Goal: Task Accomplishment & Management: Manage account settings

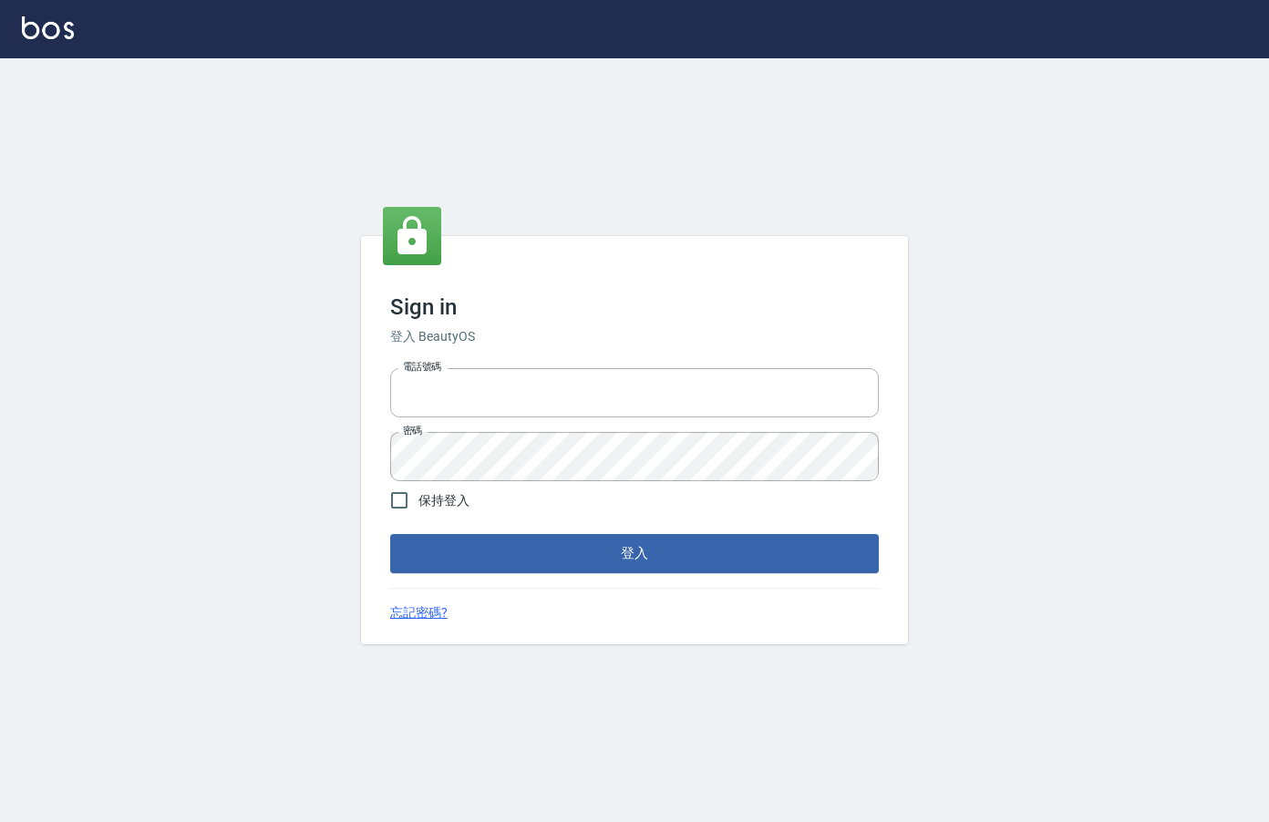
type input "0912850395"
click at [823, 584] on div "Sign in 登入 BeautyOS 電話號碼 0912850395 電話號碼 密碼 密碼 保持登入 登入 忘記密碼?" at bounding box center [634, 439] width 547 height 407
click at [817, 566] on button "登入" at bounding box center [634, 553] width 489 height 38
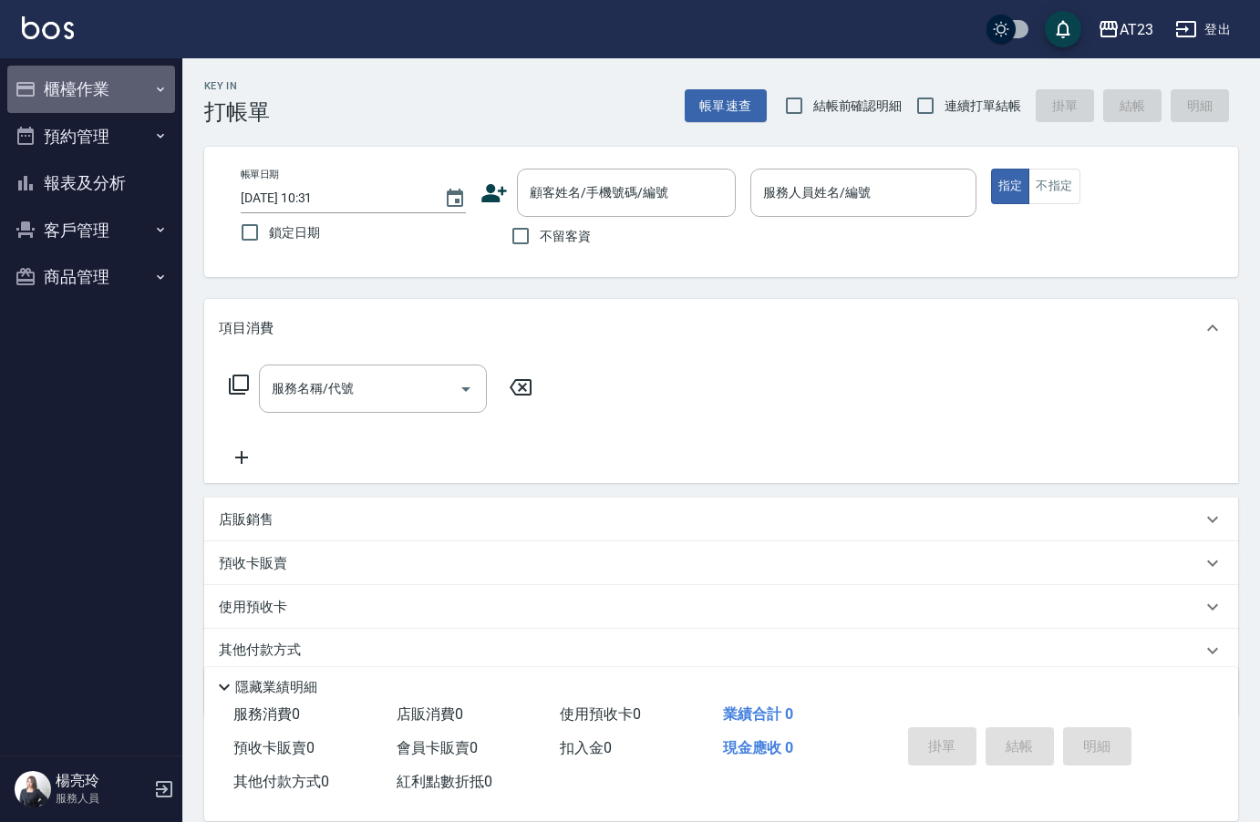
click at [46, 78] on button "櫃檯作業" at bounding box center [91, 89] width 168 height 47
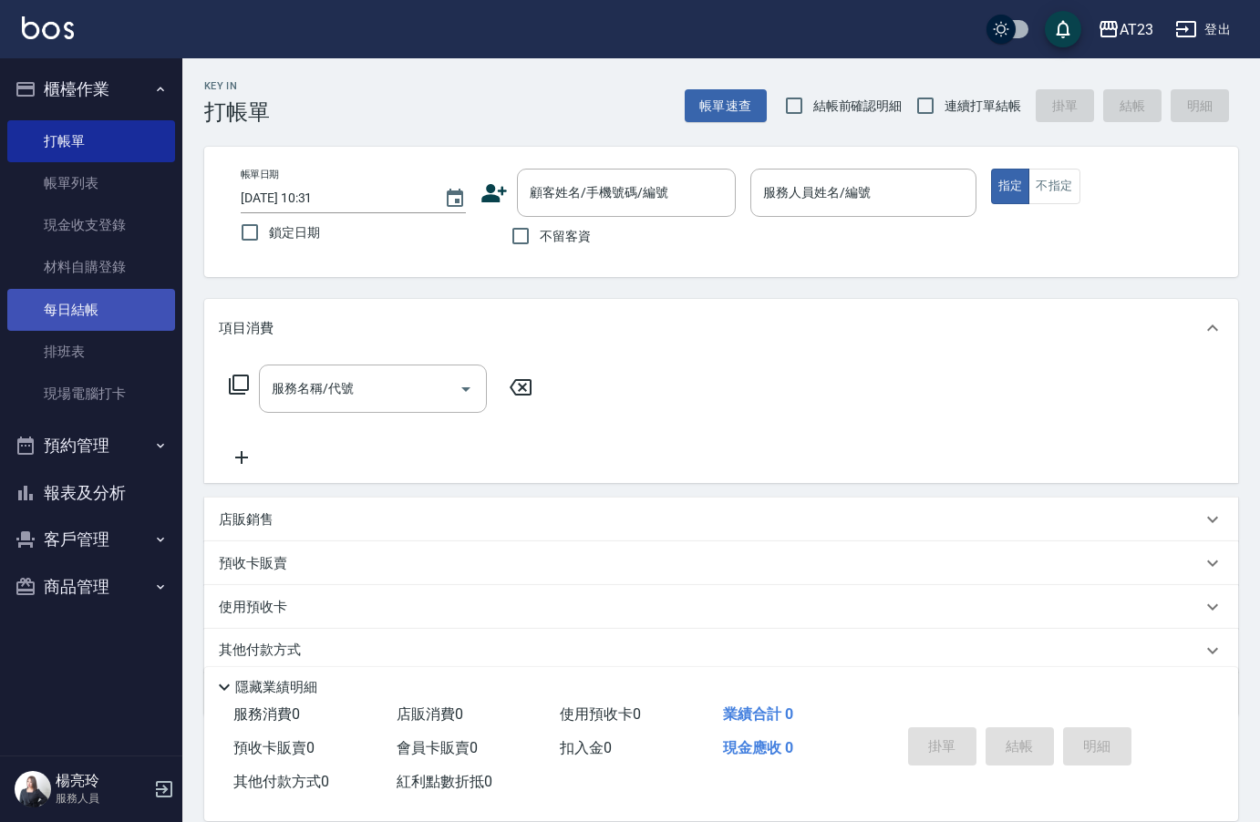
click at [99, 291] on link "每日結帳" at bounding box center [91, 310] width 168 height 42
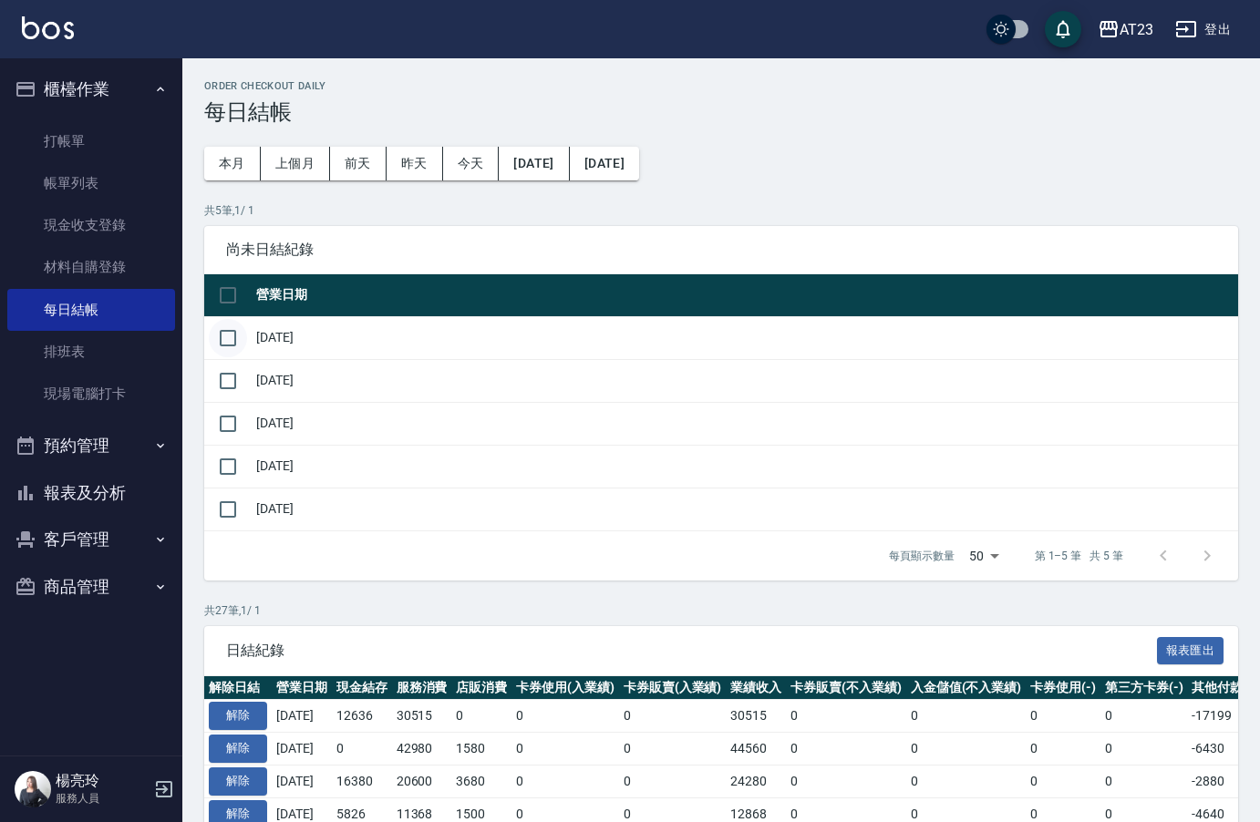
drag, startPoint x: 222, startPoint y: 342, endPoint x: 222, endPoint y: 379, distance: 37.4
click at [222, 343] on input "checkbox" at bounding box center [228, 338] width 38 height 38
checkbox input "true"
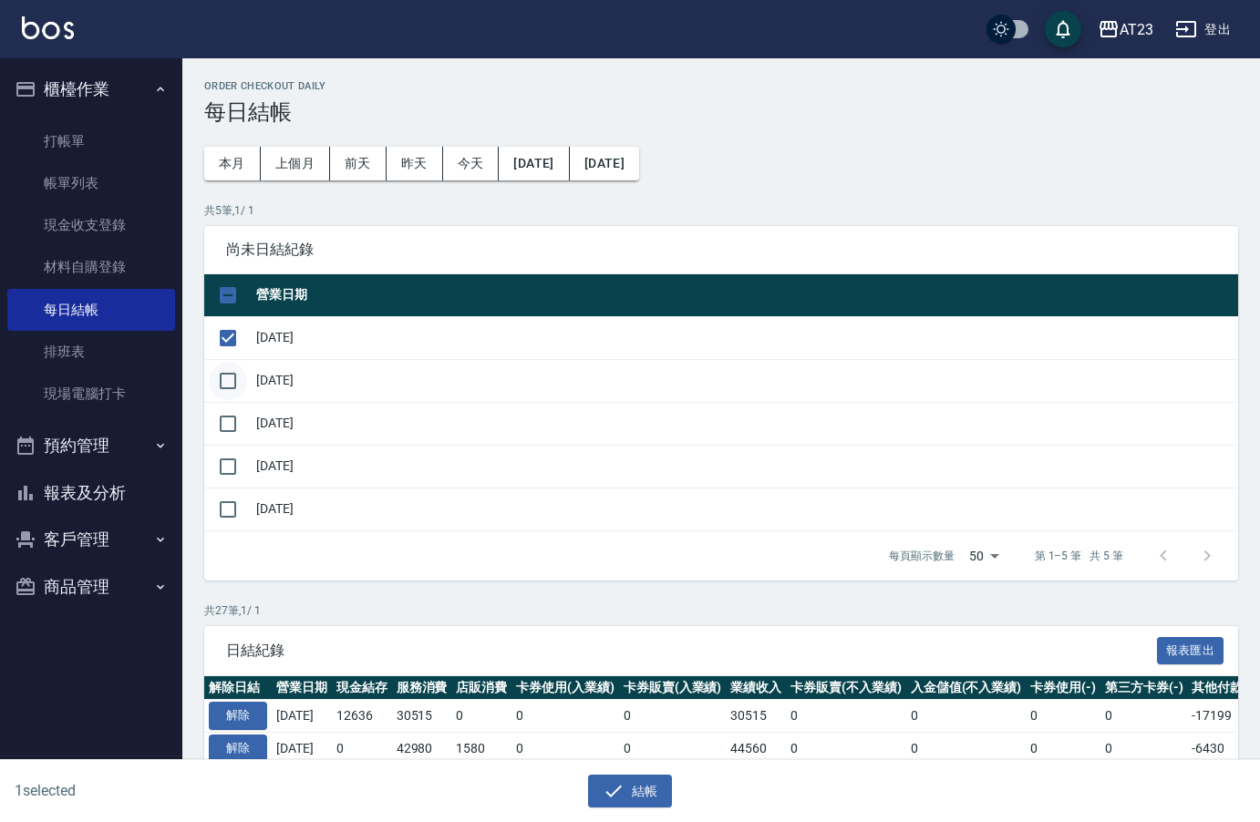
click at [222, 380] on input "checkbox" at bounding box center [228, 381] width 38 height 38
checkbox input "true"
click at [231, 432] on input "checkbox" at bounding box center [228, 424] width 38 height 38
checkbox input "true"
click at [232, 470] on input "checkbox" at bounding box center [228, 466] width 38 height 38
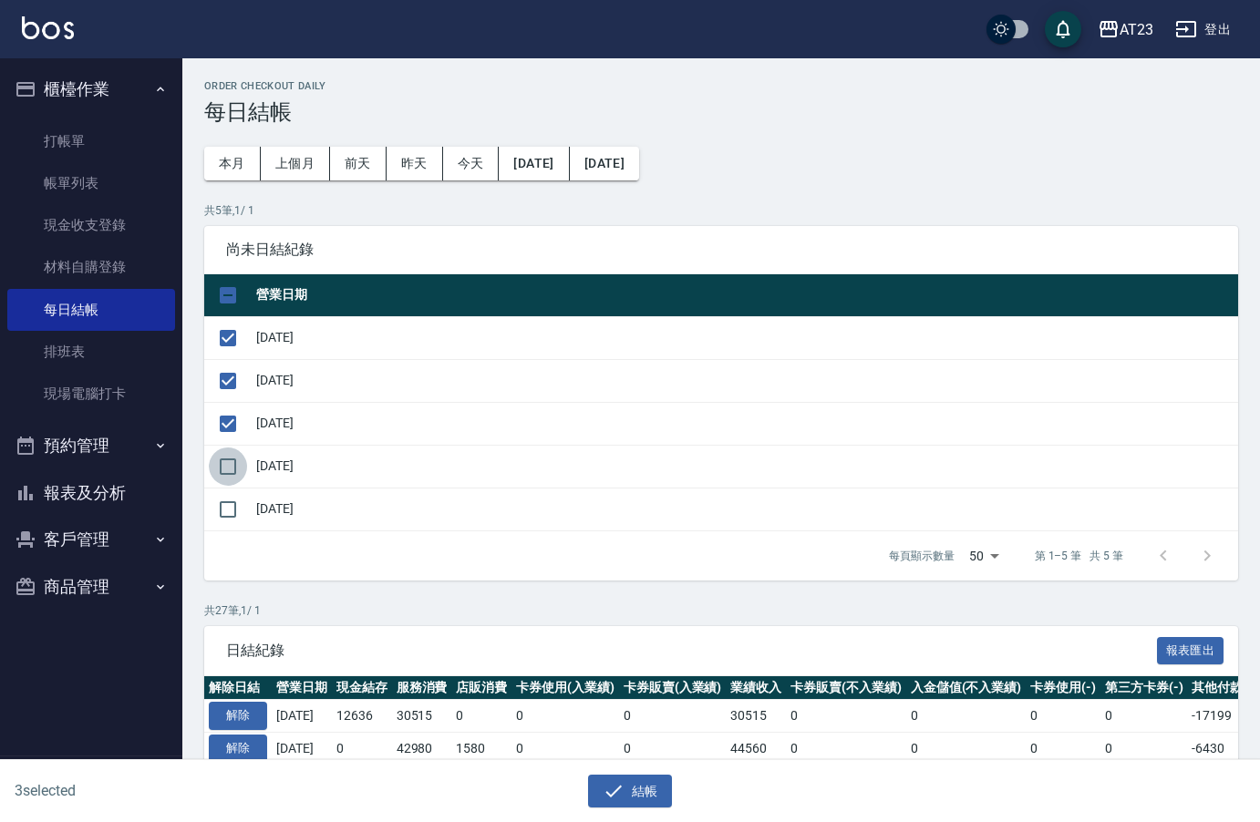
checkbox input "true"
drag, startPoint x: 632, startPoint y: 790, endPoint x: 713, endPoint y: 714, distance: 111.5
click at [630, 789] on button "結帳" at bounding box center [630, 792] width 85 height 34
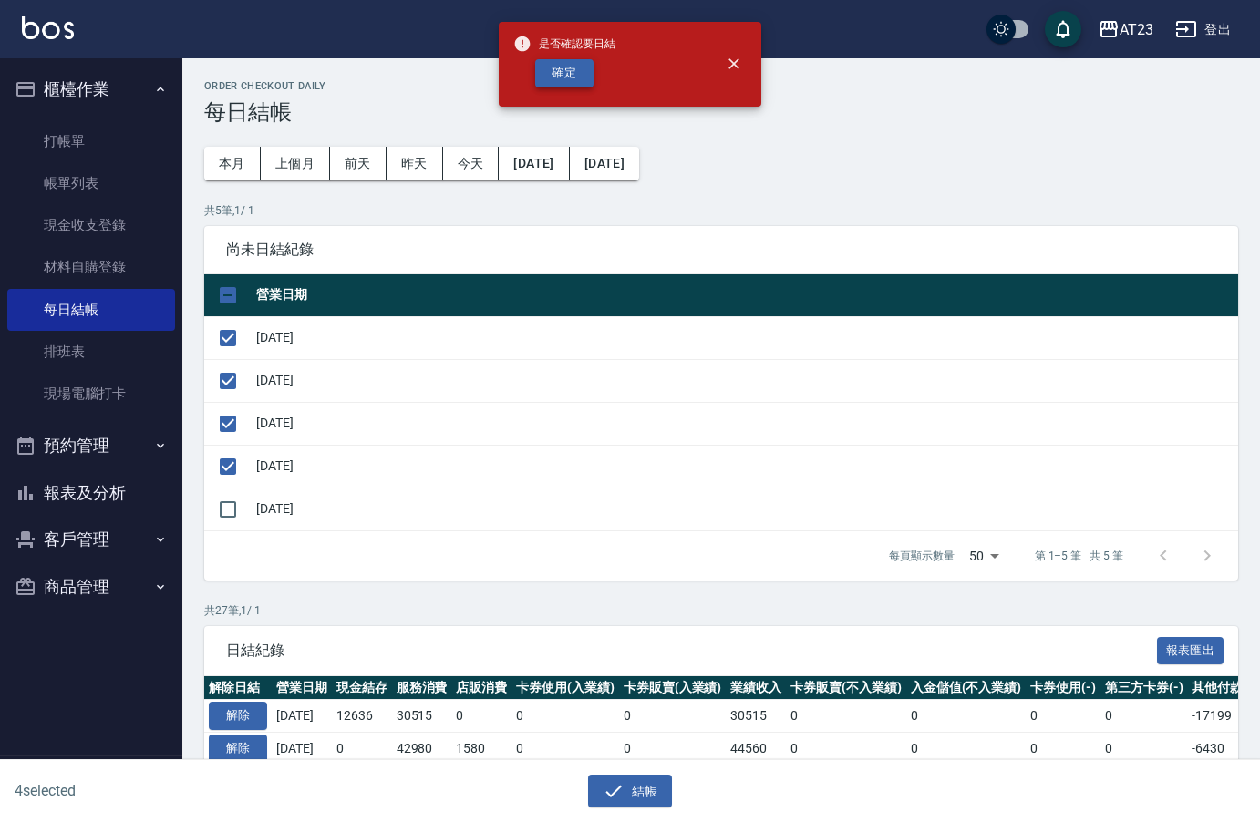
click at [561, 84] on button "確定" at bounding box center [564, 73] width 58 height 28
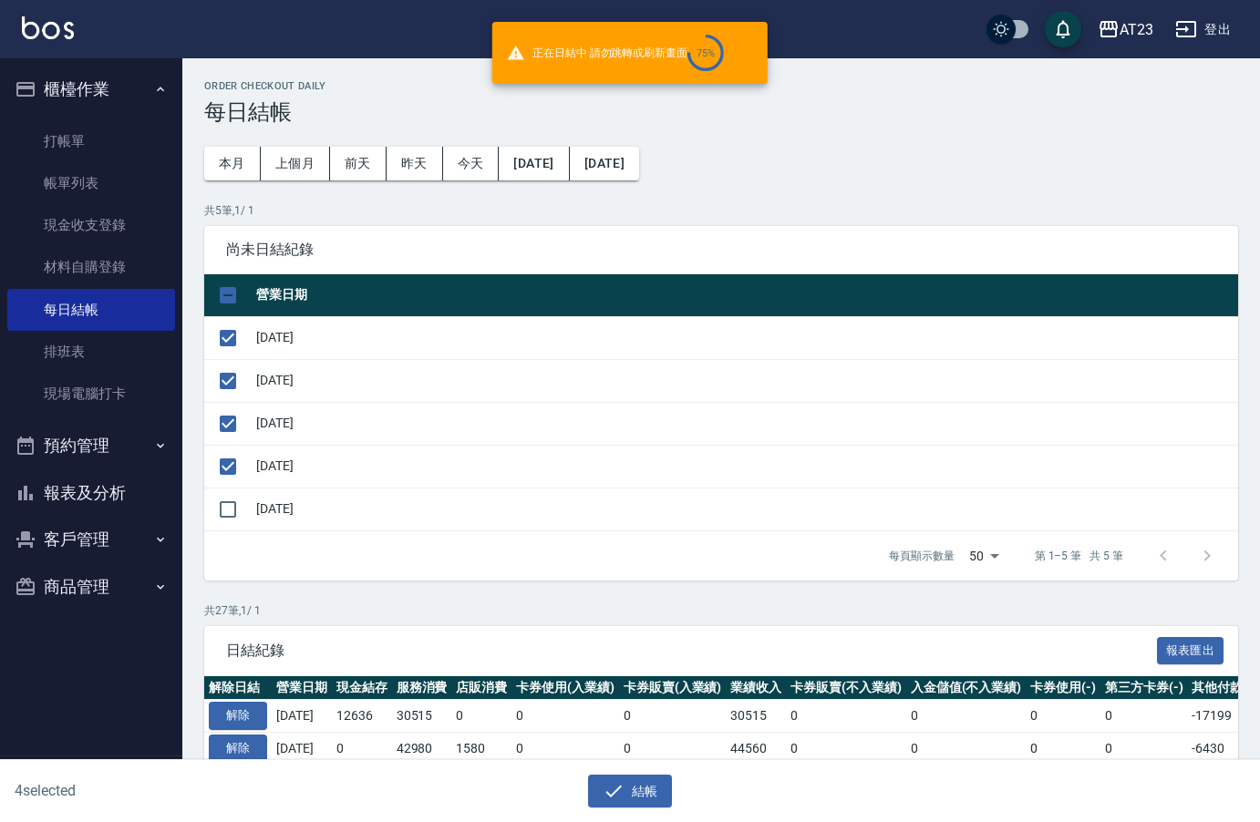
checkbox input "false"
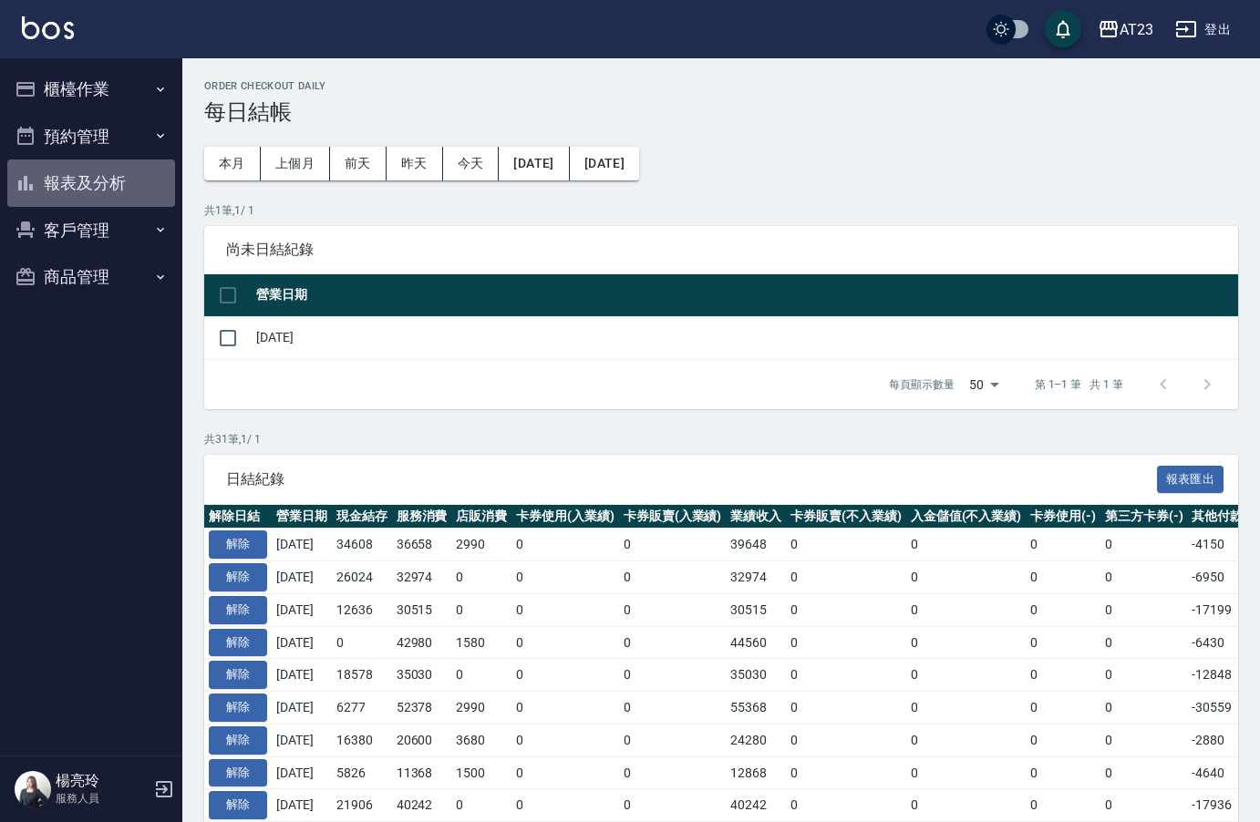
click at [90, 168] on button "報表及分析" at bounding box center [91, 182] width 168 height 47
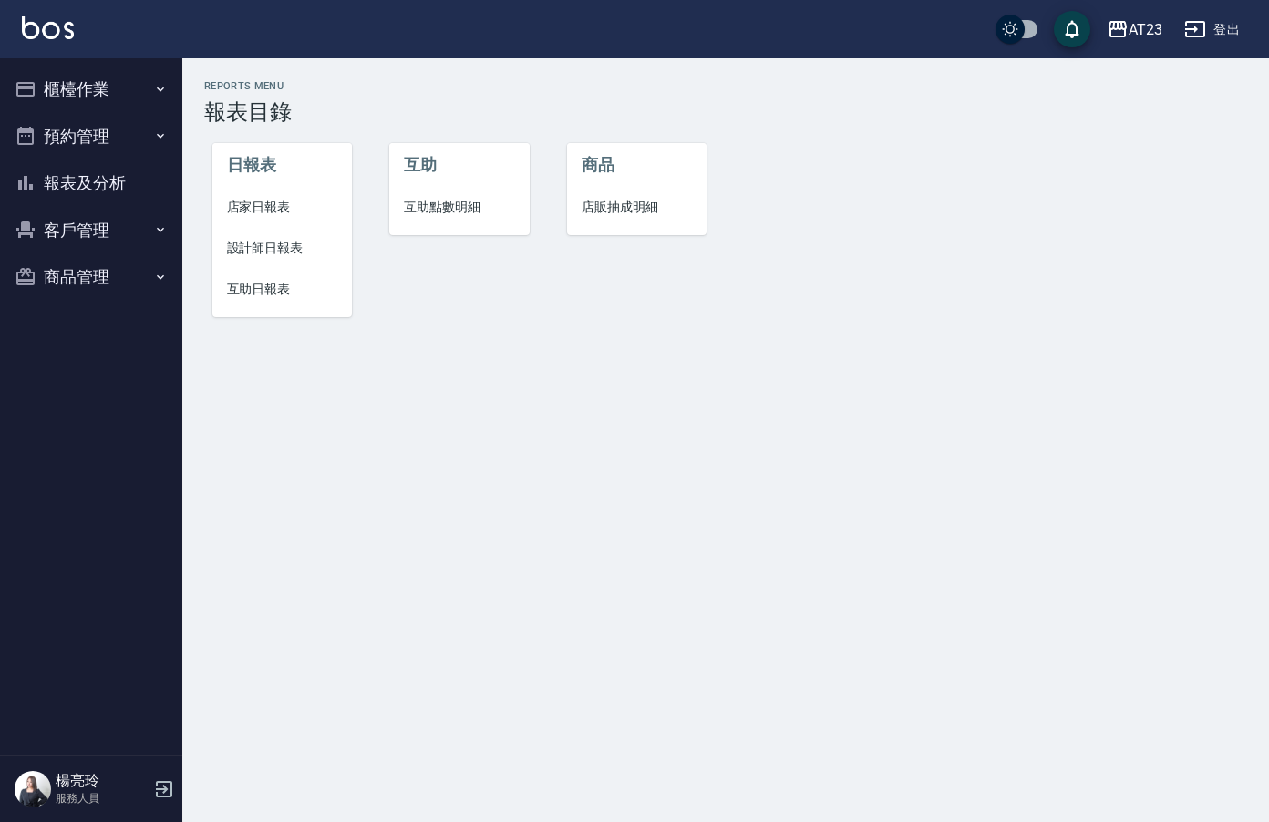
click at [67, 77] on button "櫃檯作業" at bounding box center [91, 89] width 168 height 47
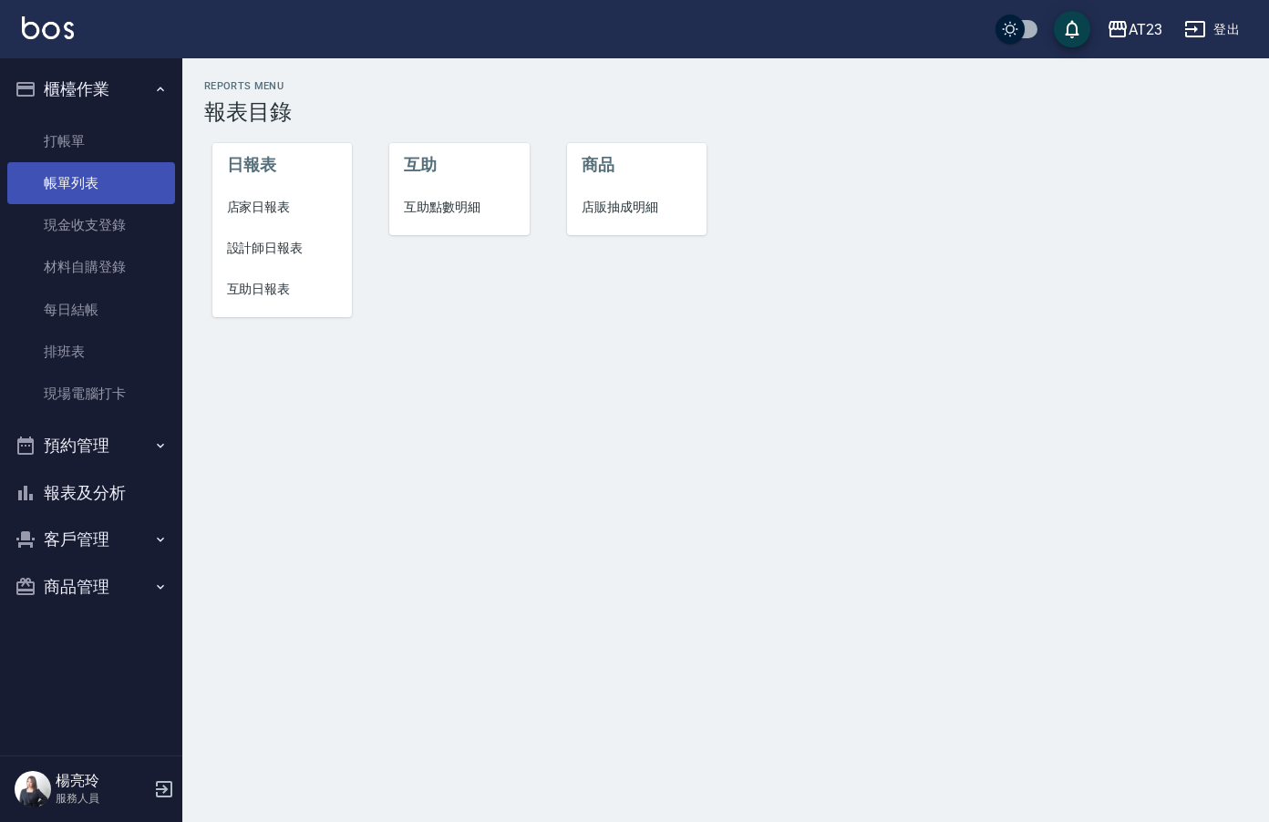
click at [105, 185] on link "帳單列表" at bounding box center [91, 183] width 168 height 42
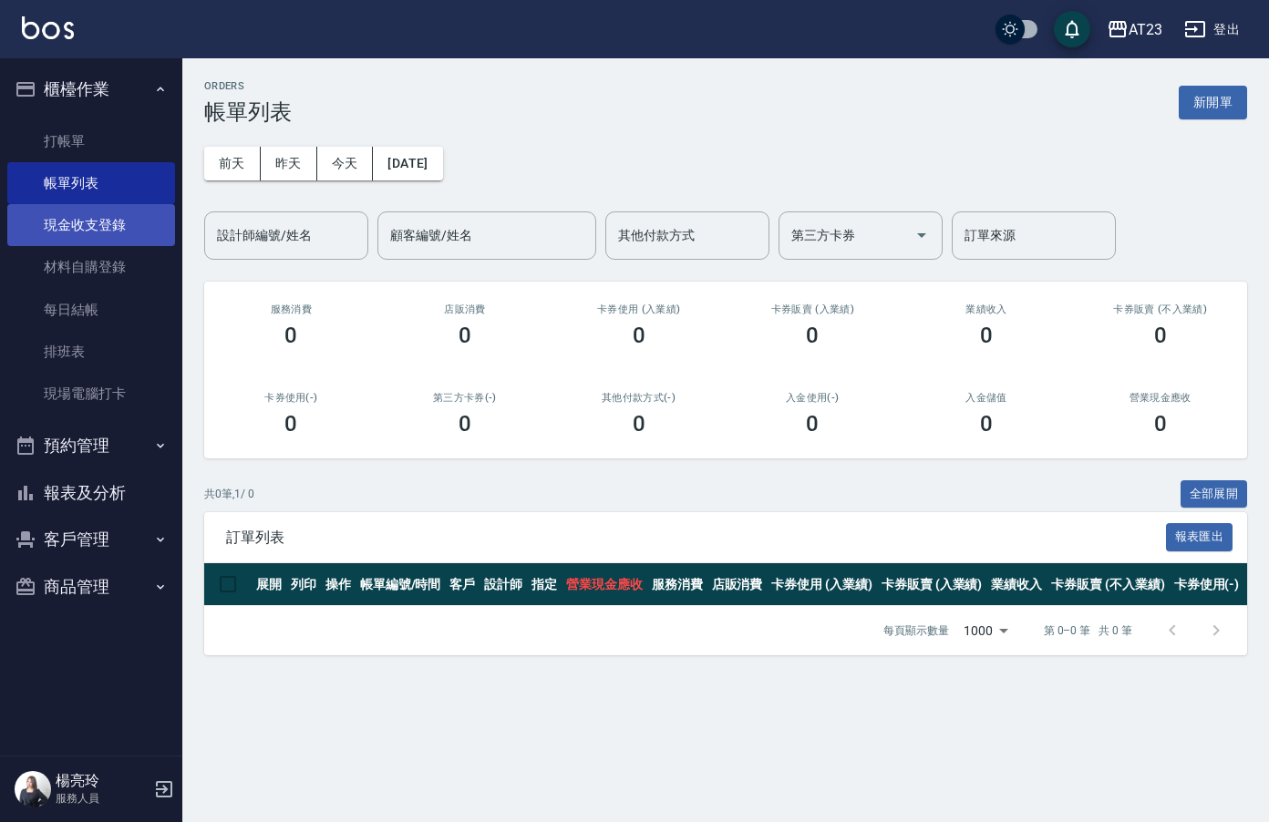
click at [117, 228] on link "現金收支登錄" at bounding box center [91, 225] width 168 height 42
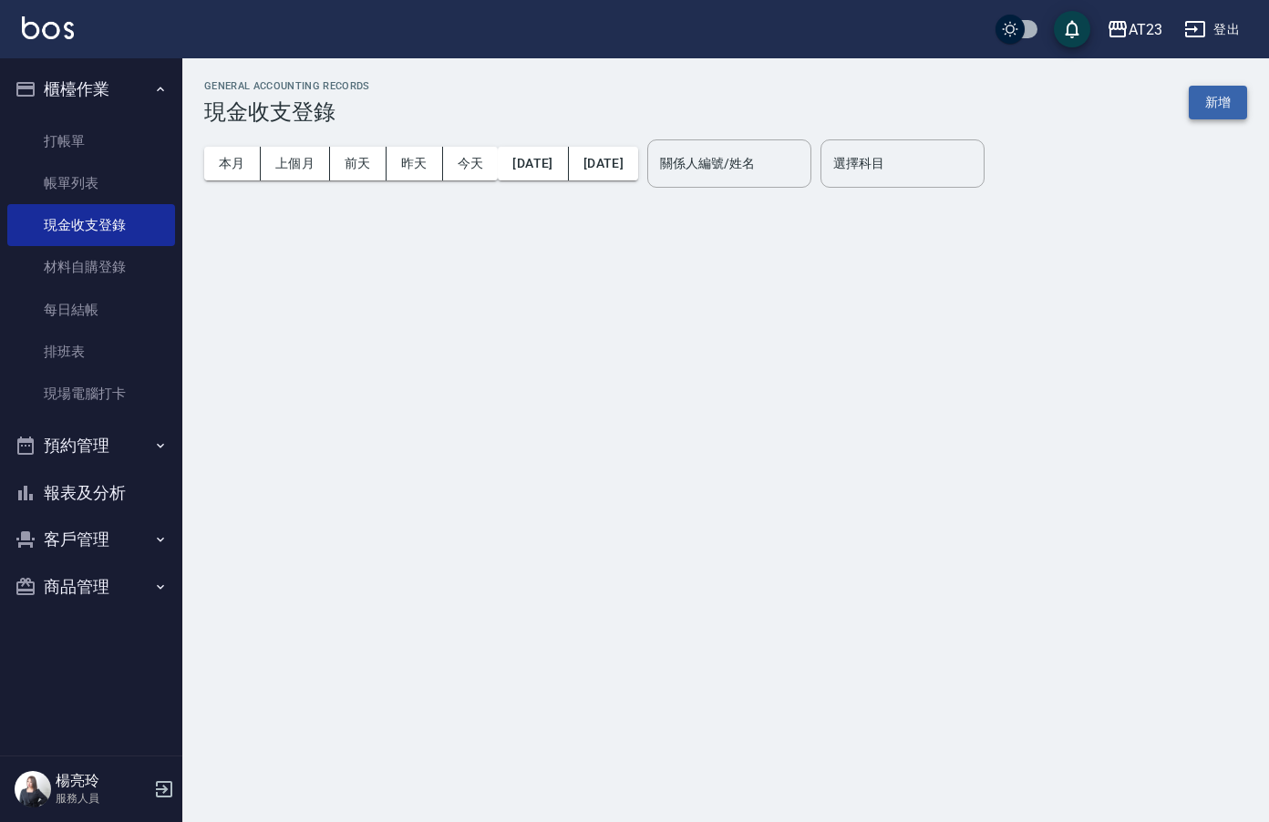
click at [1211, 111] on button "新增" at bounding box center [1217, 103] width 58 height 34
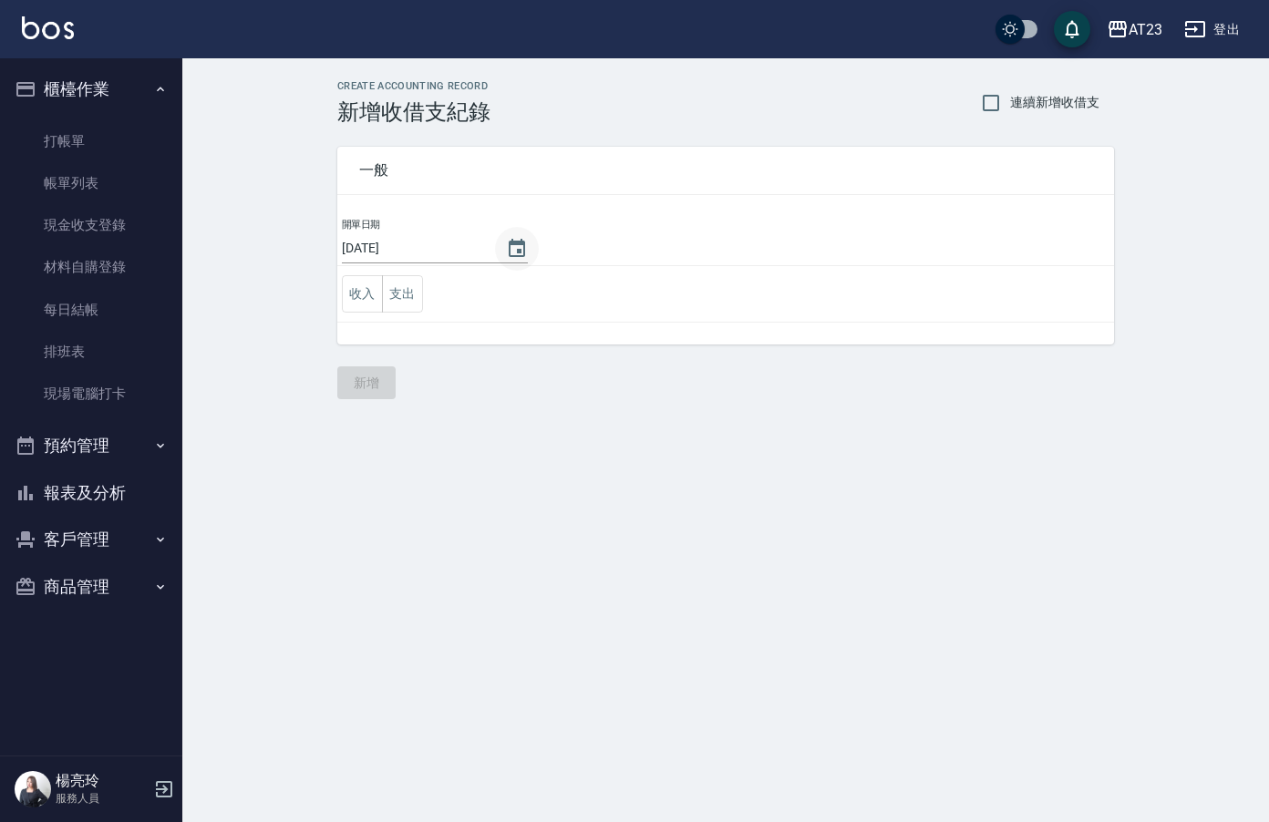
click at [511, 250] on icon "Choose date, selected date is 2025-09-16" at bounding box center [517, 248] width 16 height 18
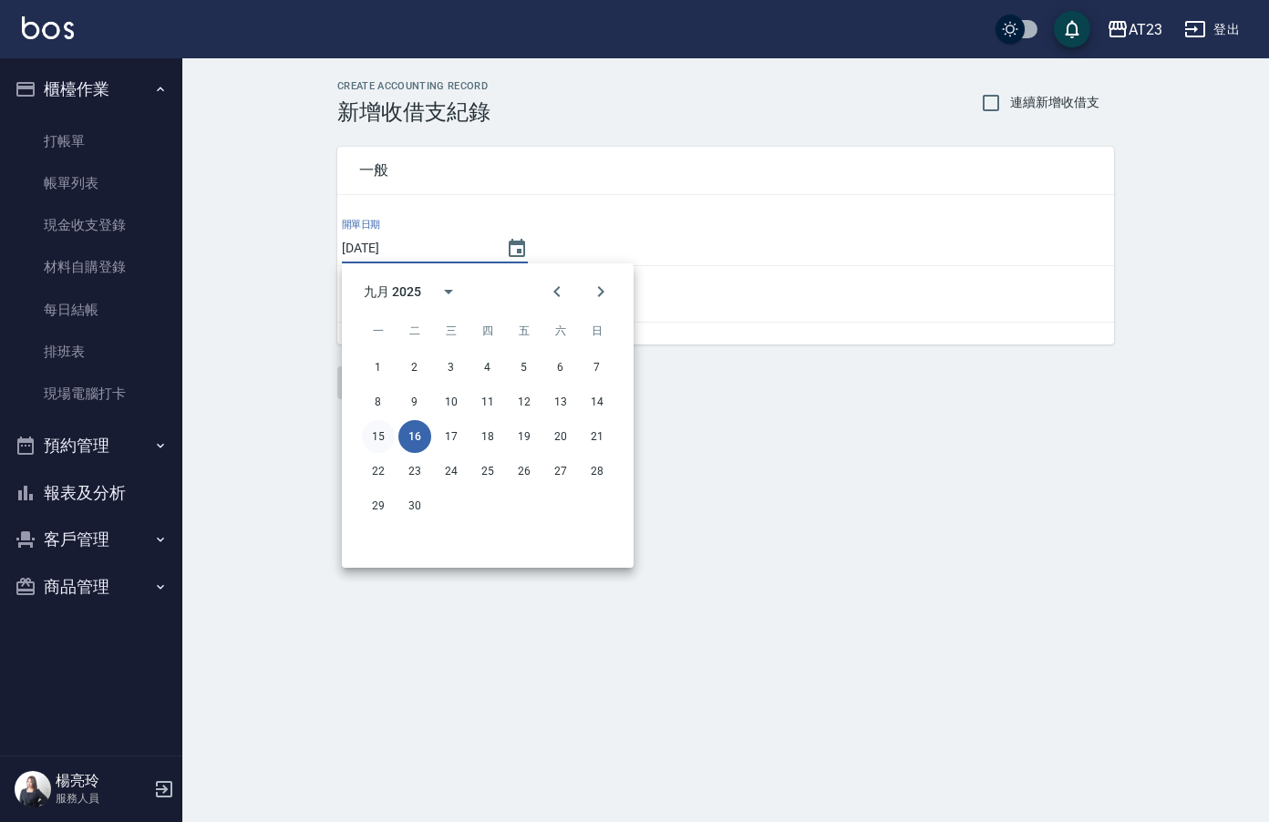
click at [383, 436] on button "15" at bounding box center [378, 436] width 33 height 33
type input "[DATE]"
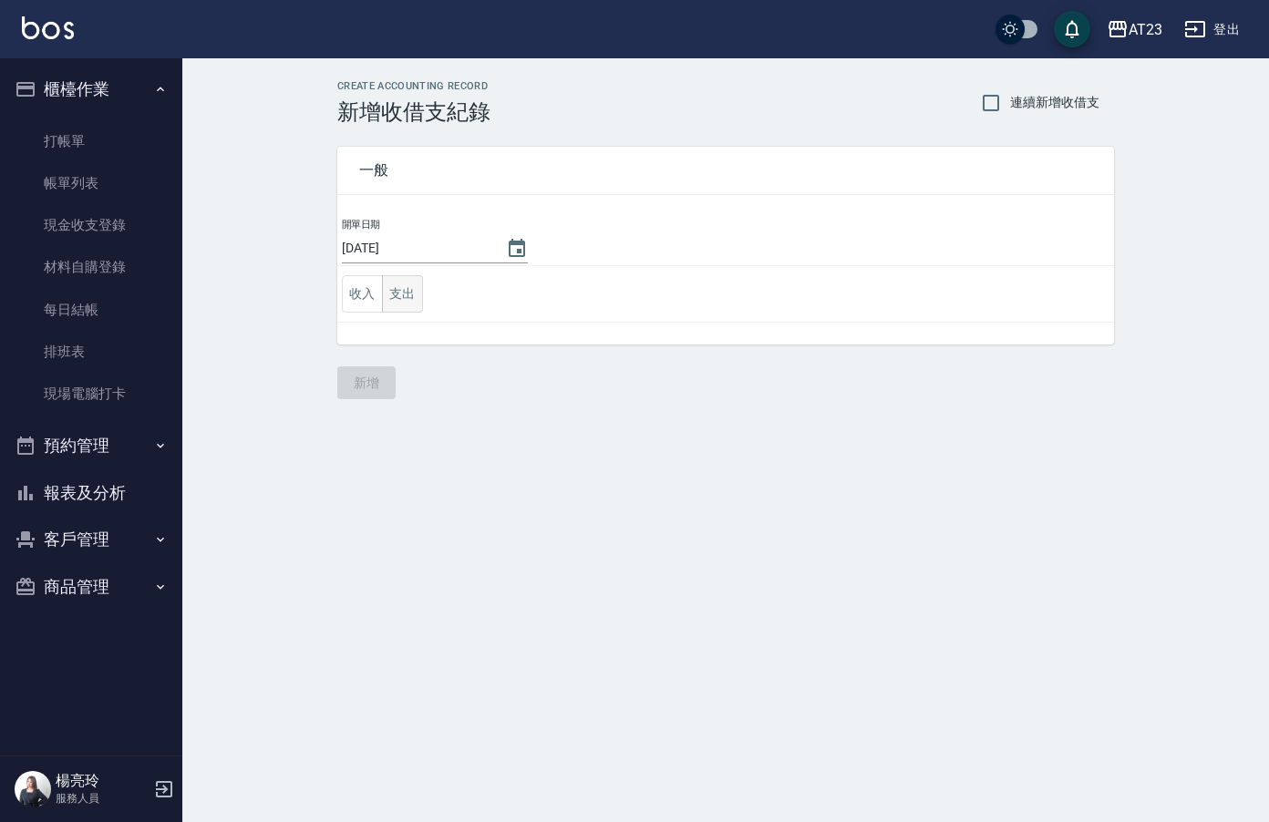
click at [403, 286] on button "支出" at bounding box center [402, 293] width 41 height 37
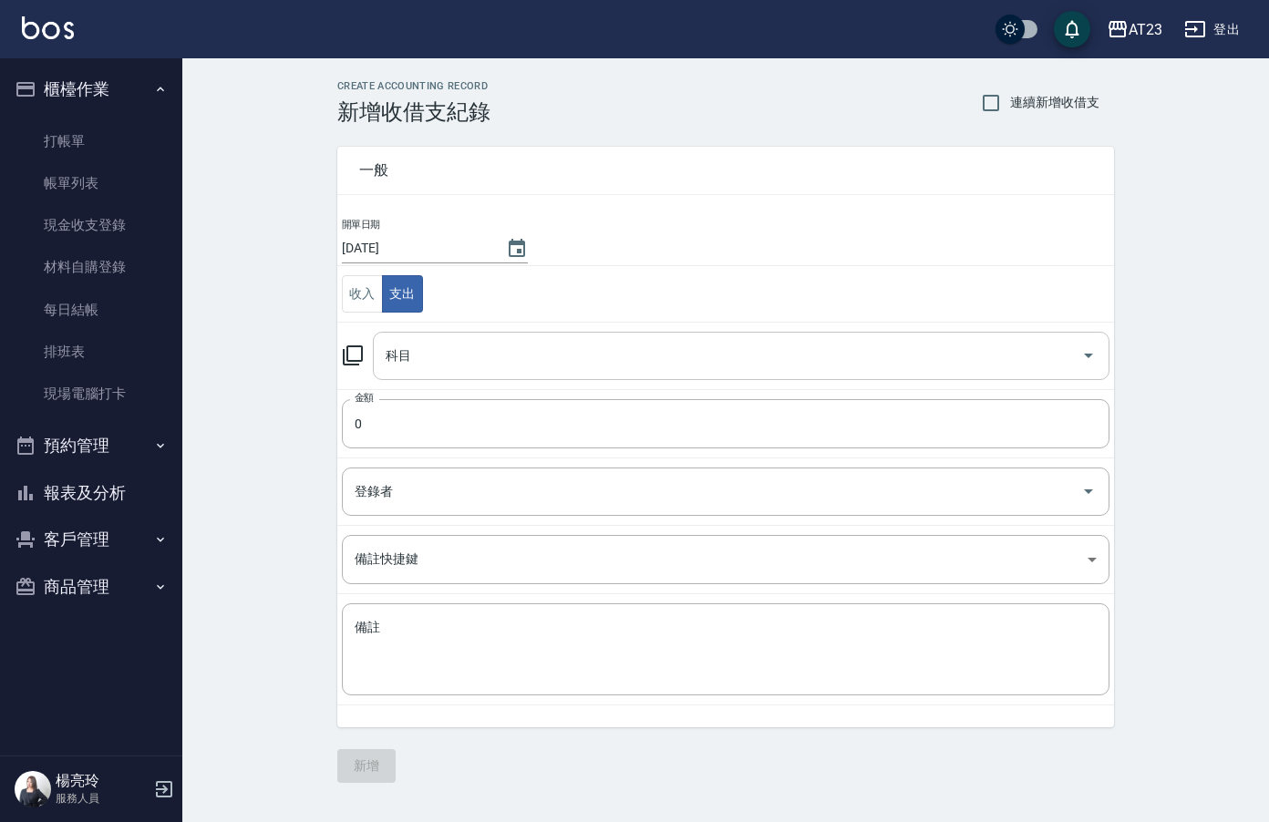
click at [442, 344] on input "科目" at bounding box center [727, 356] width 693 height 32
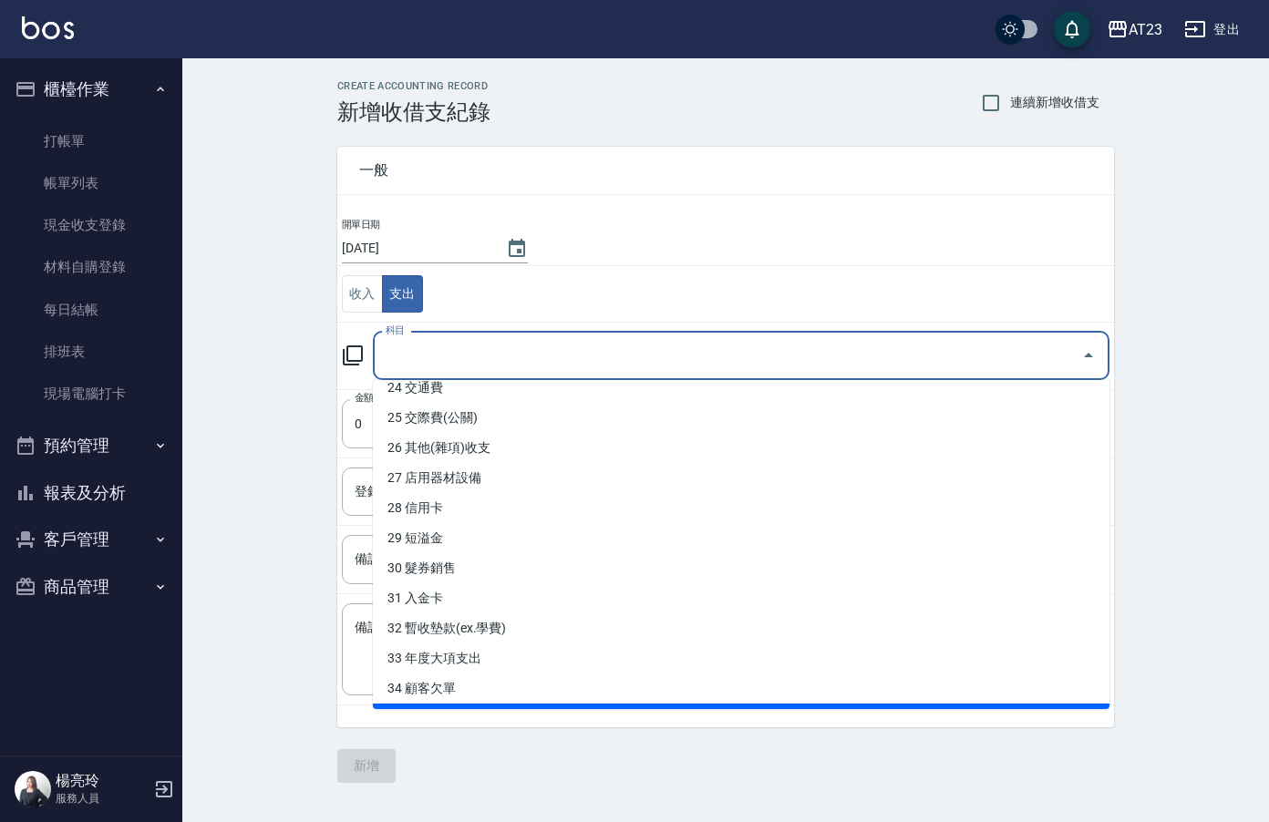
scroll to position [828, 0]
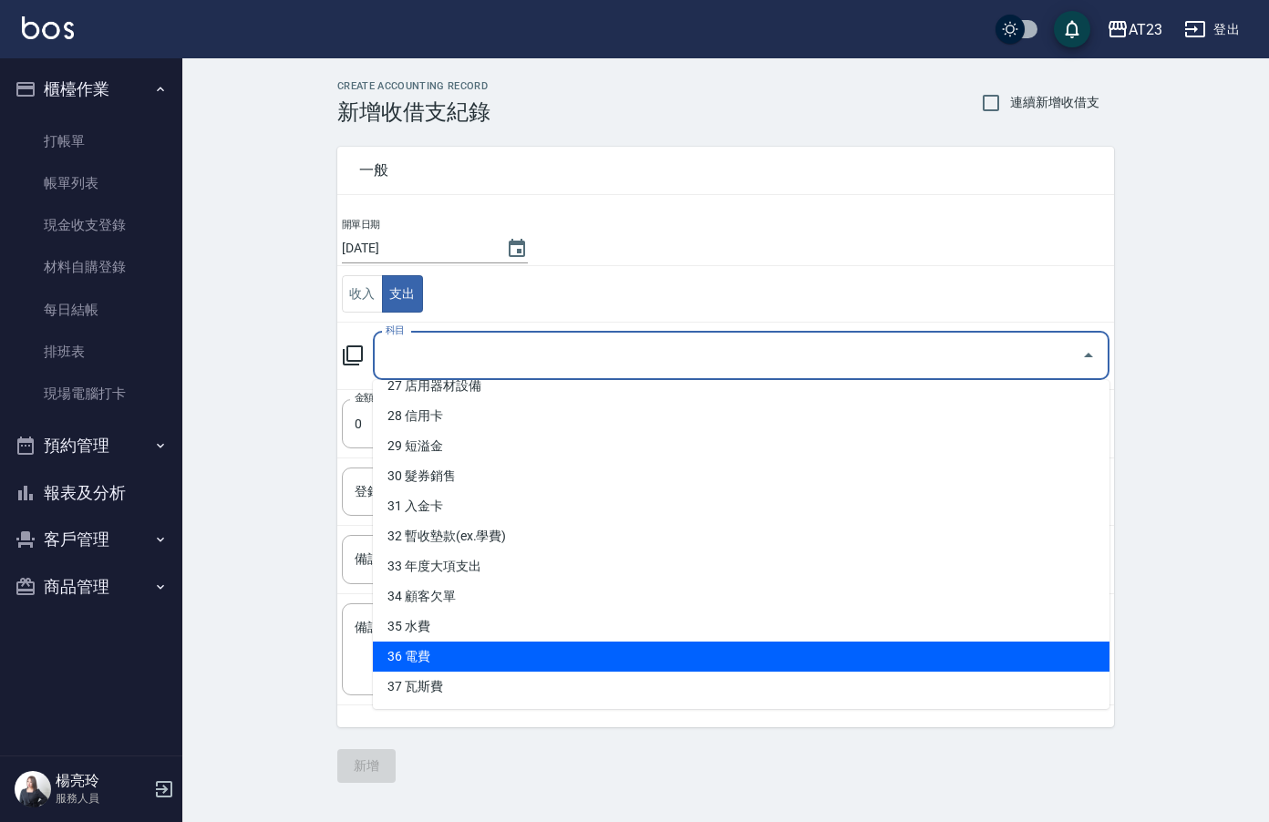
click at [514, 649] on li "36 電費" at bounding box center [741, 657] width 736 height 30
type input "36 電費"
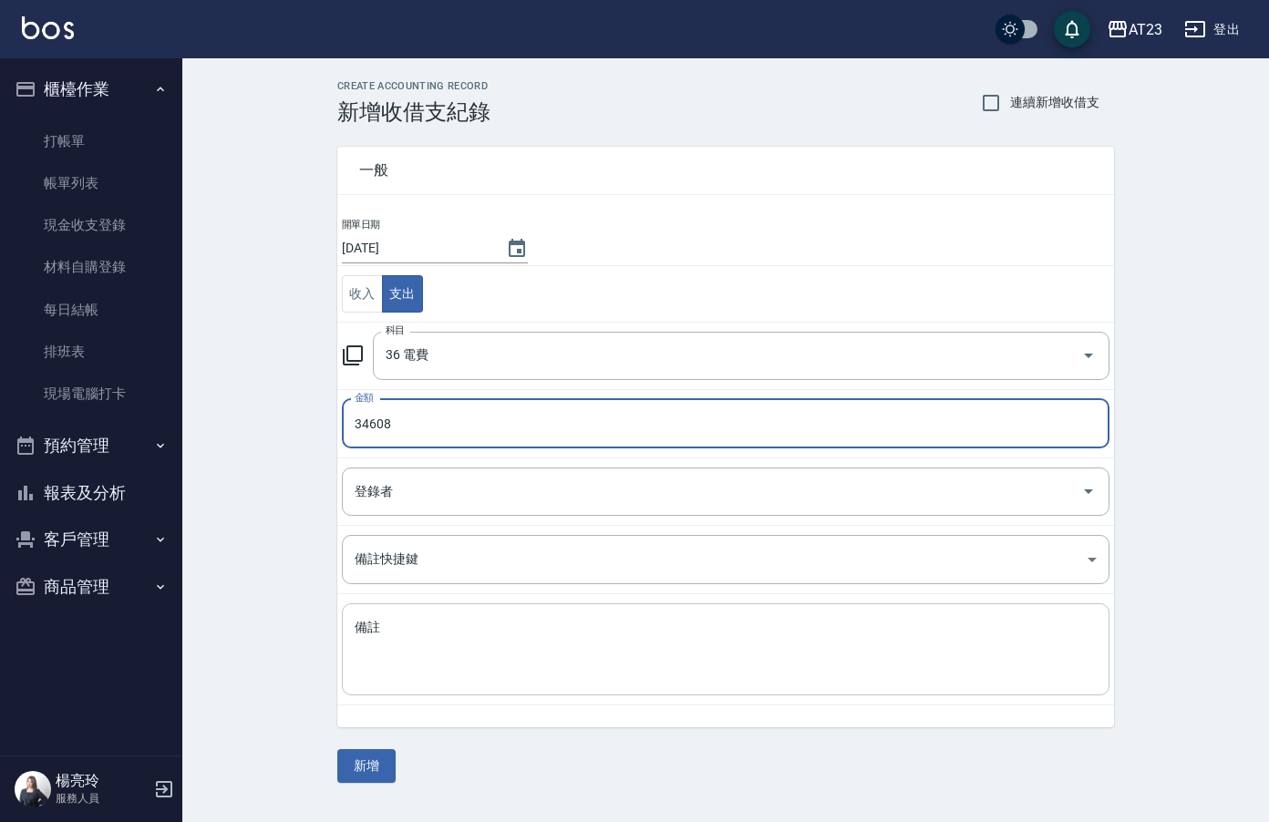
type input "34608"
click at [575, 640] on textarea "備註" at bounding box center [726, 650] width 742 height 62
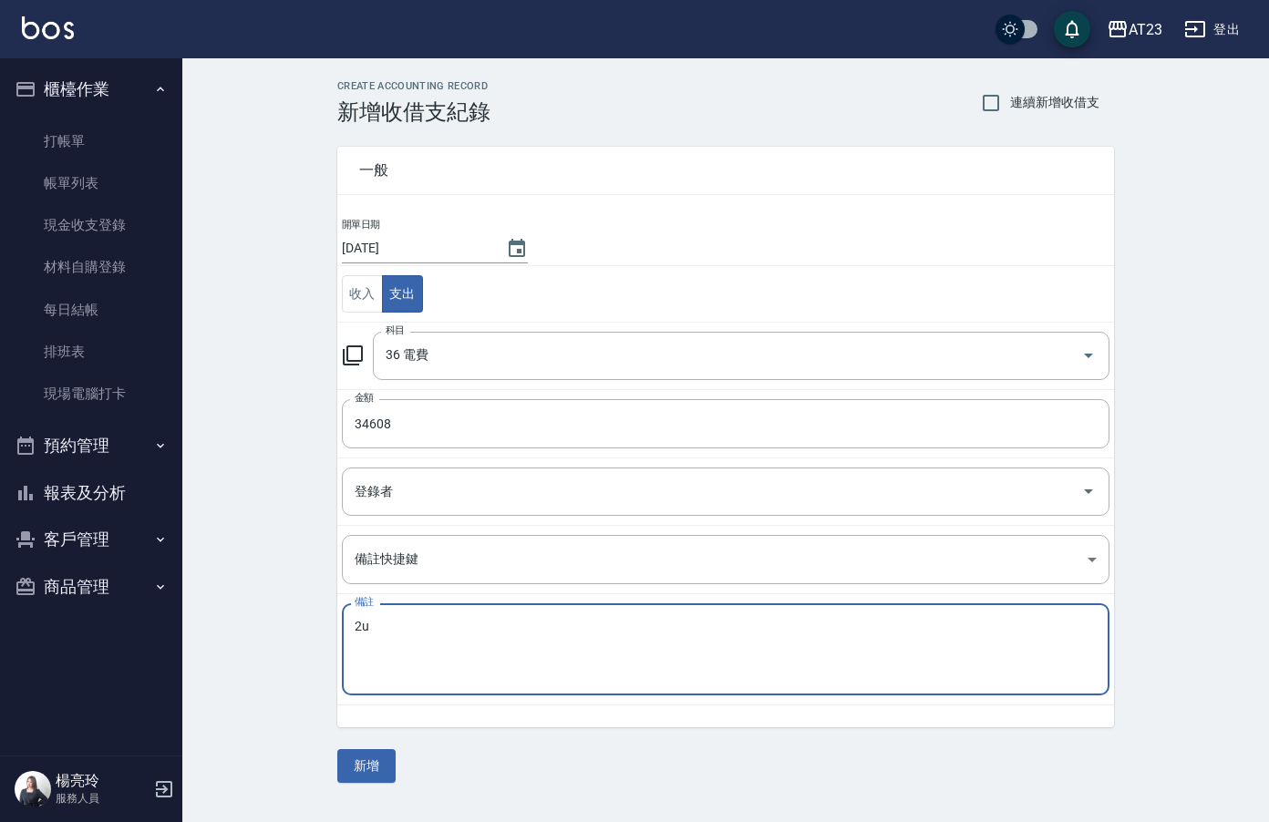
type textarea "2"
click at [532, 633] on textarea "電費八月共66340" at bounding box center [726, 650] width 742 height 62
type textarea "電費八月共66340元"
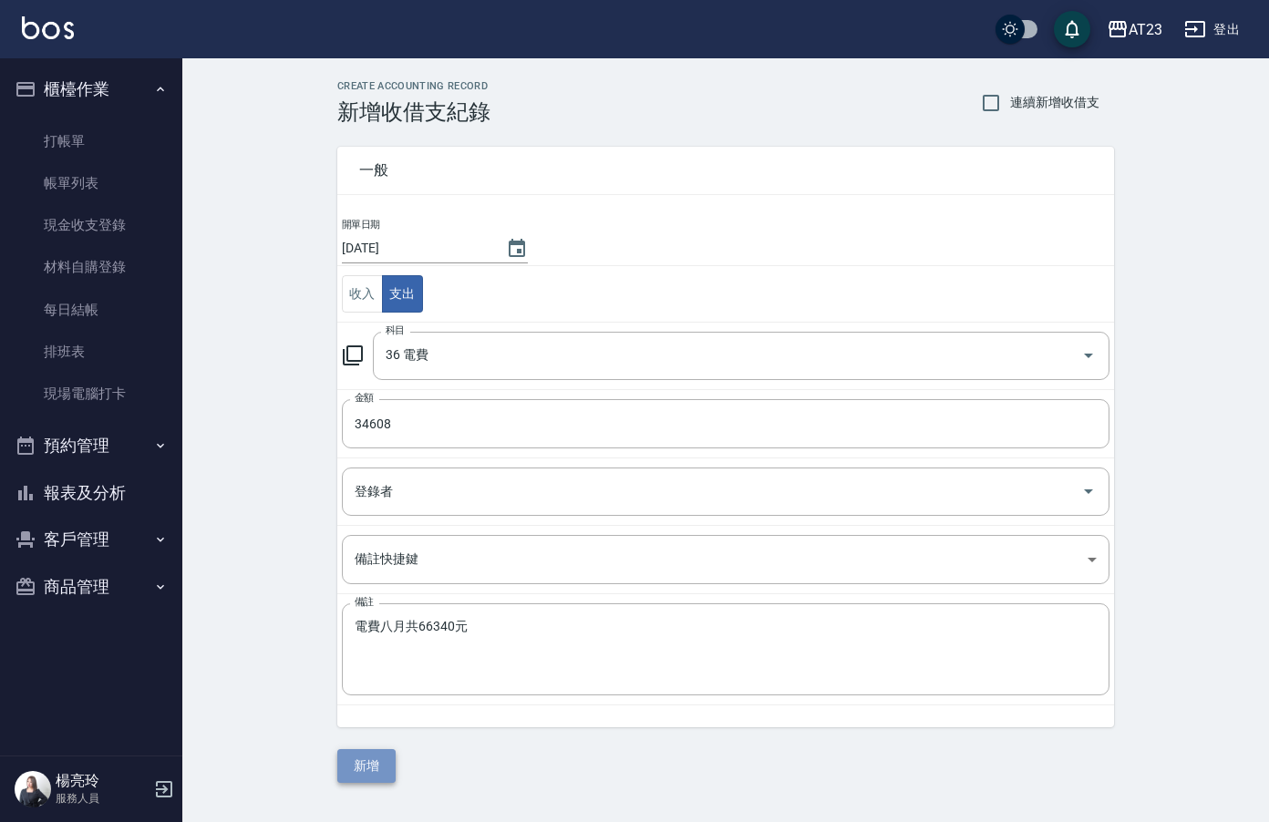
click at [378, 775] on button "新增" at bounding box center [366, 766] width 58 height 34
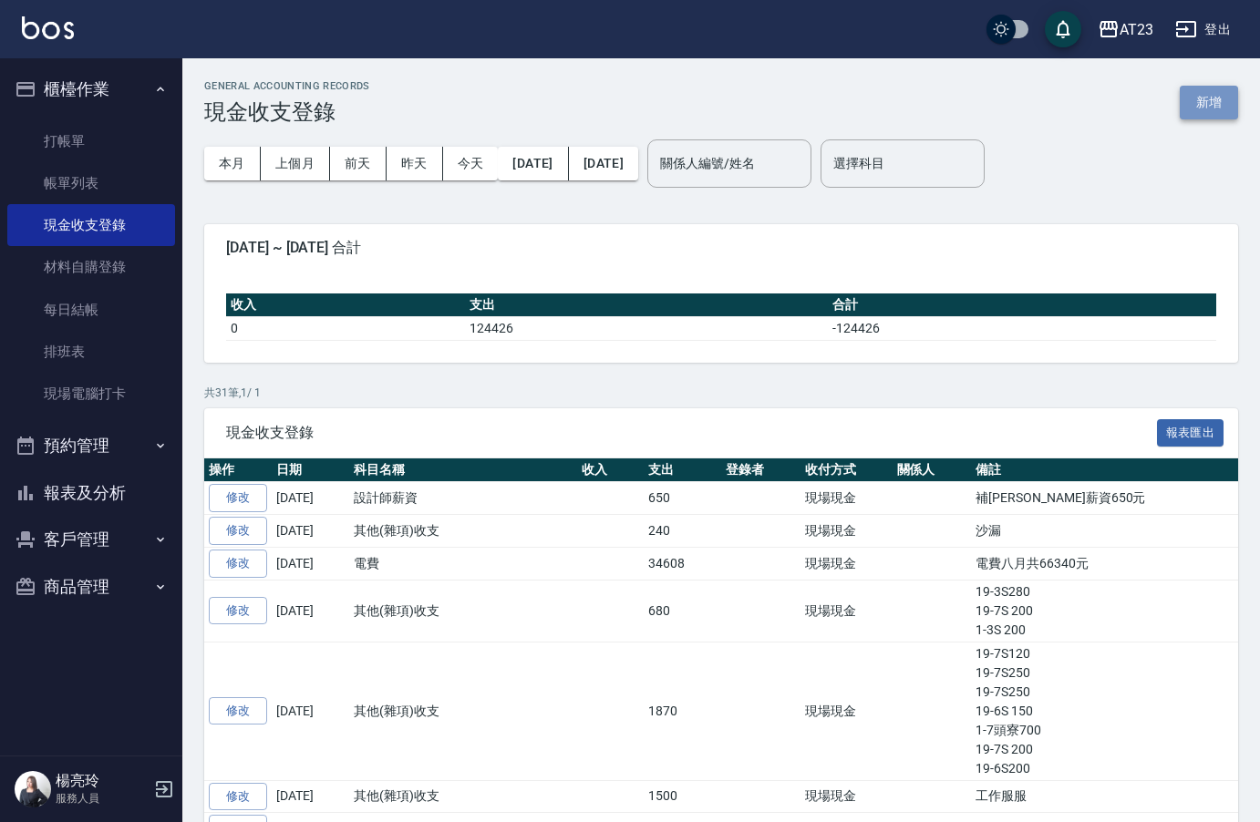
click at [1222, 116] on button "新增" at bounding box center [1208, 103] width 58 height 34
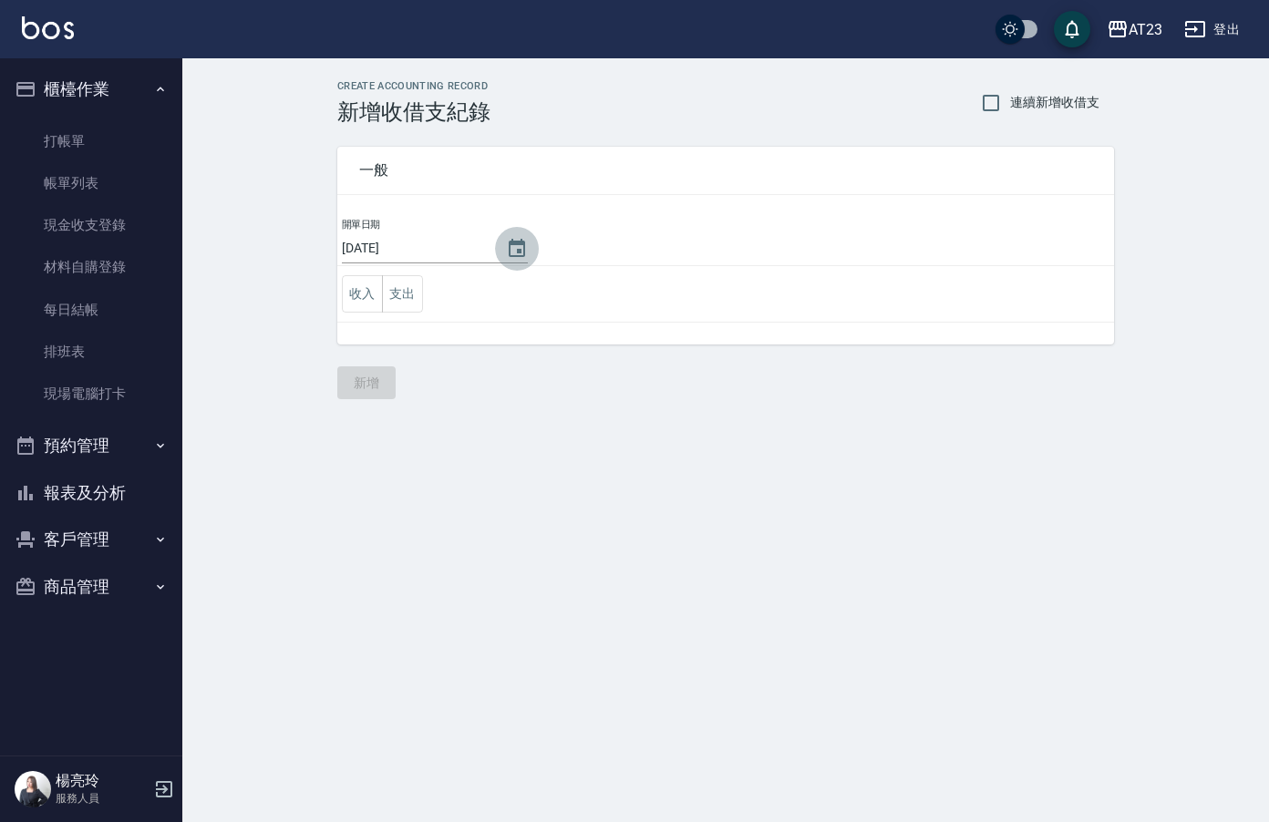
click at [513, 254] on icon "Choose date, selected date is 2025-09-16" at bounding box center [517, 249] width 22 height 22
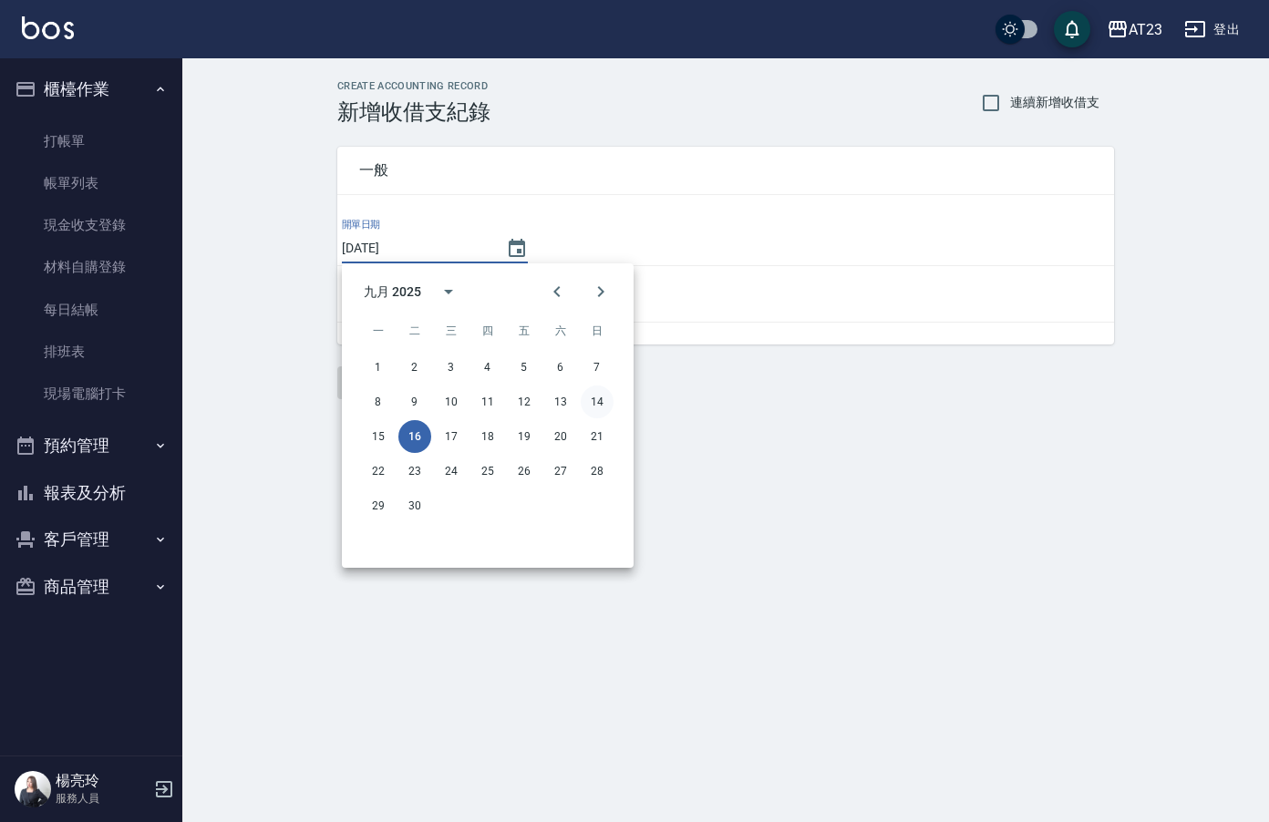
click at [602, 391] on button "14" at bounding box center [597, 402] width 33 height 33
type input "[DATE]"
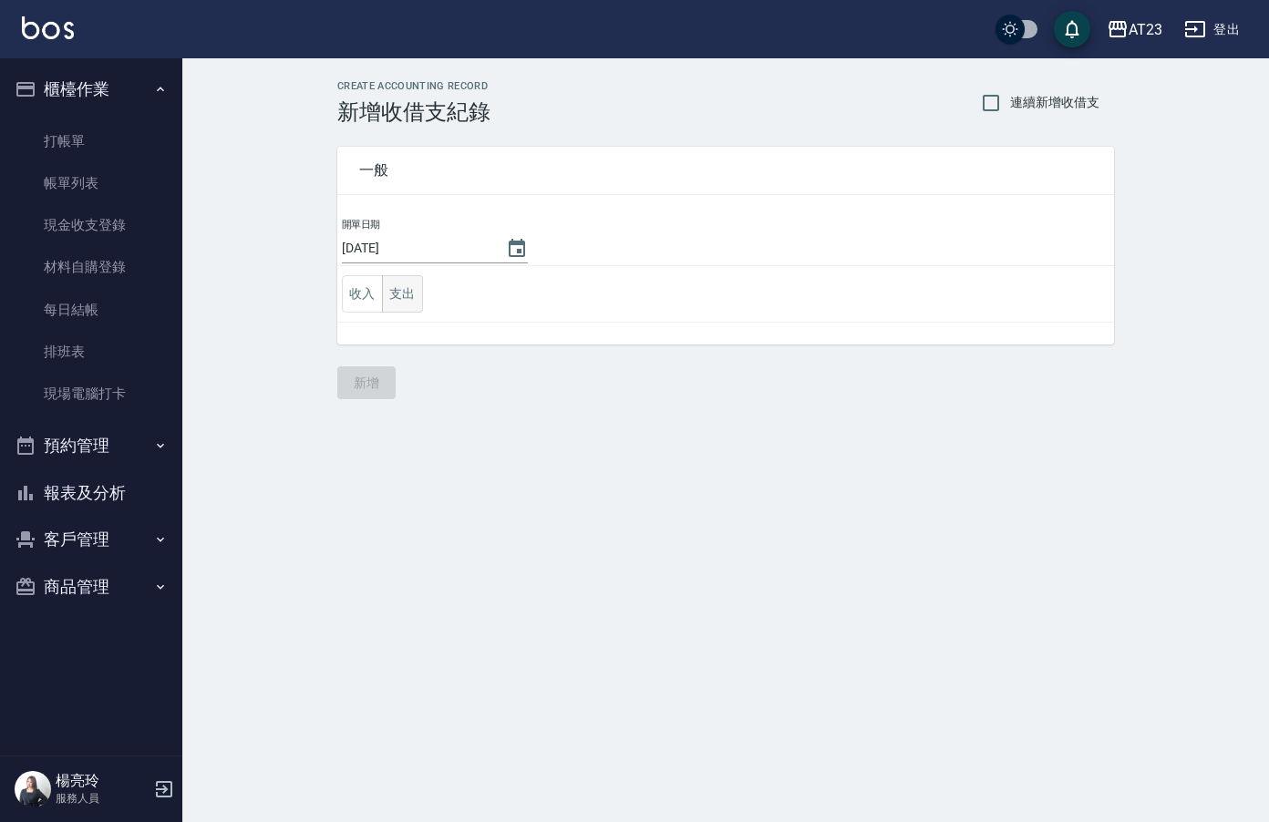
click at [408, 308] on button "支出" at bounding box center [402, 293] width 41 height 37
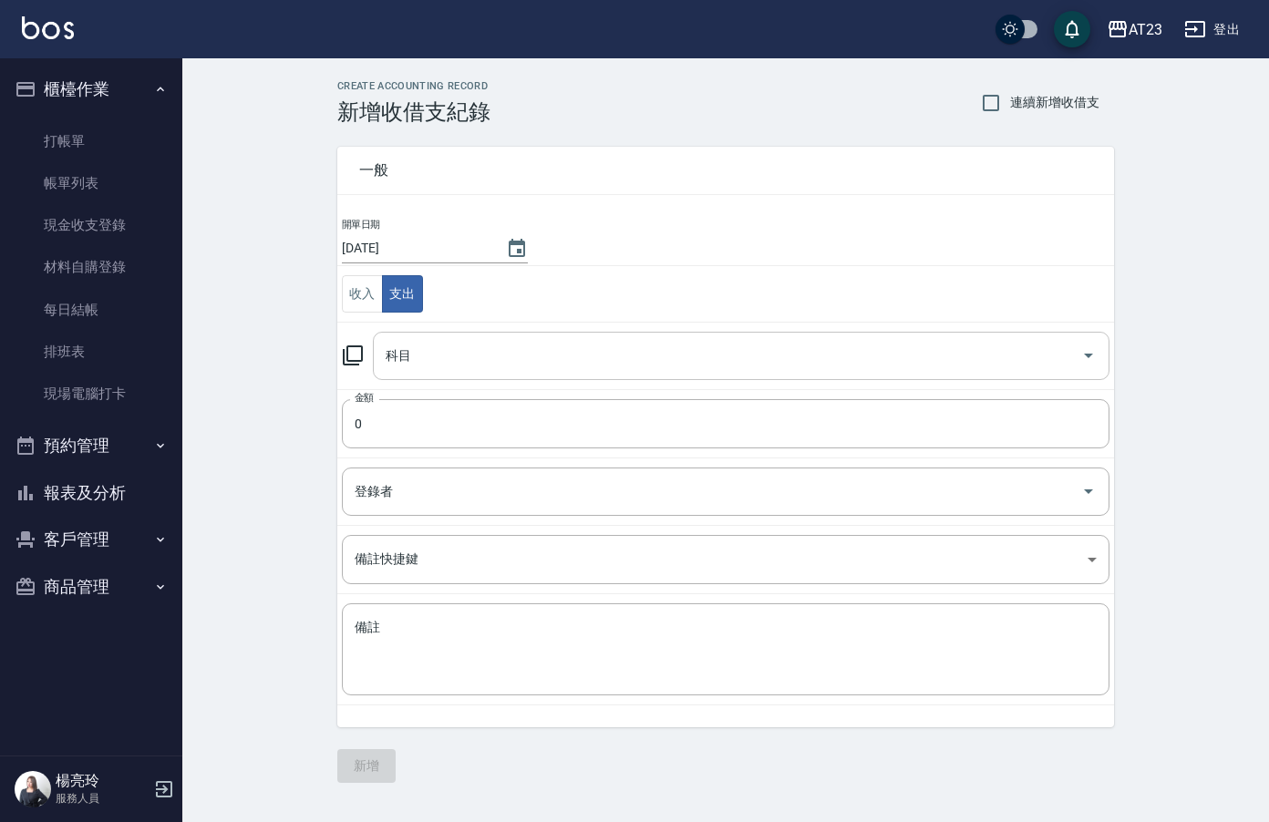
click at [442, 352] on input "科目" at bounding box center [727, 356] width 693 height 32
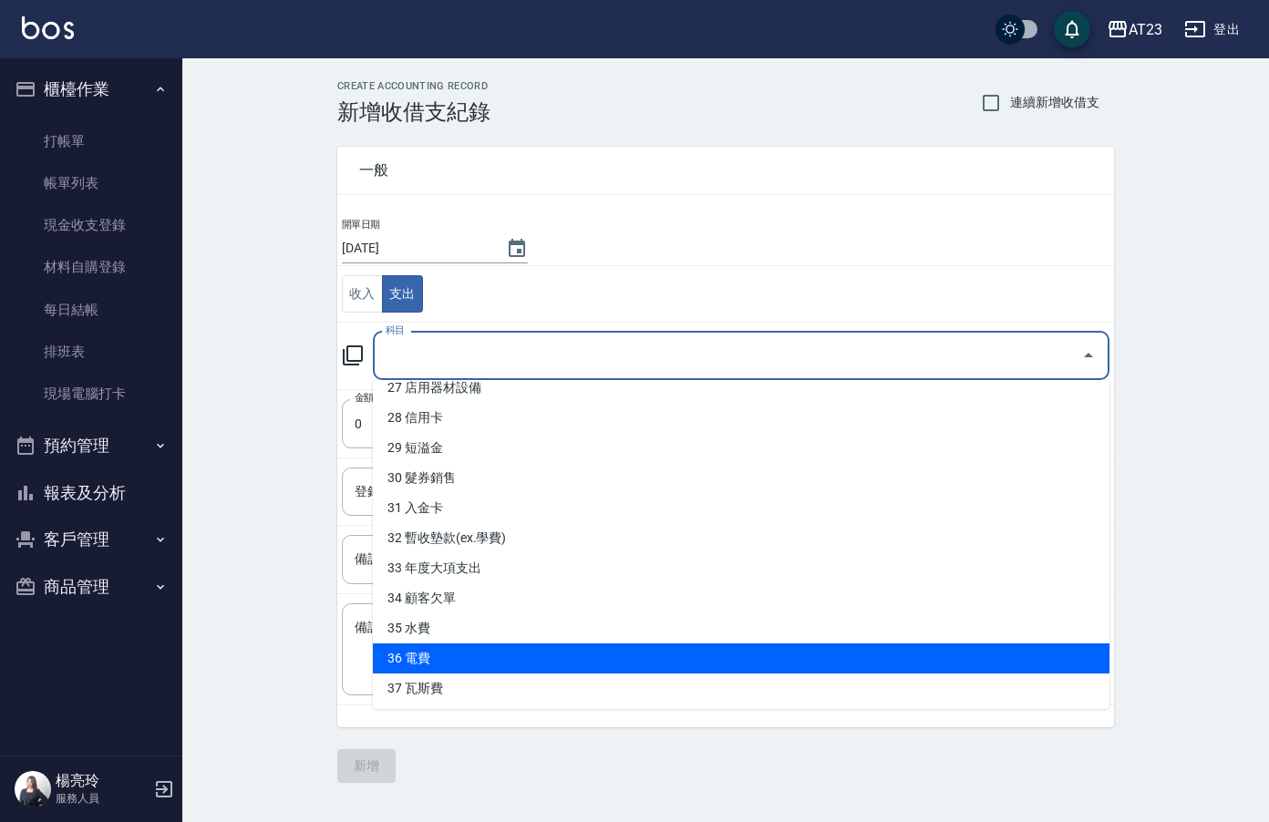
scroll to position [828, 0]
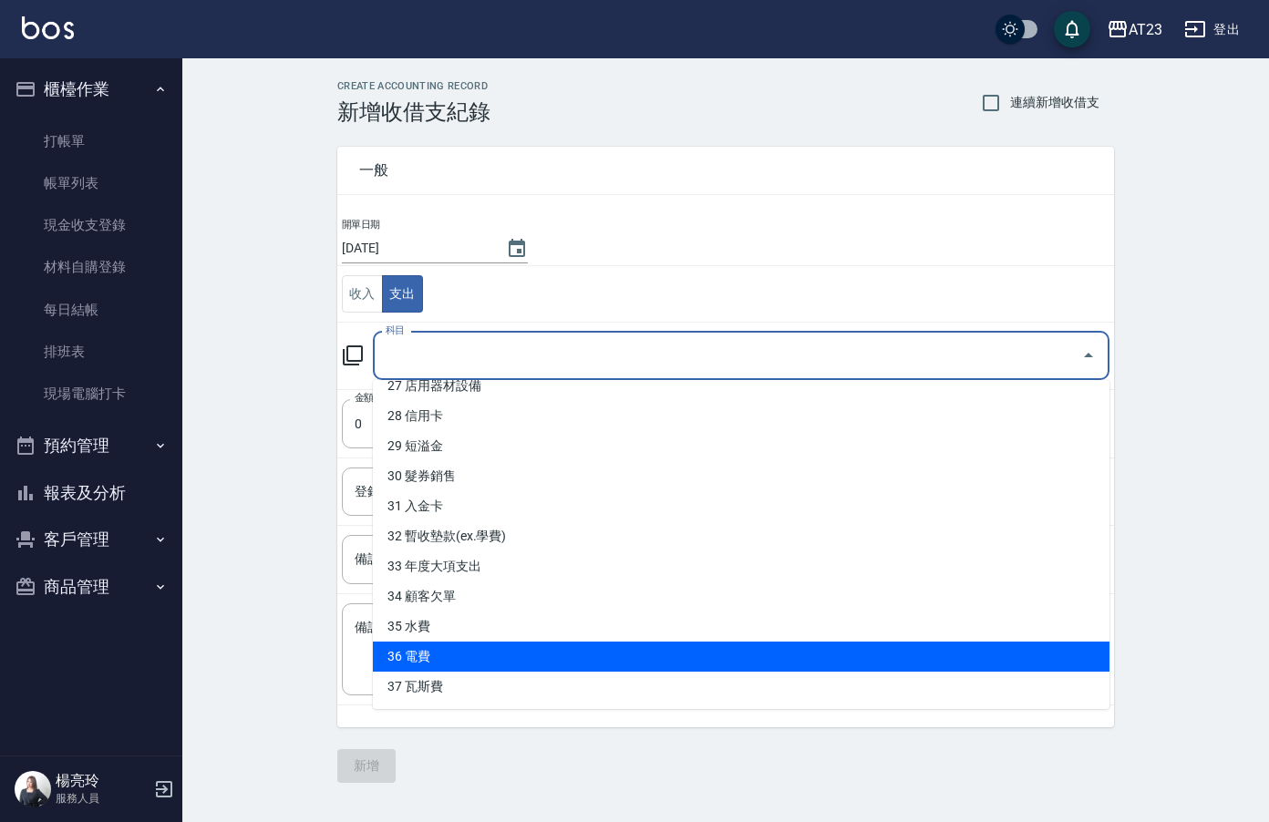
click at [605, 657] on li "36 電費" at bounding box center [741, 657] width 736 height 30
type input "36 電費"
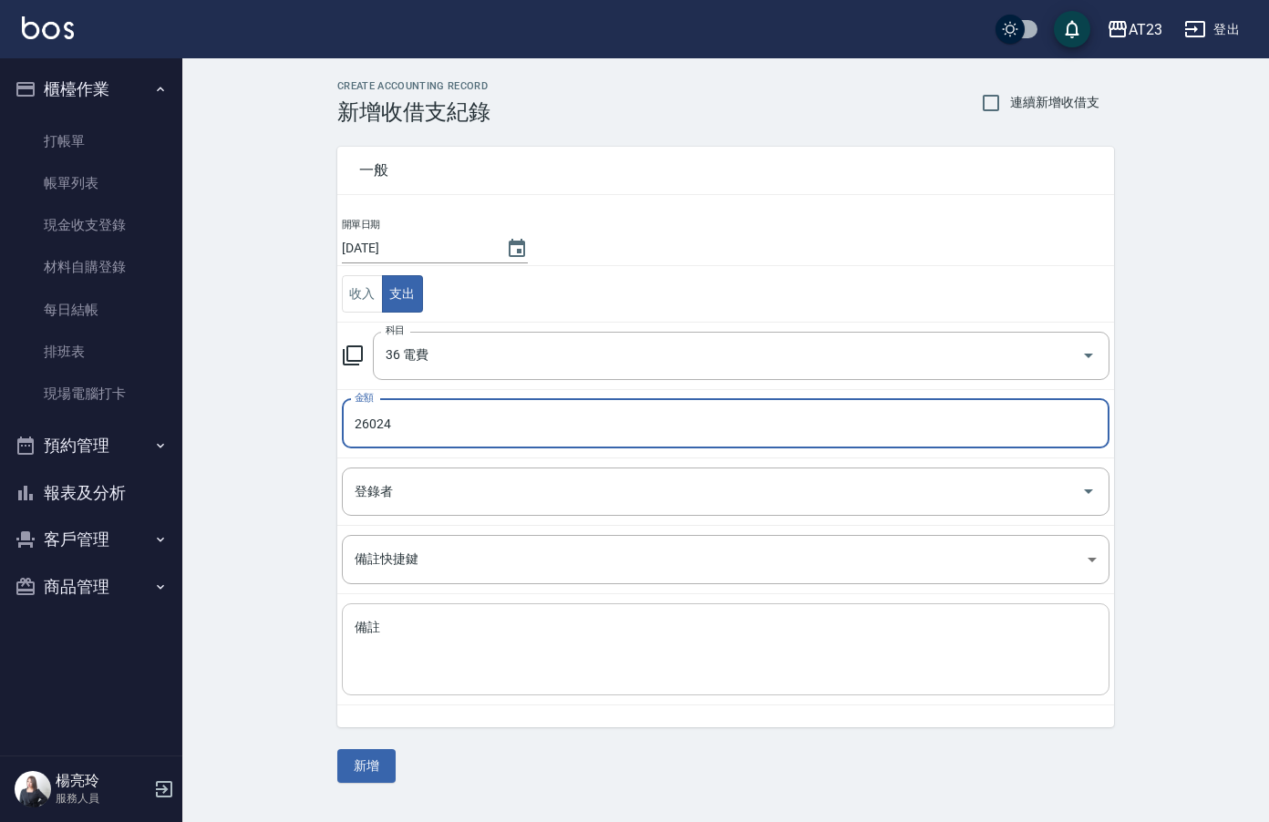
type input "26024"
click at [428, 675] on textarea "備註" at bounding box center [726, 650] width 742 height 62
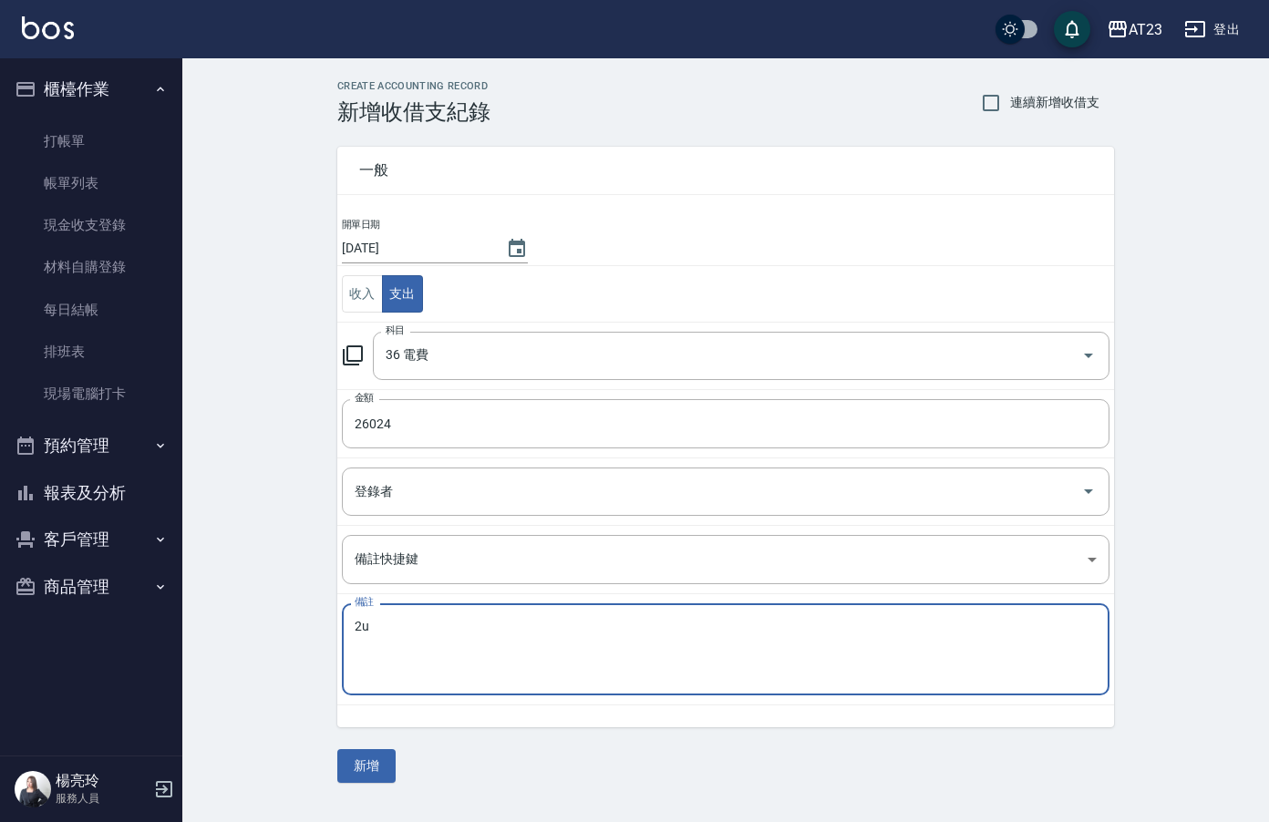
type textarea "2"
type textarea "店"
paste textarea "ㄉ"
drag, startPoint x: 473, startPoint y: 622, endPoint x: 159, endPoint y: 617, distance: 313.6
click at [159, 617] on div "AT23 登出 櫃檯作業 打帳單 帳單列表 現金收支登錄 材料自購登錄 每日結帳 排班表 現場電腦打卡 預約管理 預約管理 單日預約紀錄 單週預約紀錄 報表及…" at bounding box center [634, 411] width 1269 height 822
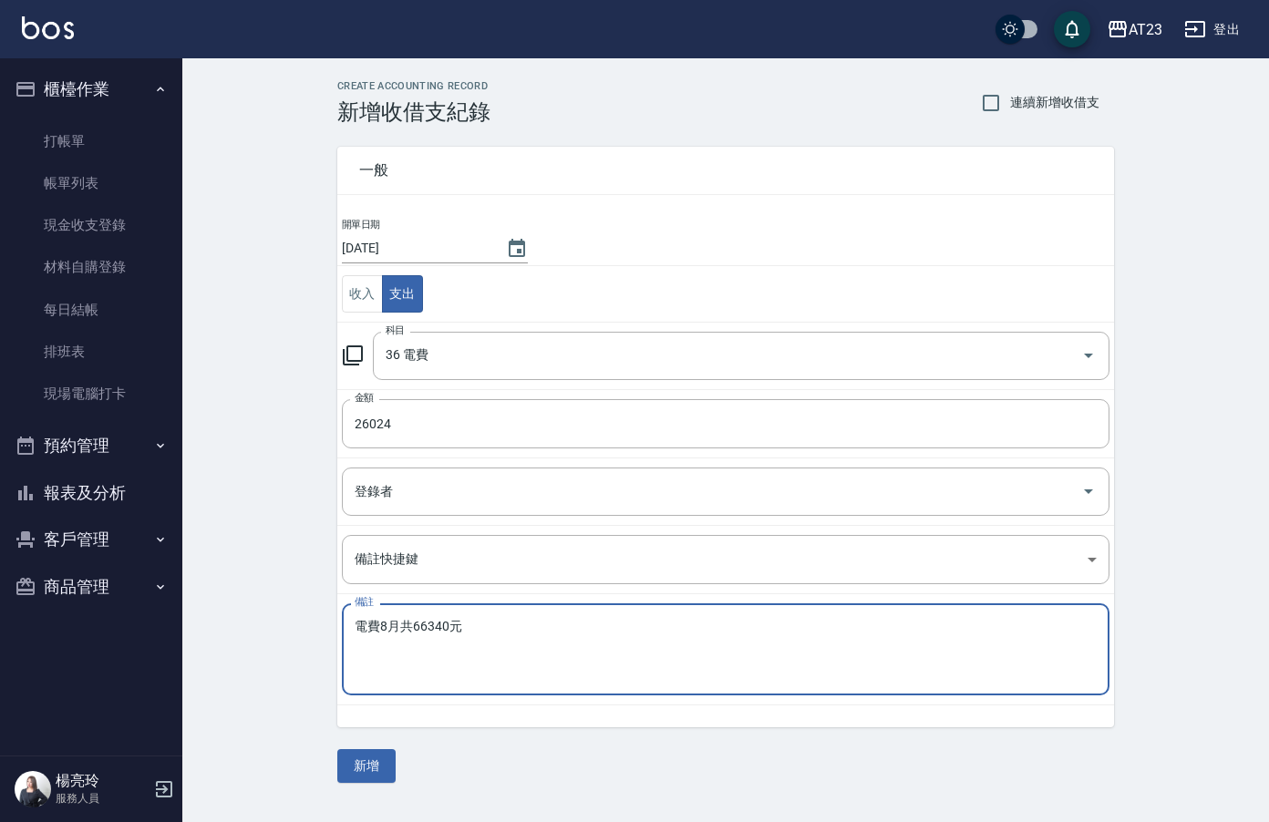
type textarea "電費8月共66340元"
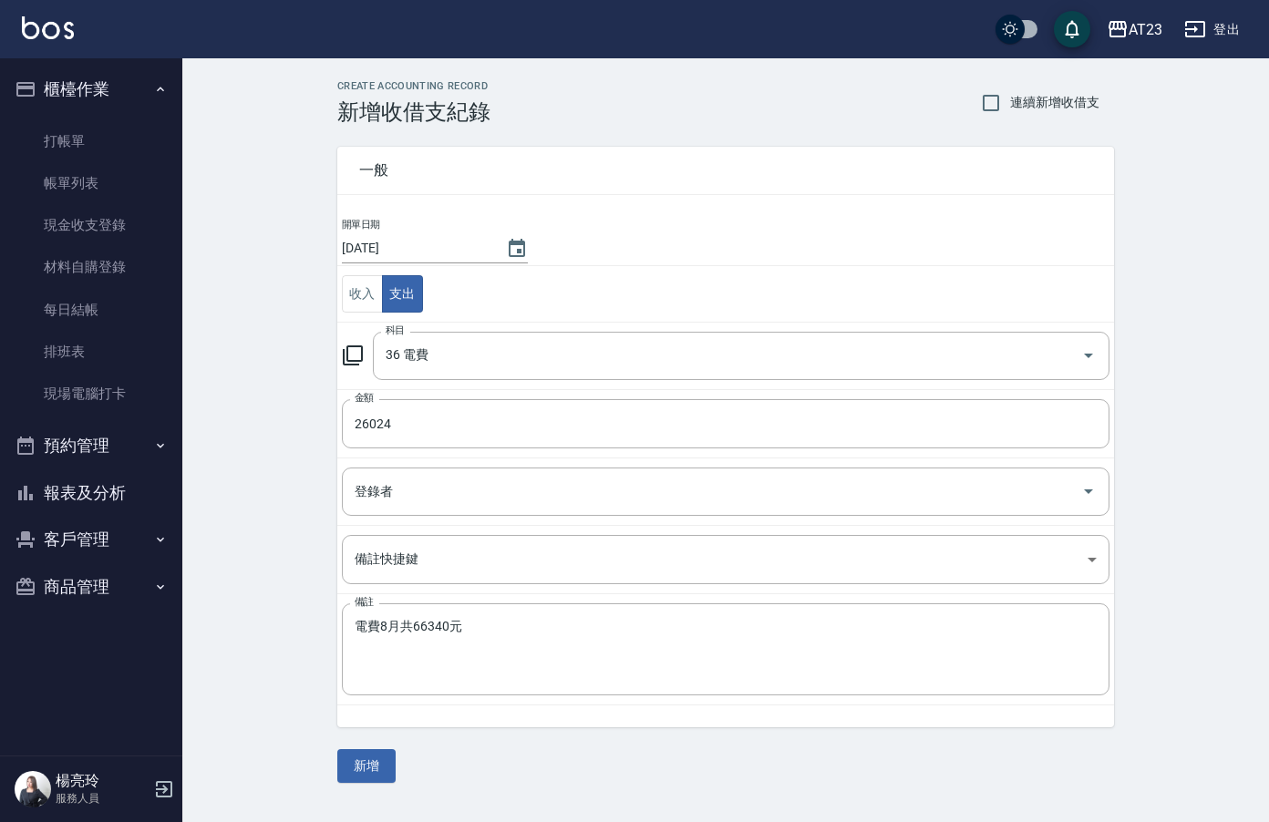
drag, startPoint x: 1214, startPoint y: 663, endPoint x: 573, endPoint y: 776, distance: 650.6
click at [571, 779] on div "一般 開單日期 2025/09/14 收入 支出 科目 36 電費 科目 金額 26024 金額 登錄者 登錄者 備註快捷鍵 ​ 備註快捷鍵 備註 電費8月共…" at bounding box center [725, 454] width 777 height 658
click at [353, 771] on button "新增" at bounding box center [366, 766] width 58 height 34
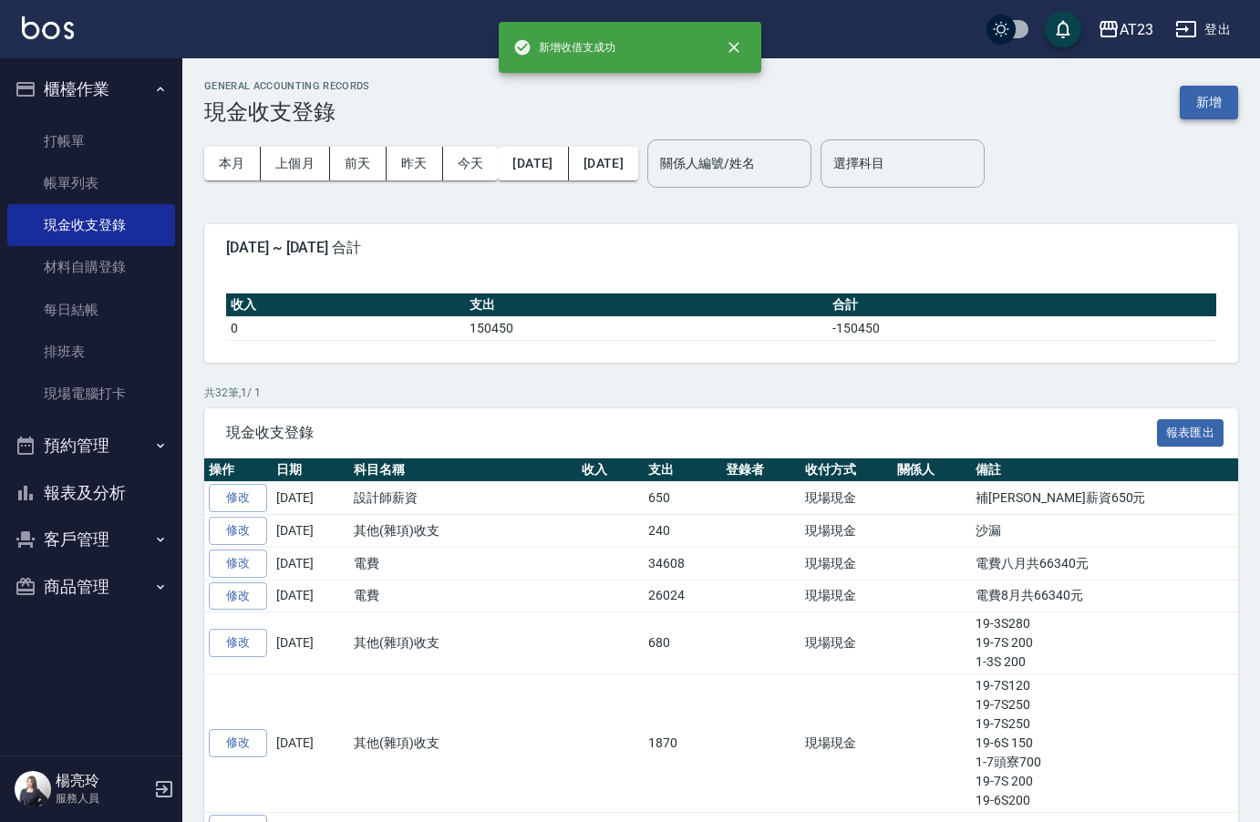
click at [1198, 109] on button "新增" at bounding box center [1208, 103] width 58 height 34
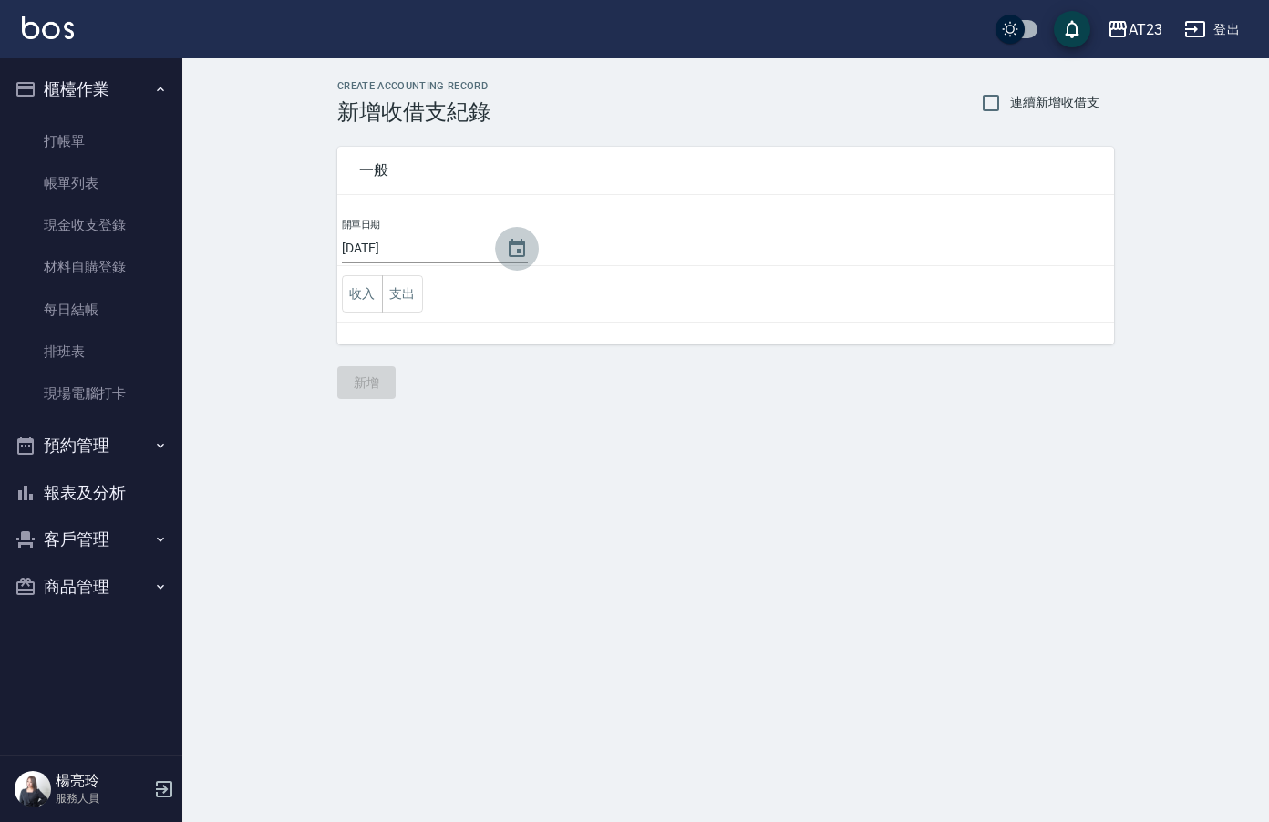
click at [499, 266] on button "Choose date, selected date is 2025-09-16" at bounding box center [517, 249] width 44 height 44
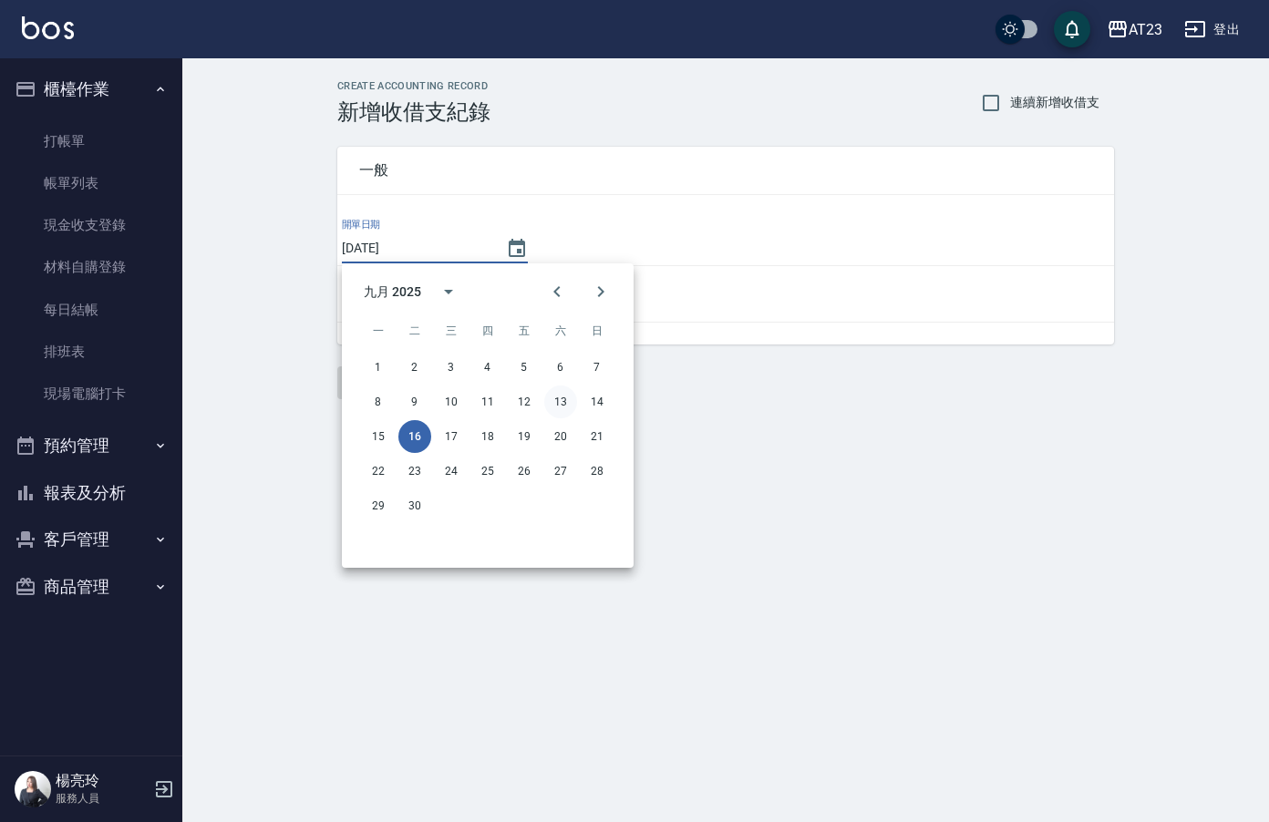
click at [568, 408] on button "13" at bounding box center [560, 402] width 33 height 33
type input "[DATE]"
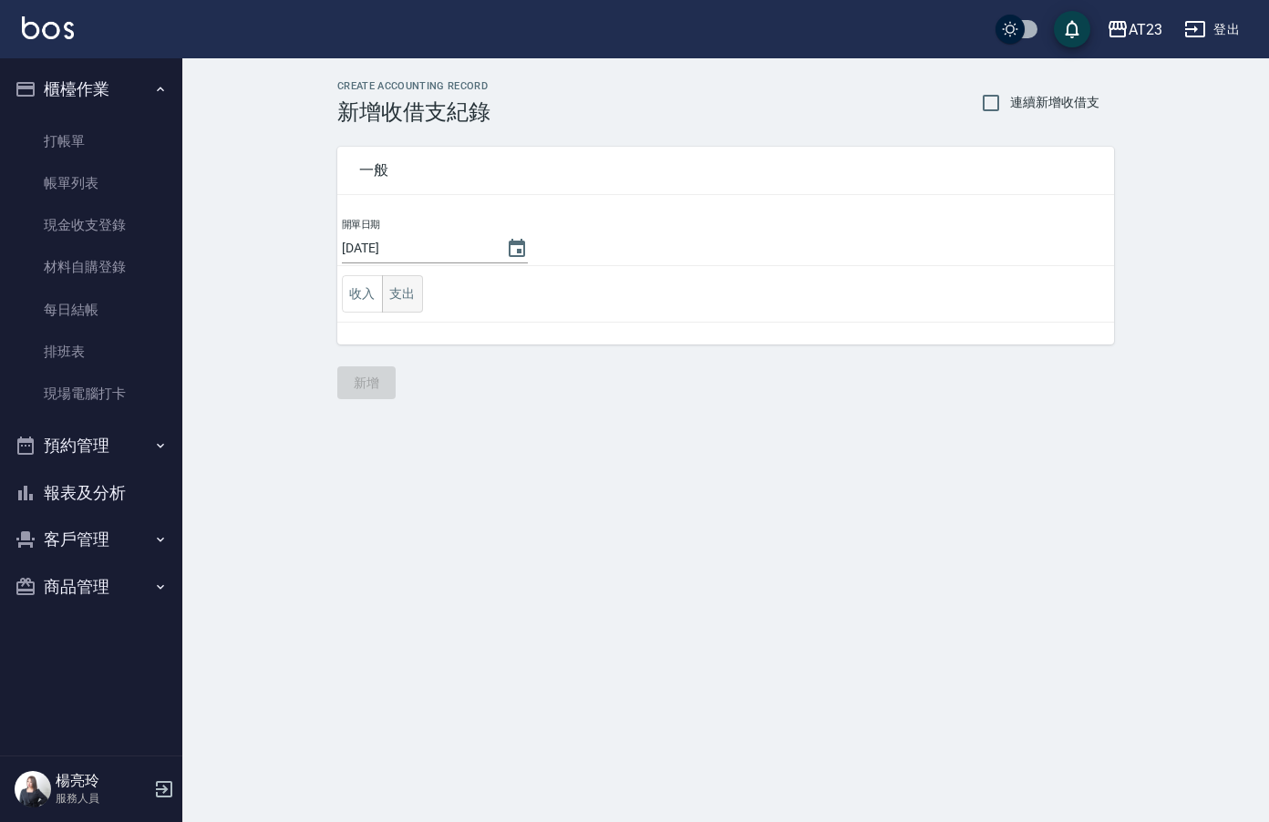
click at [409, 301] on button "支出" at bounding box center [402, 293] width 41 height 37
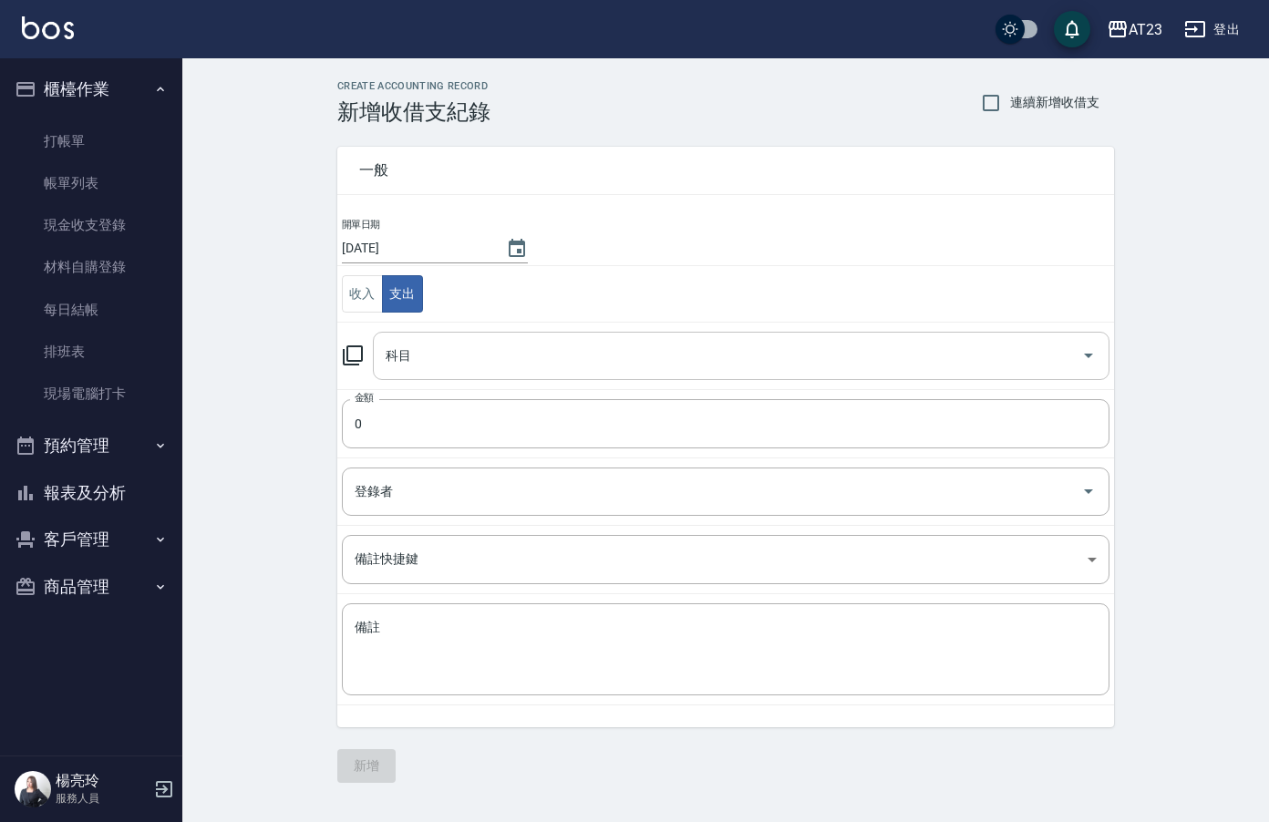
click at [444, 345] on input "科目" at bounding box center [727, 356] width 693 height 32
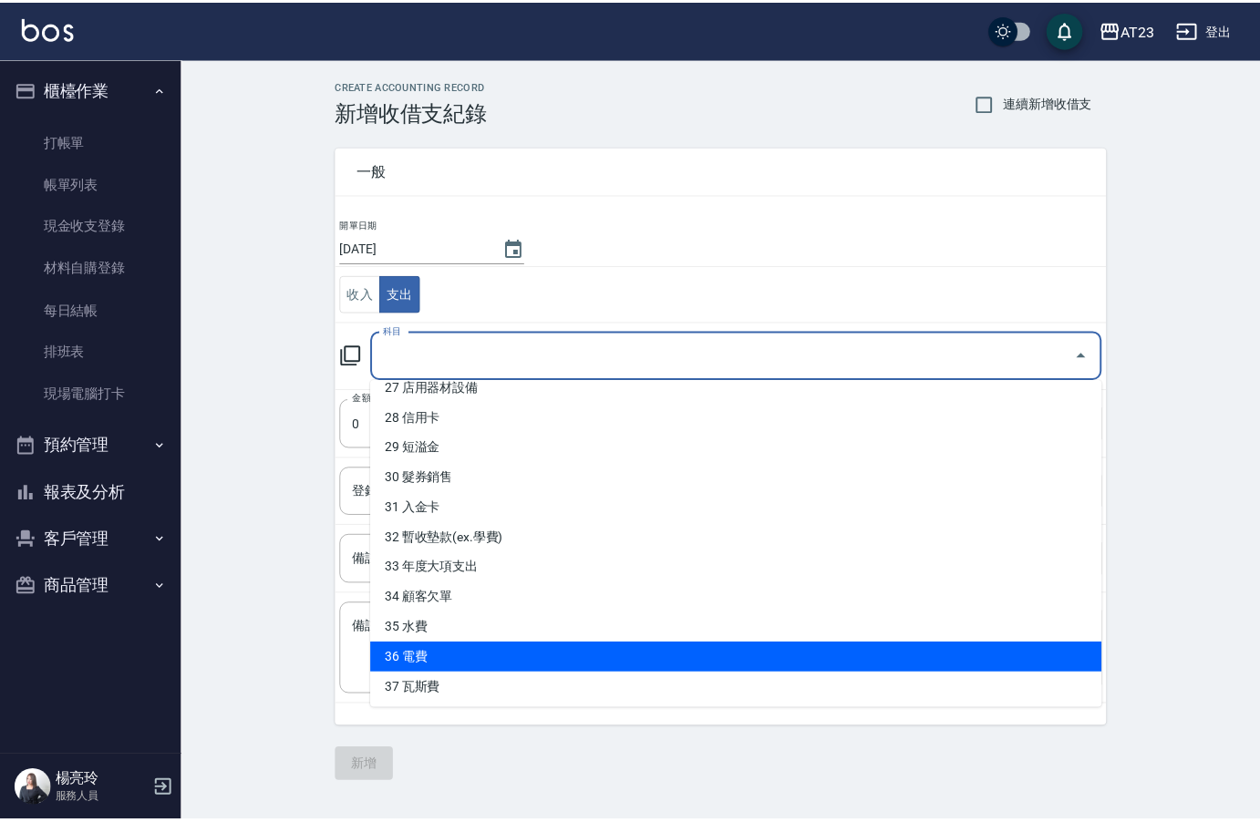
scroll to position [828, 0]
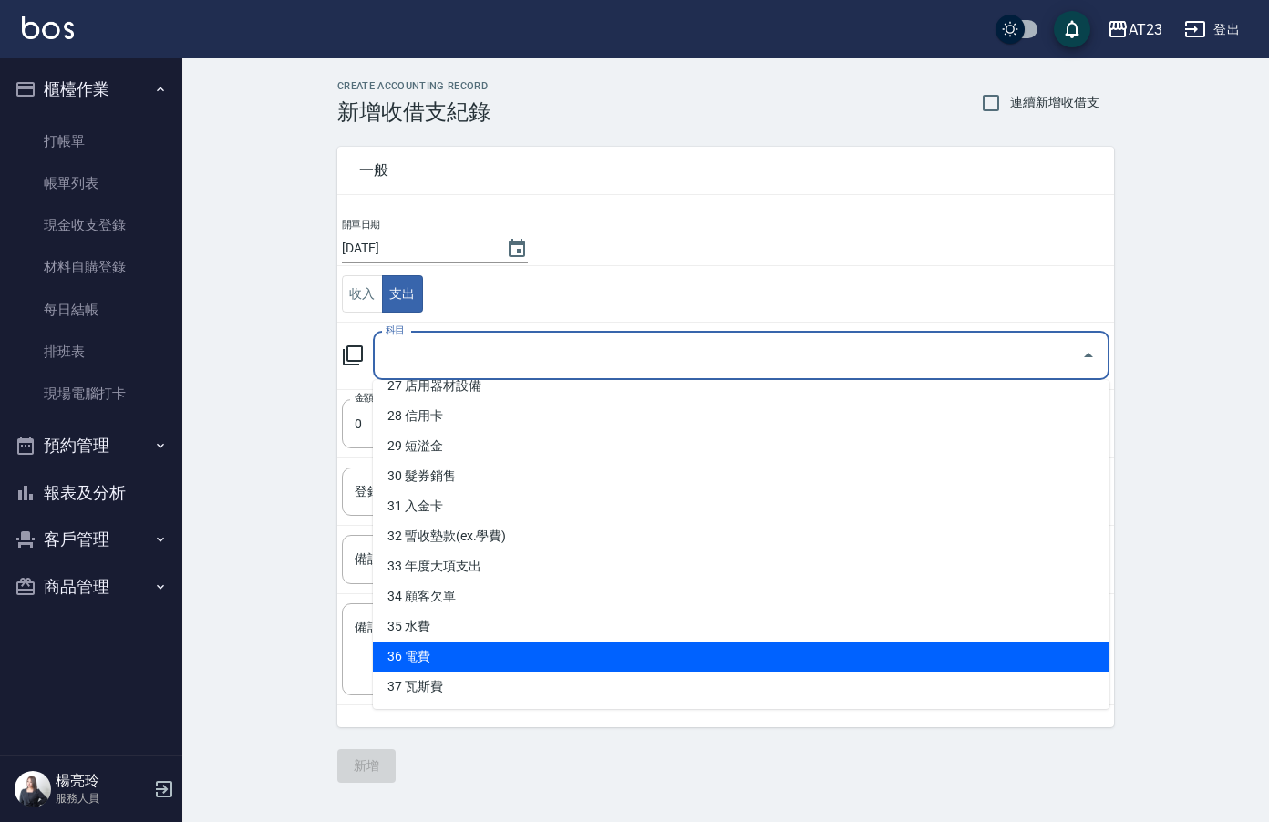
click at [520, 651] on li "36 電費" at bounding box center [741, 657] width 736 height 30
type input "36 電費"
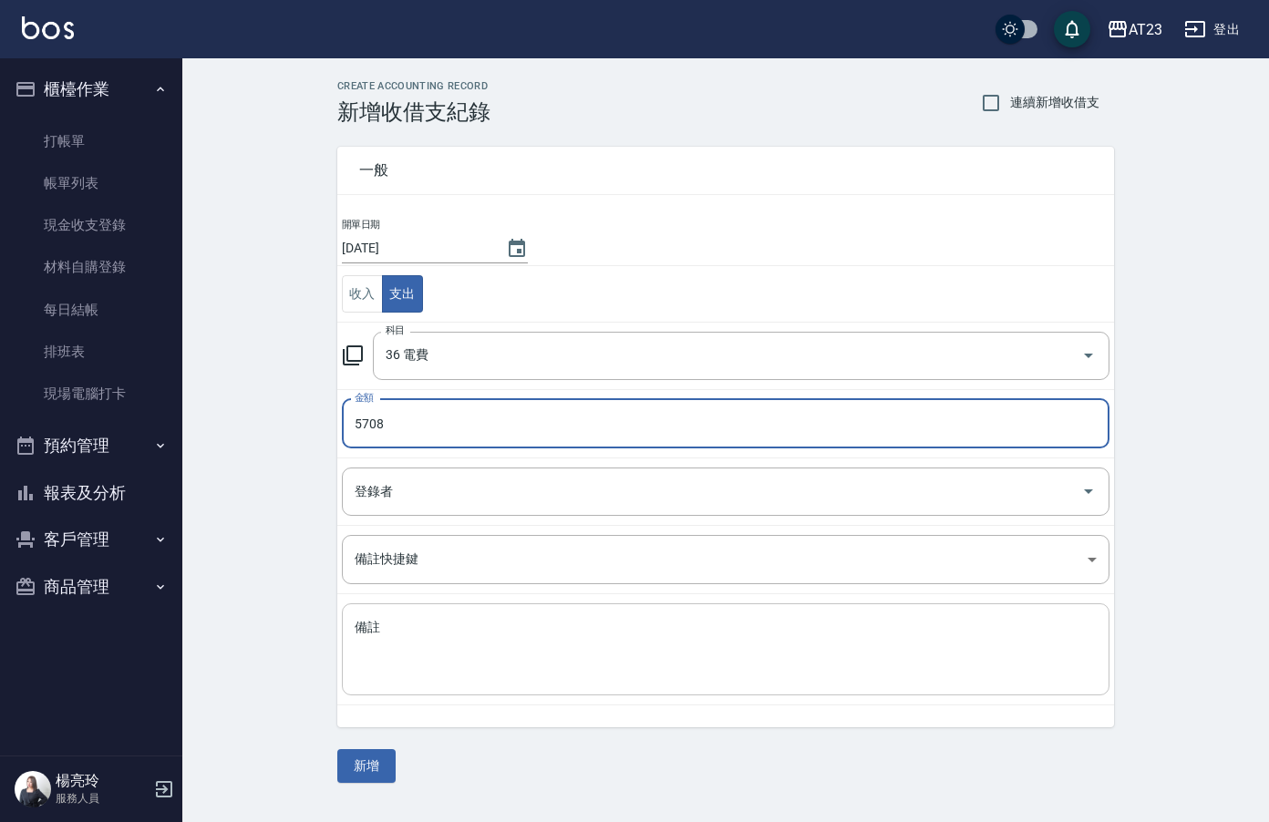
type input "5708"
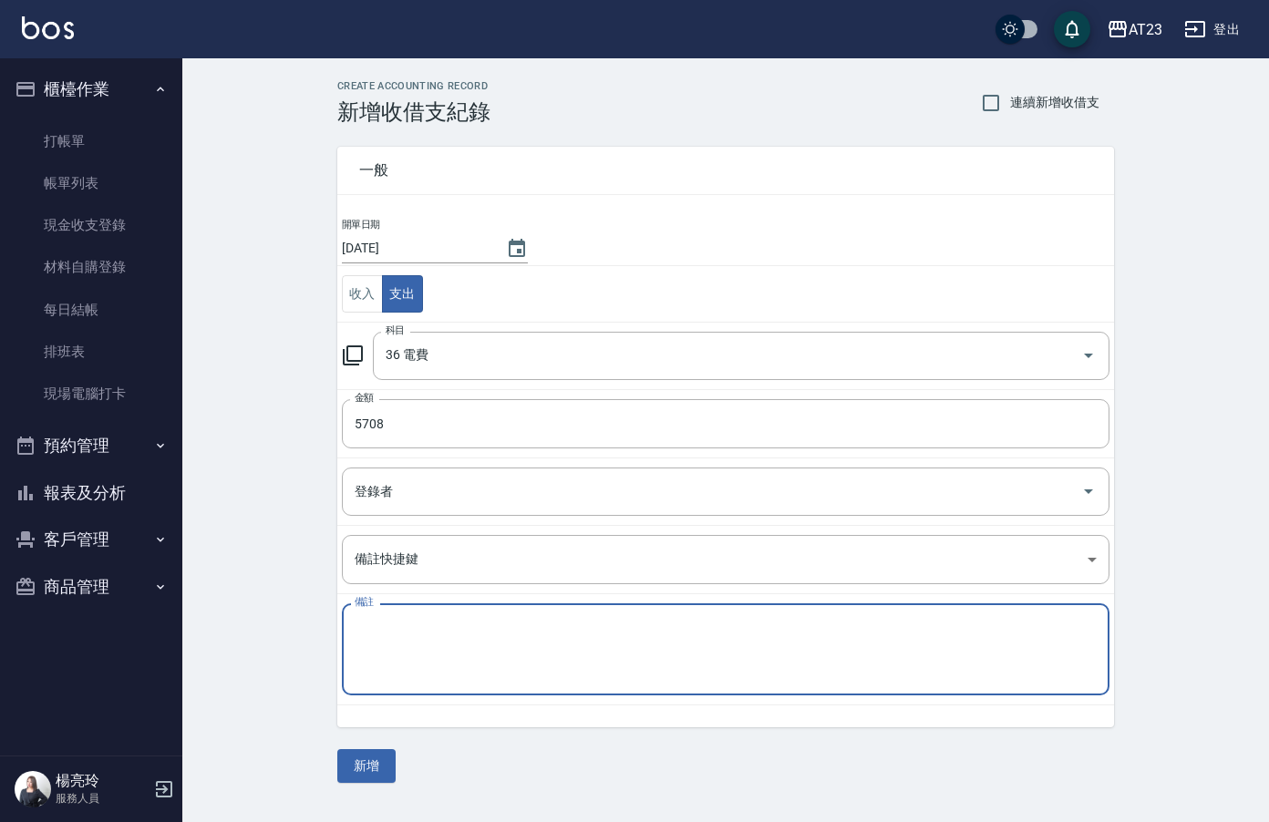
click at [526, 635] on textarea "備註" at bounding box center [726, 650] width 742 height 62
paste textarea "電費8月共66340元"
type textarea "電費8月共66340元"
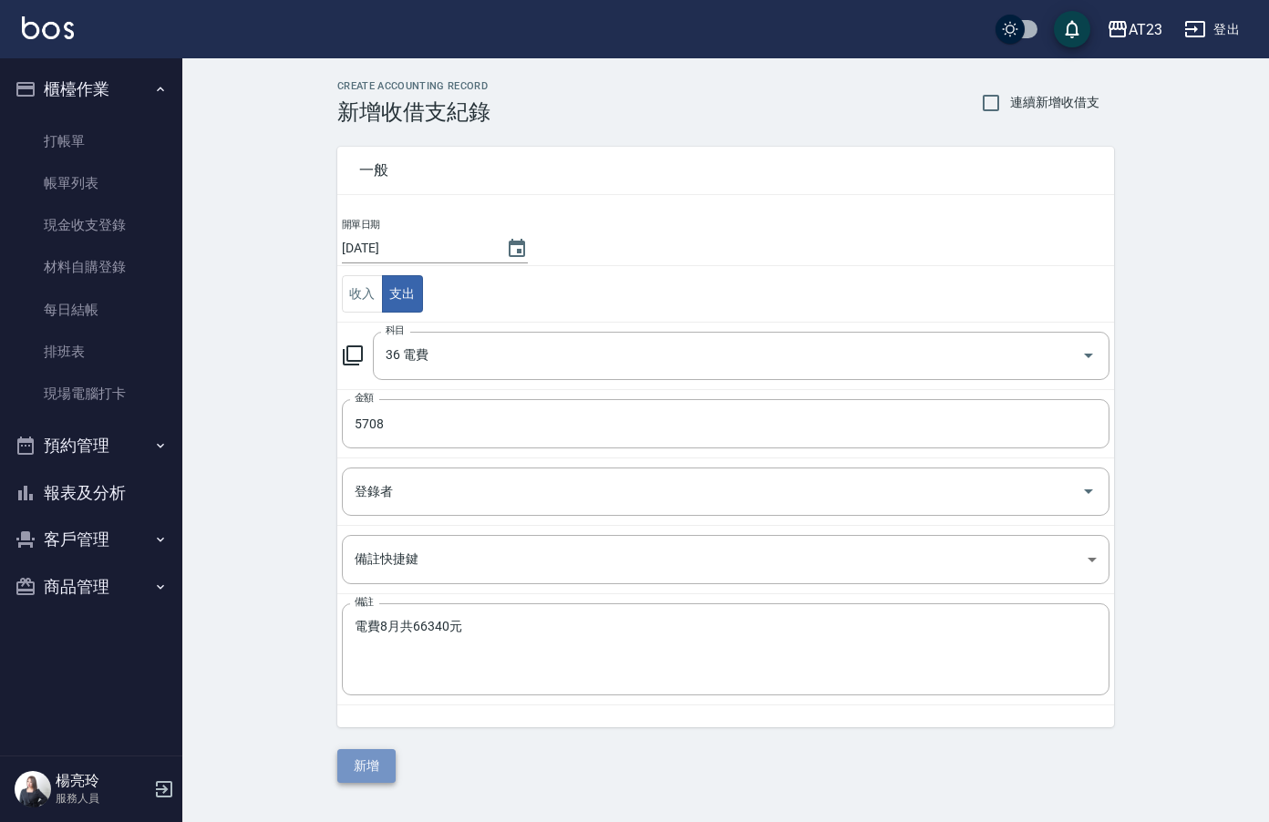
click at [385, 772] on button "新增" at bounding box center [366, 766] width 58 height 34
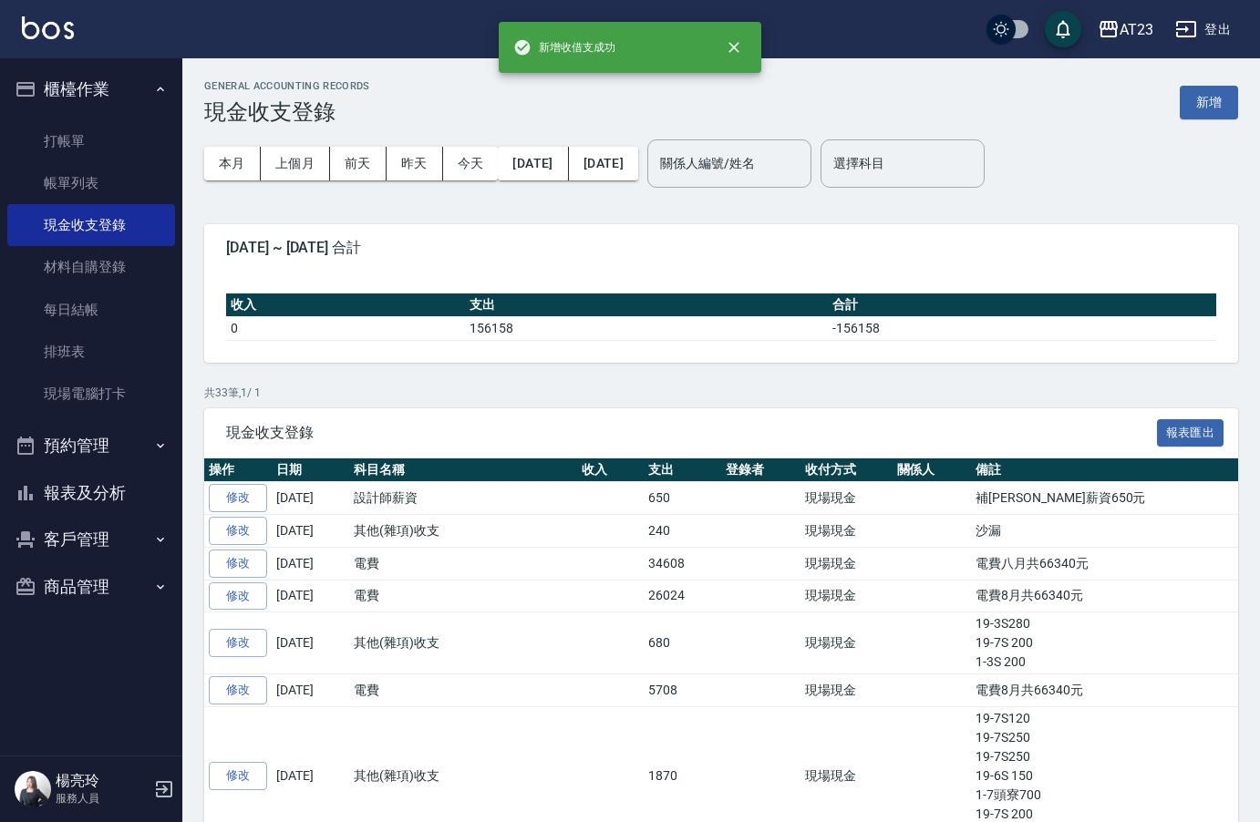
click at [125, 483] on button "報表及分析" at bounding box center [91, 492] width 168 height 47
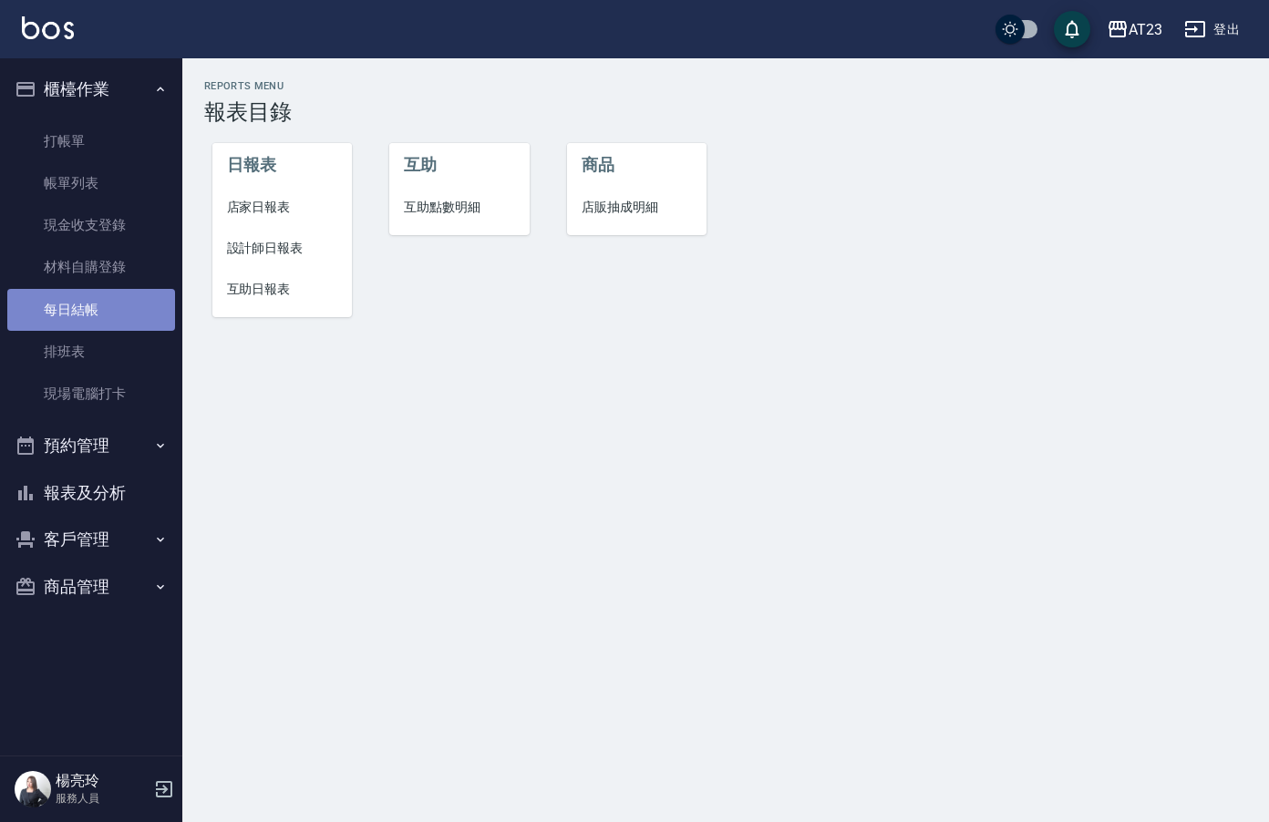
click at [91, 309] on link "每日結帳" at bounding box center [91, 310] width 168 height 42
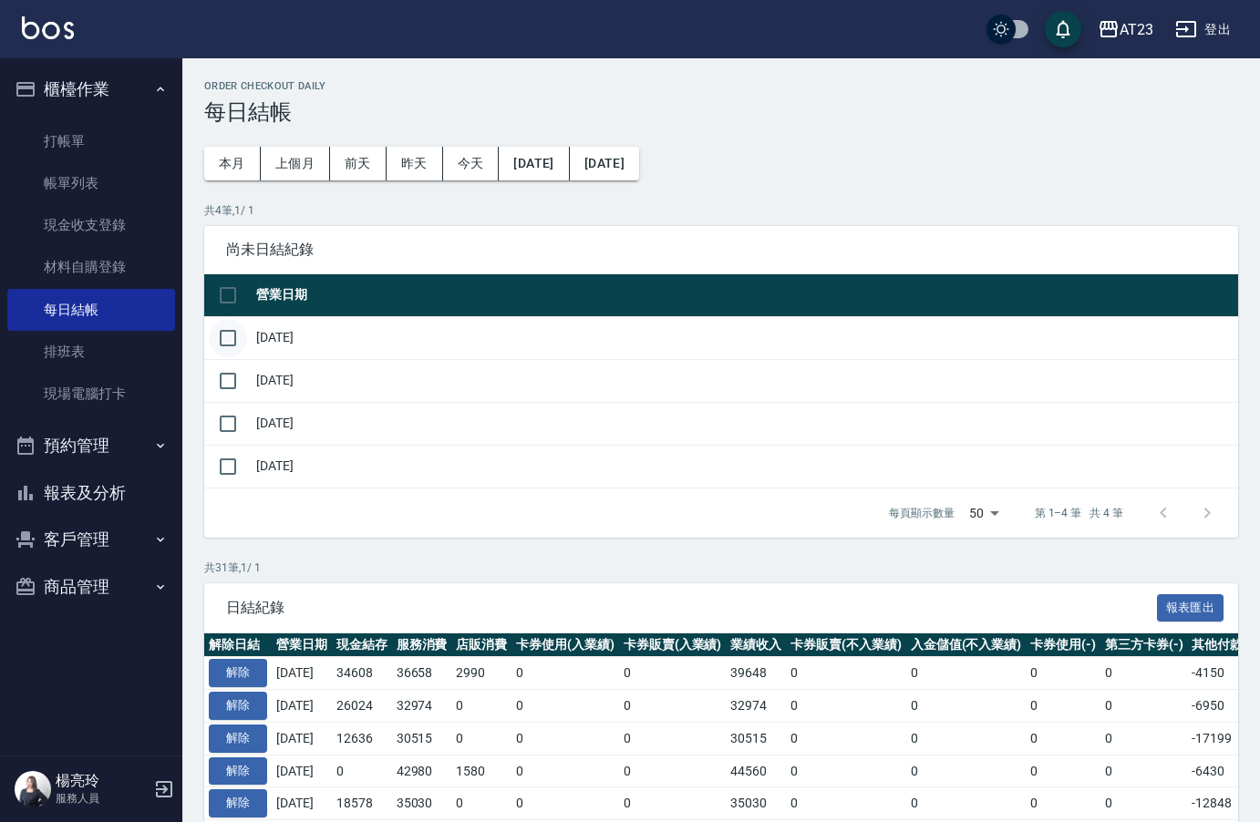
click at [229, 330] on input "checkbox" at bounding box center [228, 338] width 38 height 38
checkbox input "true"
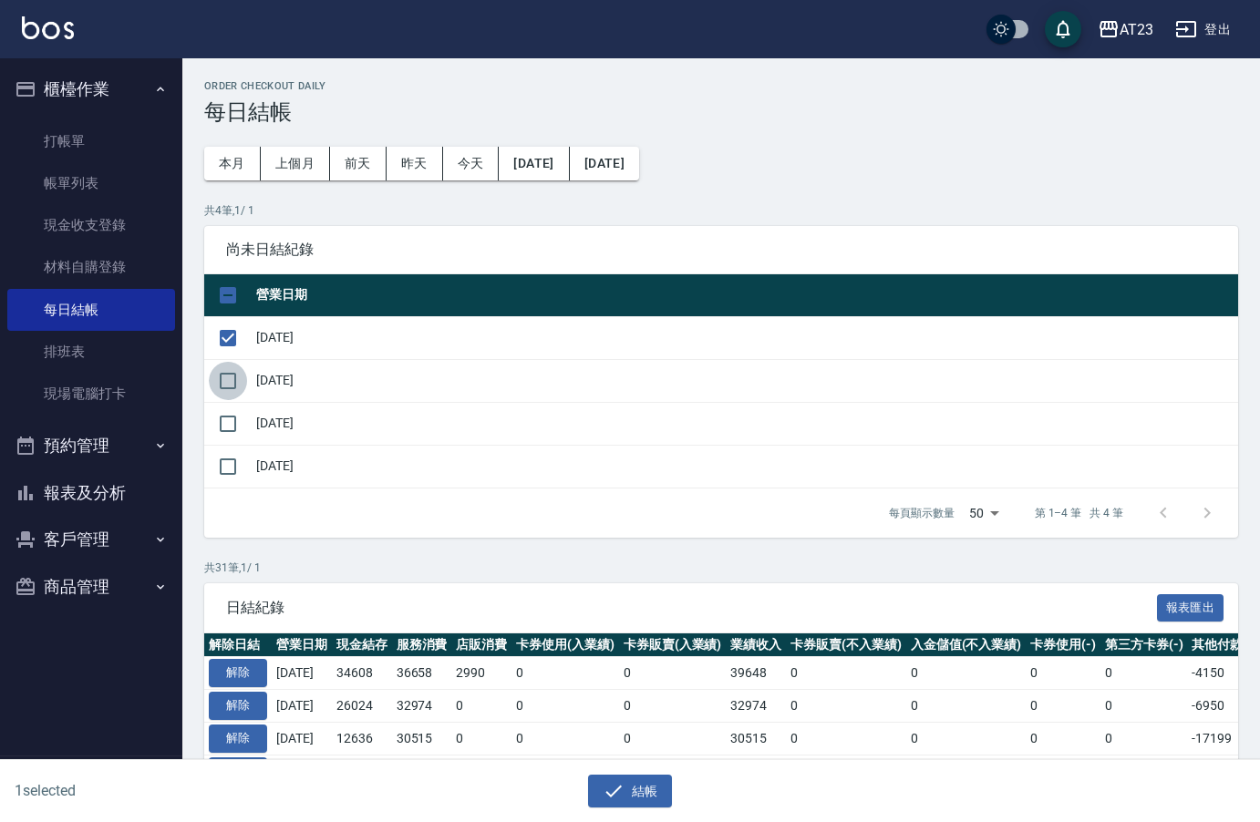
click at [246, 381] on input "checkbox" at bounding box center [228, 381] width 38 height 38
checkbox input "true"
click at [235, 430] on input "checkbox" at bounding box center [228, 424] width 38 height 38
checkbox input "true"
click at [655, 789] on button "結帳" at bounding box center [630, 792] width 85 height 34
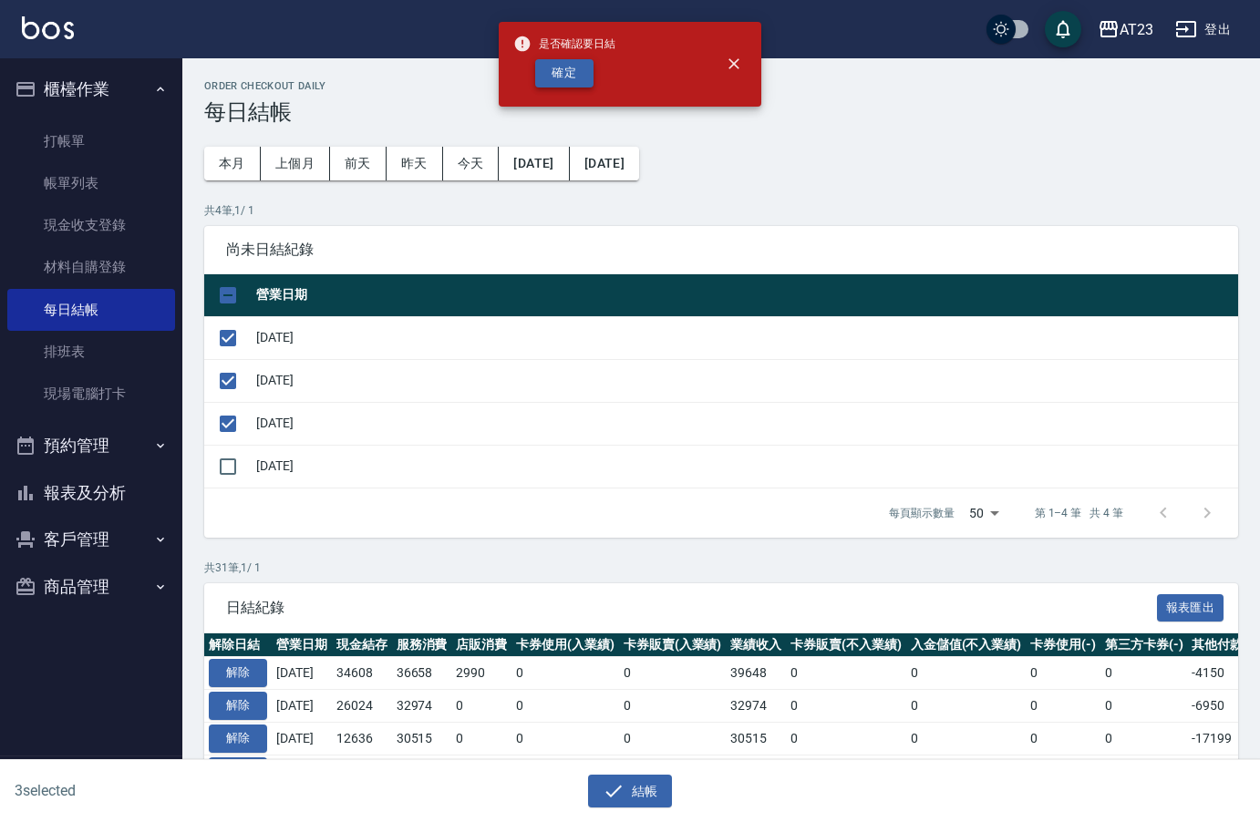
click at [581, 78] on button "確定" at bounding box center [564, 73] width 58 height 28
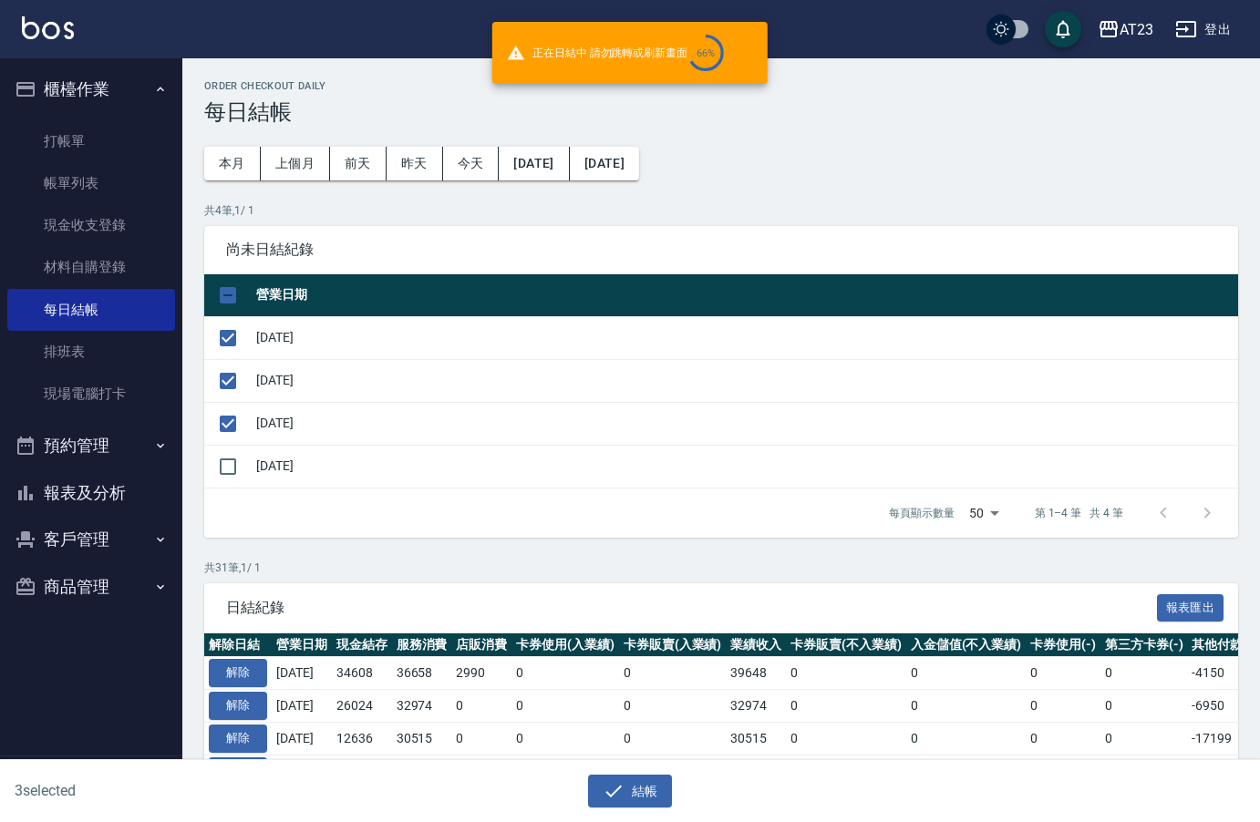
checkbox input "false"
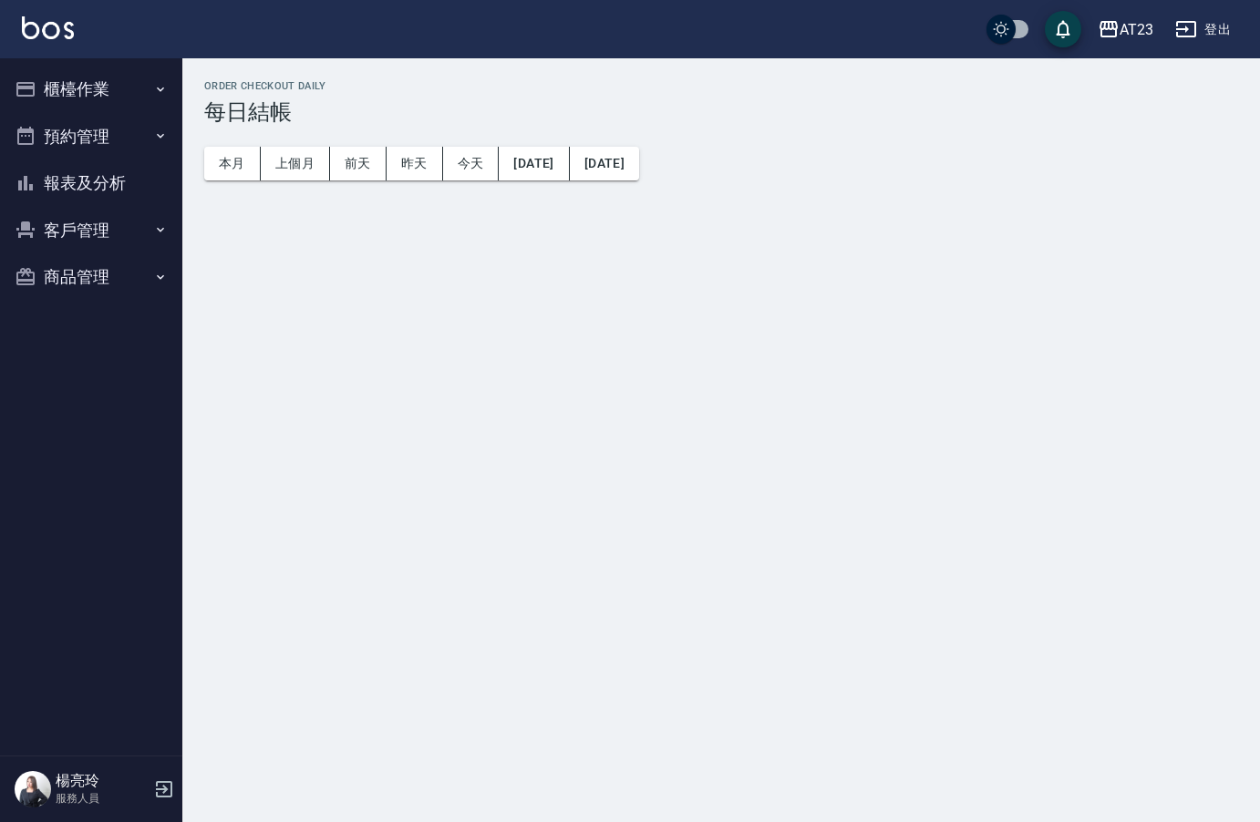
click at [60, 186] on button "報表及分析" at bounding box center [91, 182] width 168 height 47
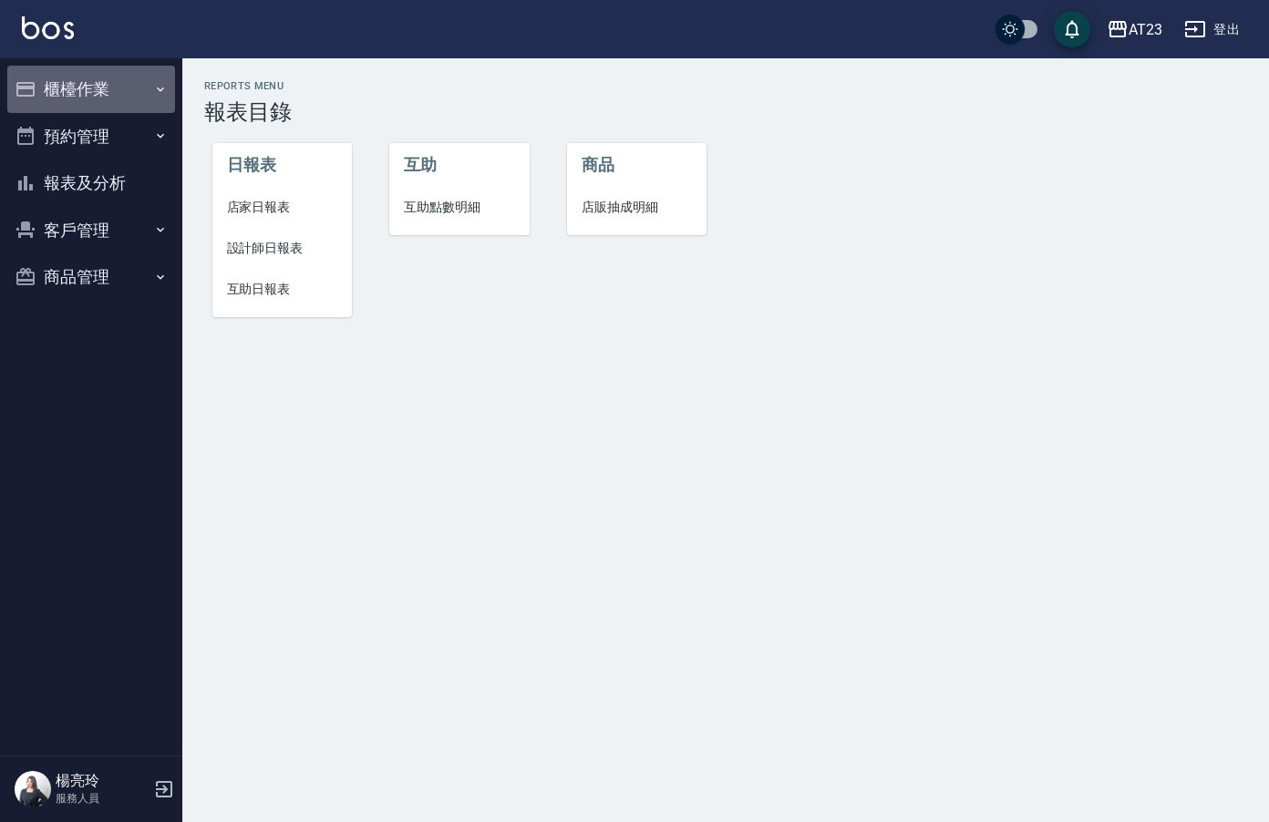
click at [90, 95] on button "櫃檯作業" at bounding box center [91, 89] width 168 height 47
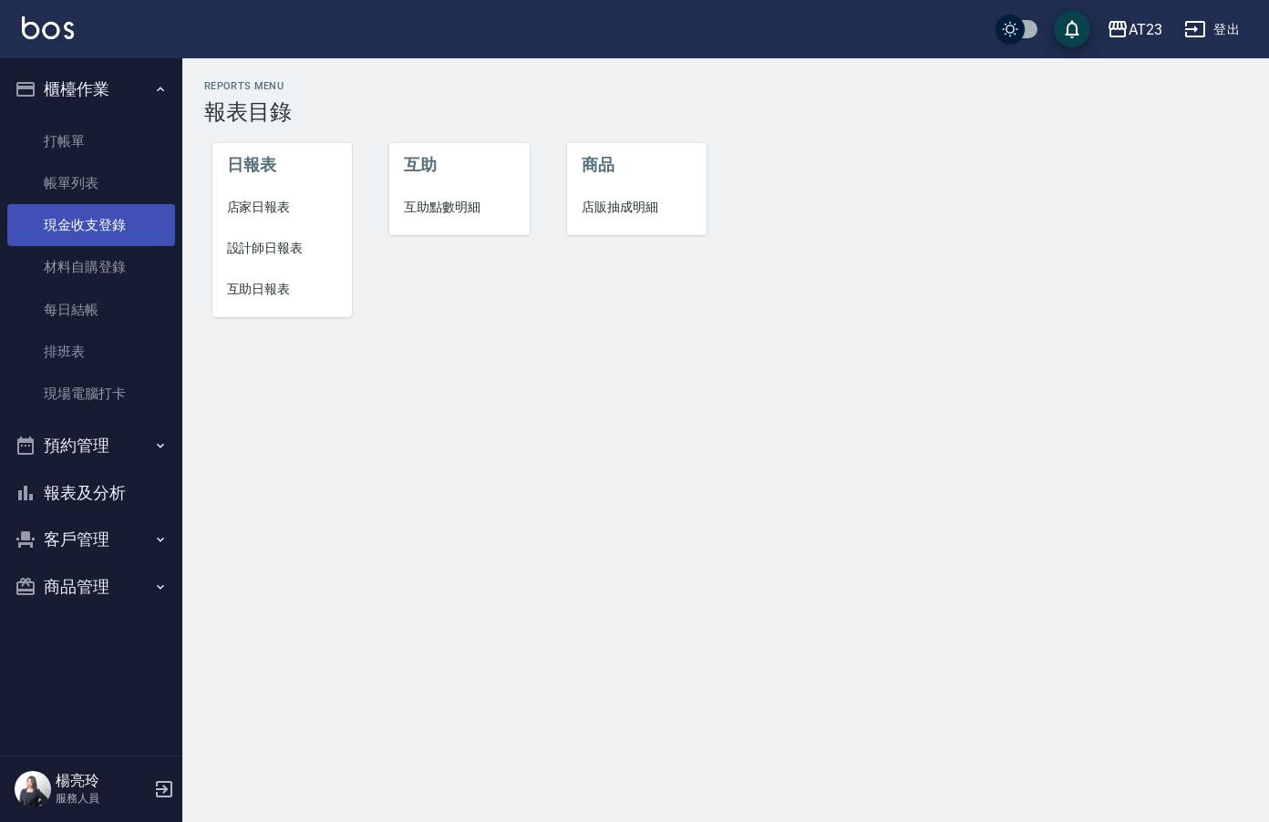
click at [109, 228] on link "現金收支登錄" at bounding box center [91, 225] width 168 height 42
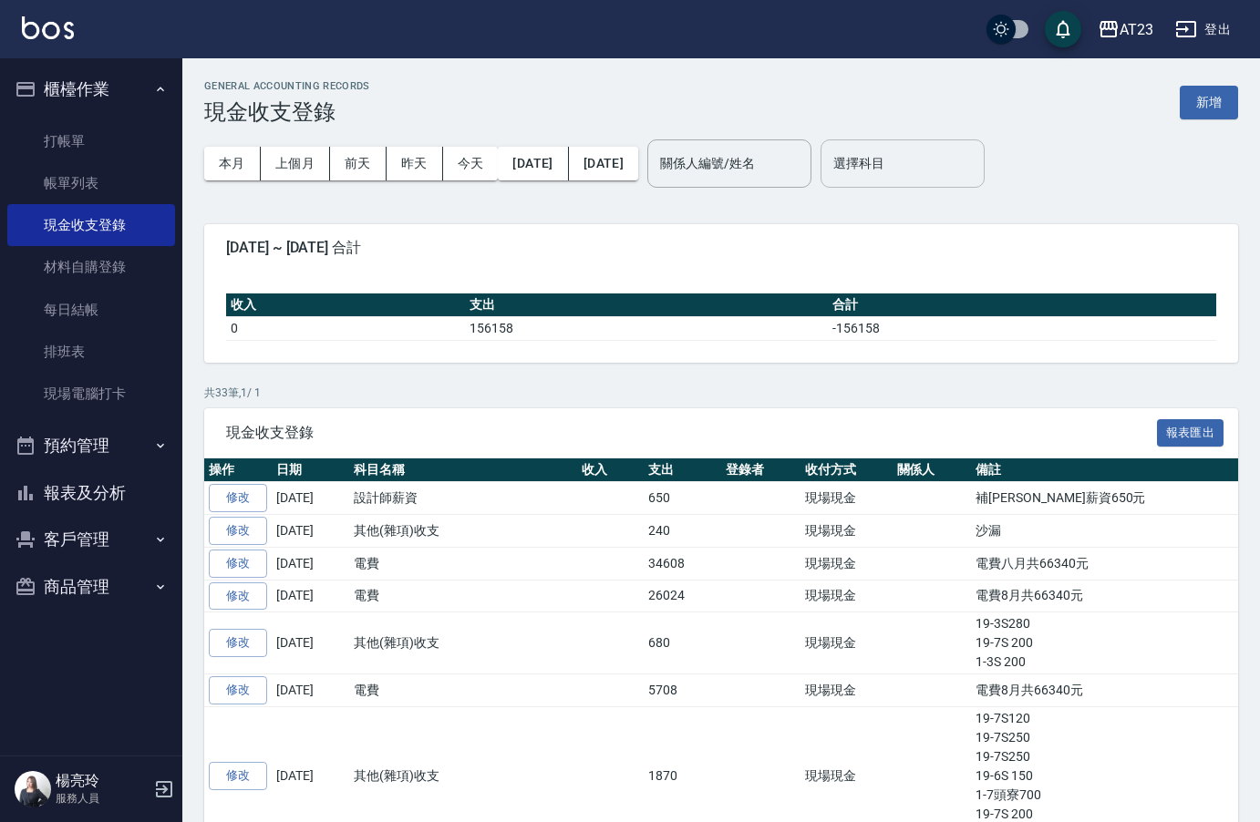
click at [969, 159] on input "選擇科目" at bounding box center [902, 164] width 148 height 32
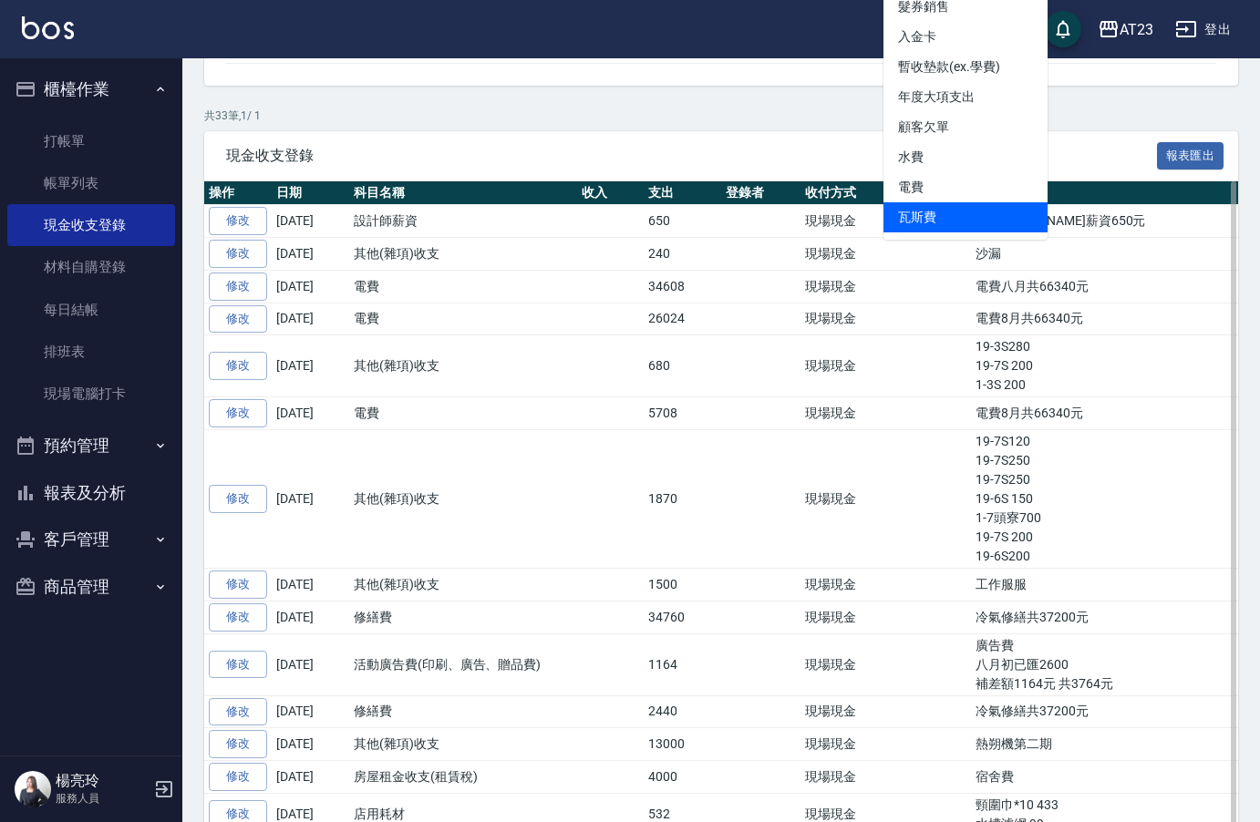
scroll to position [273, 0]
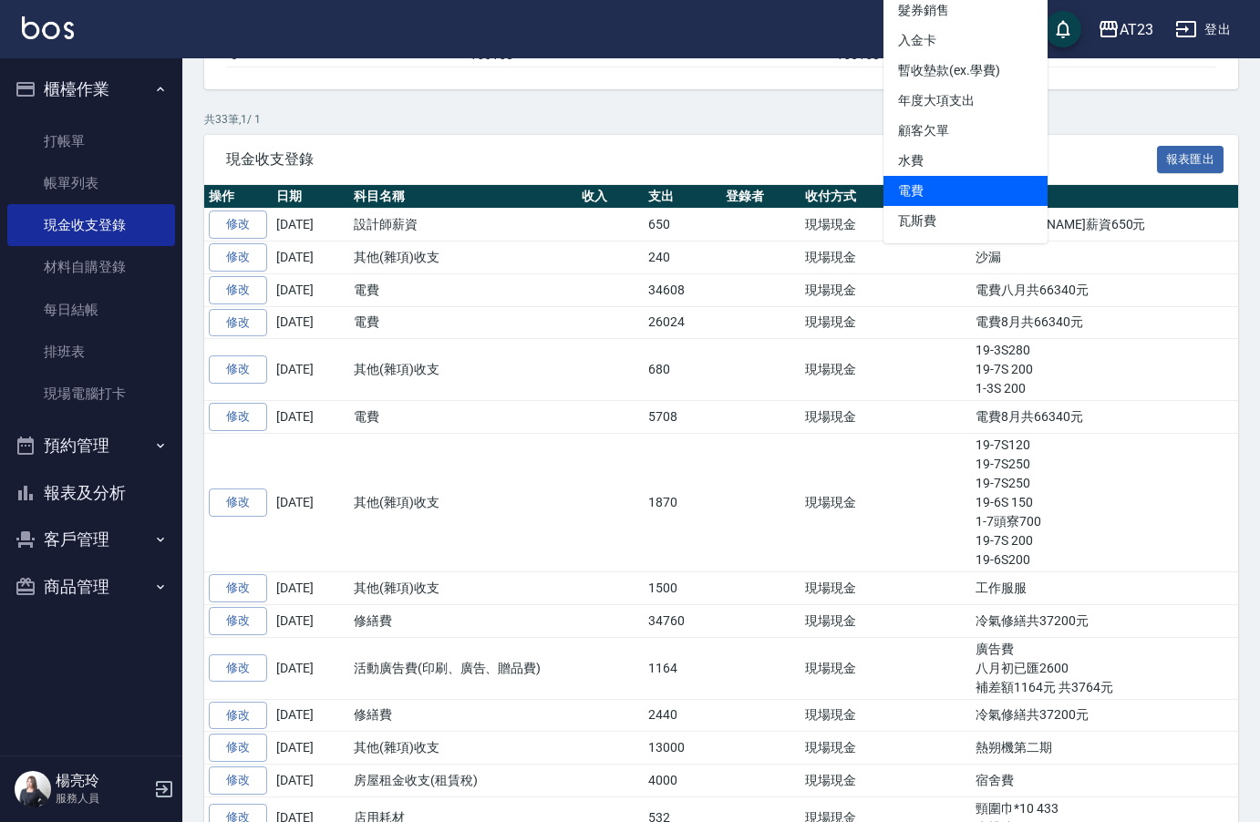
click at [940, 179] on li "電費" at bounding box center [965, 191] width 164 height 30
type input "電費"
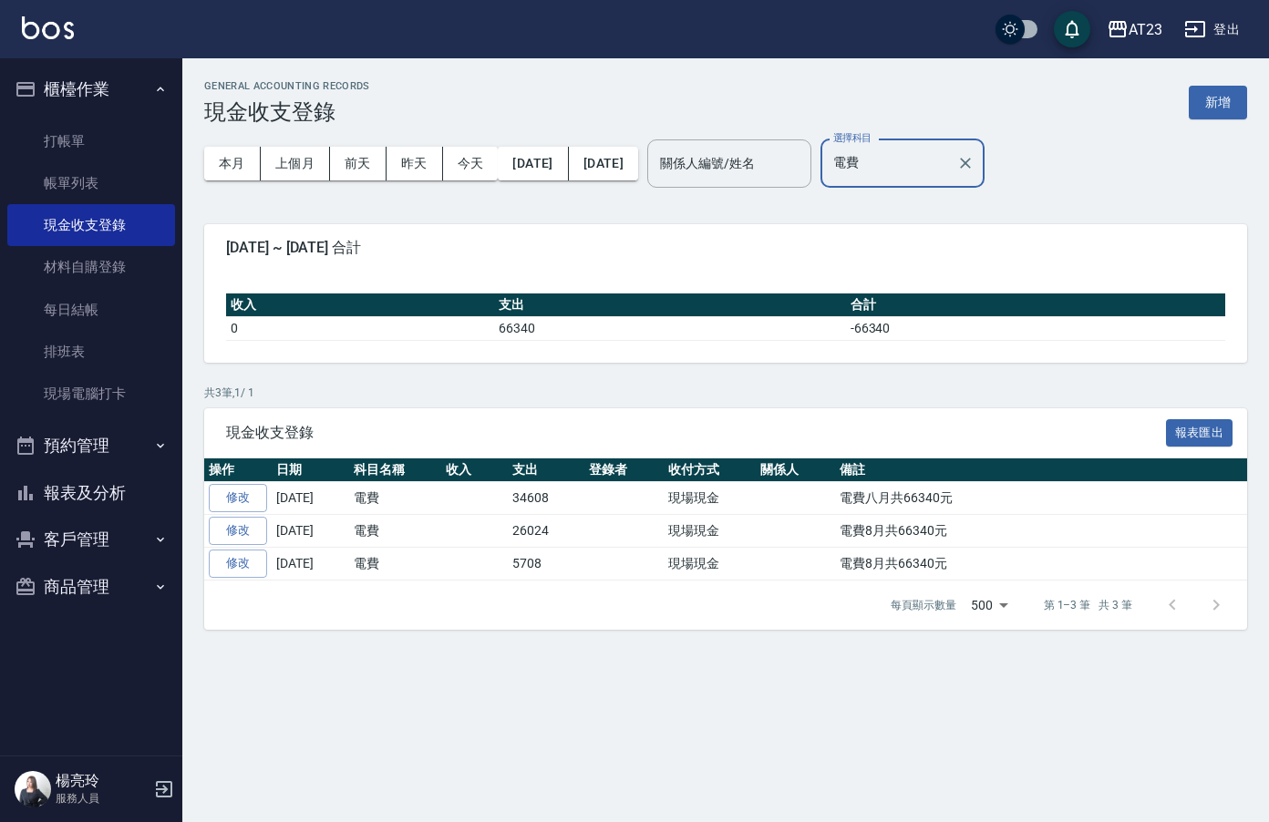
click at [74, 501] on button "報表及分析" at bounding box center [91, 492] width 168 height 47
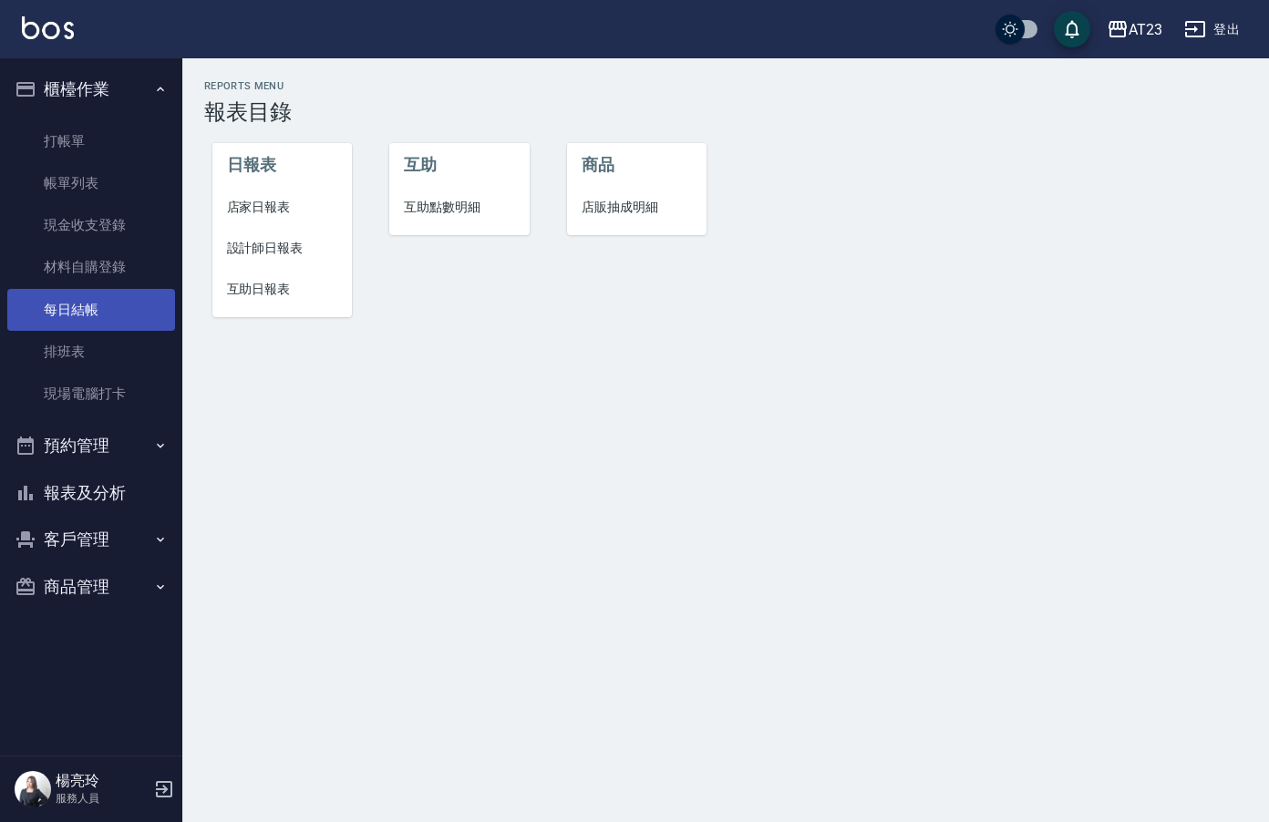
click at [68, 314] on link "每日結帳" at bounding box center [91, 310] width 168 height 42
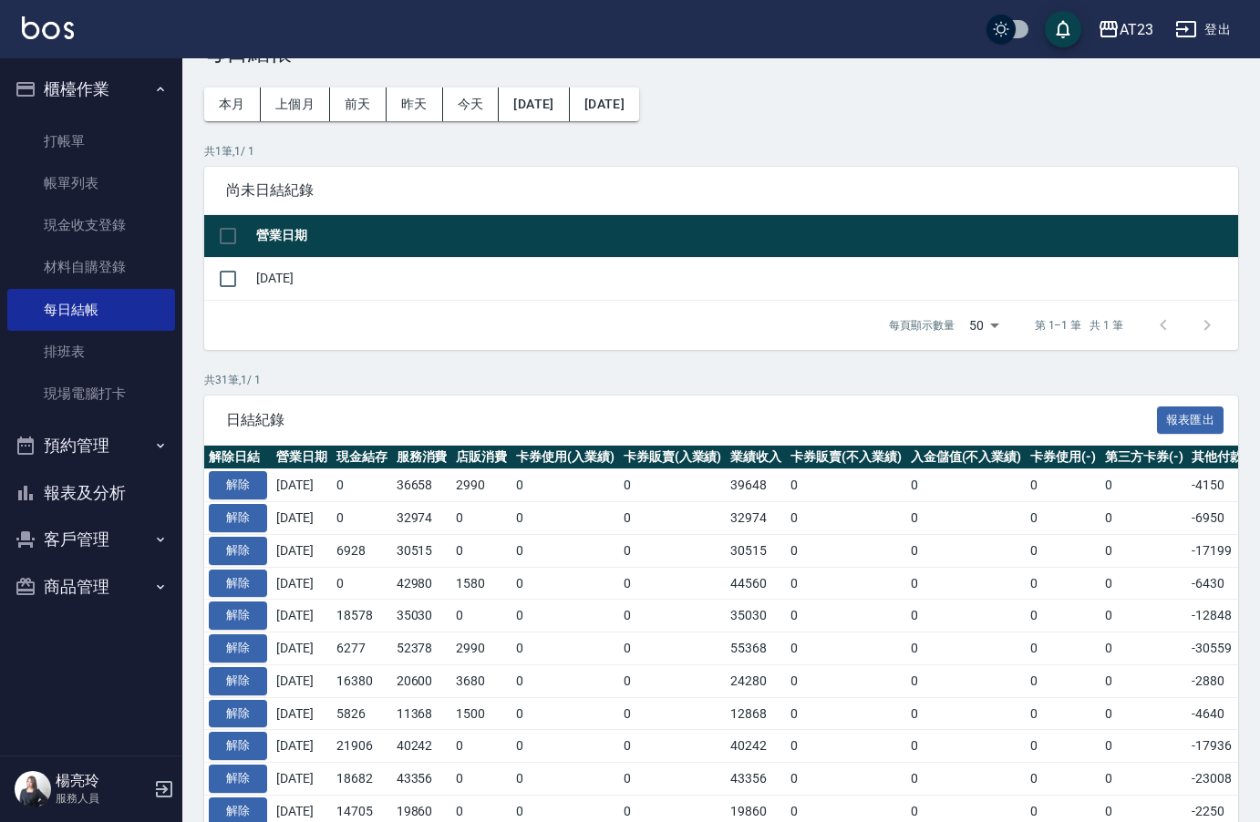
scroll to position [91, 0]
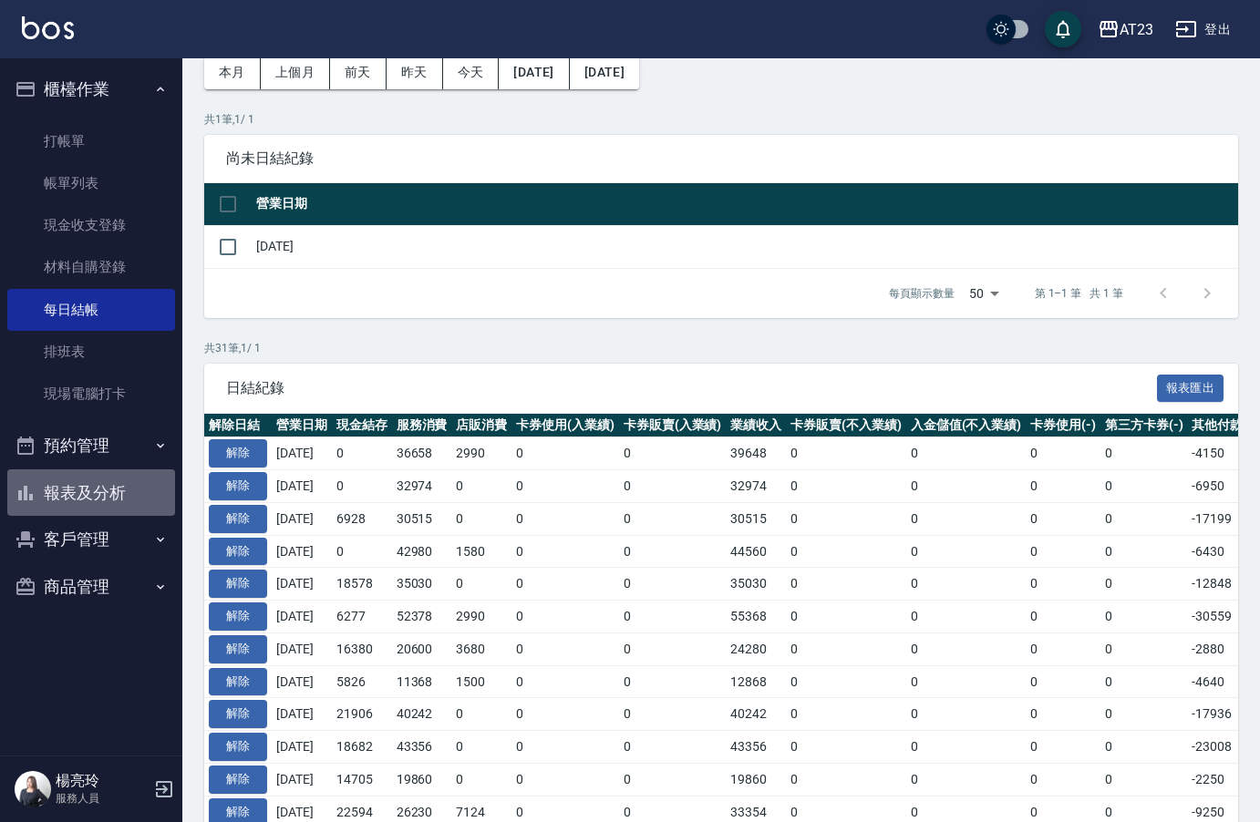
click at [74, 480] on button "報表及分析" at bounding box center [91, 492] width 168 height 47
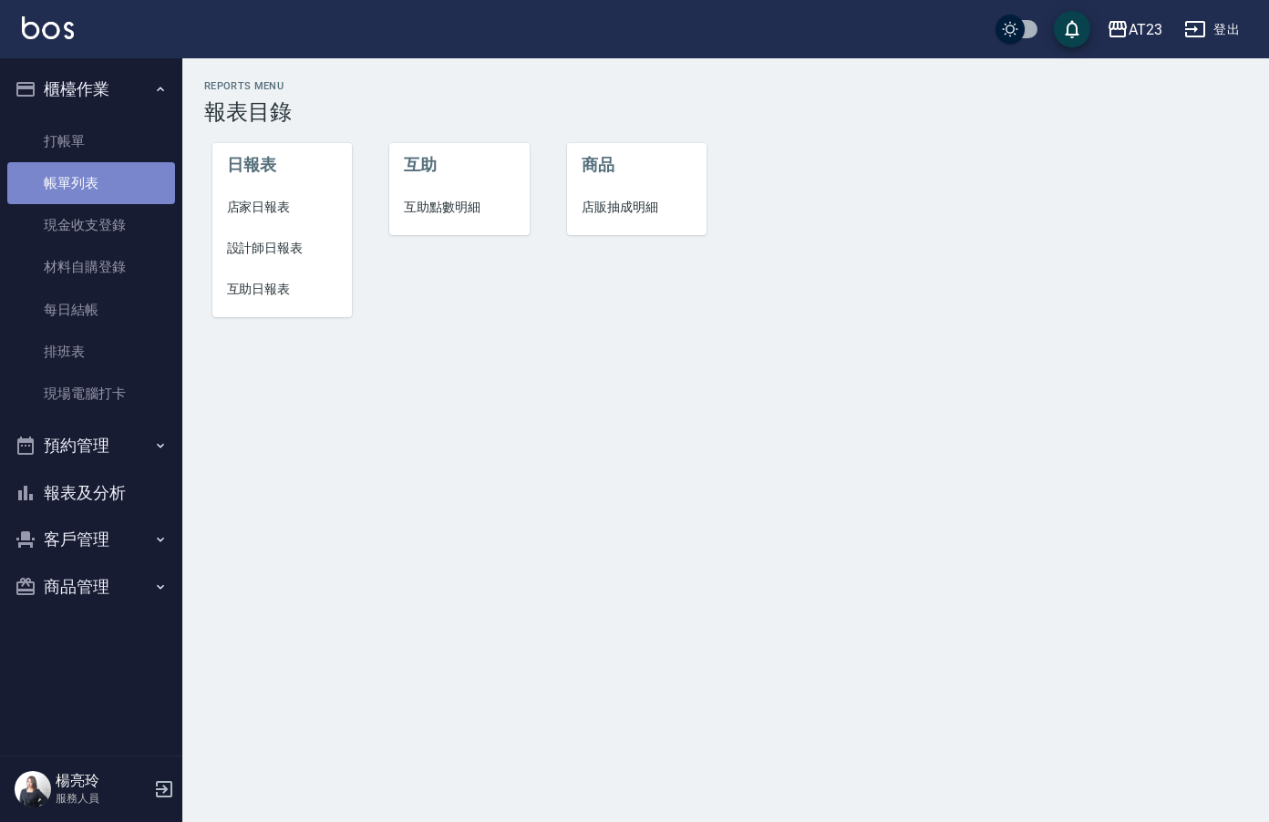
click at [127, 184] on link "帳單列表" at bounding box center [91, 183] width 168 height 42
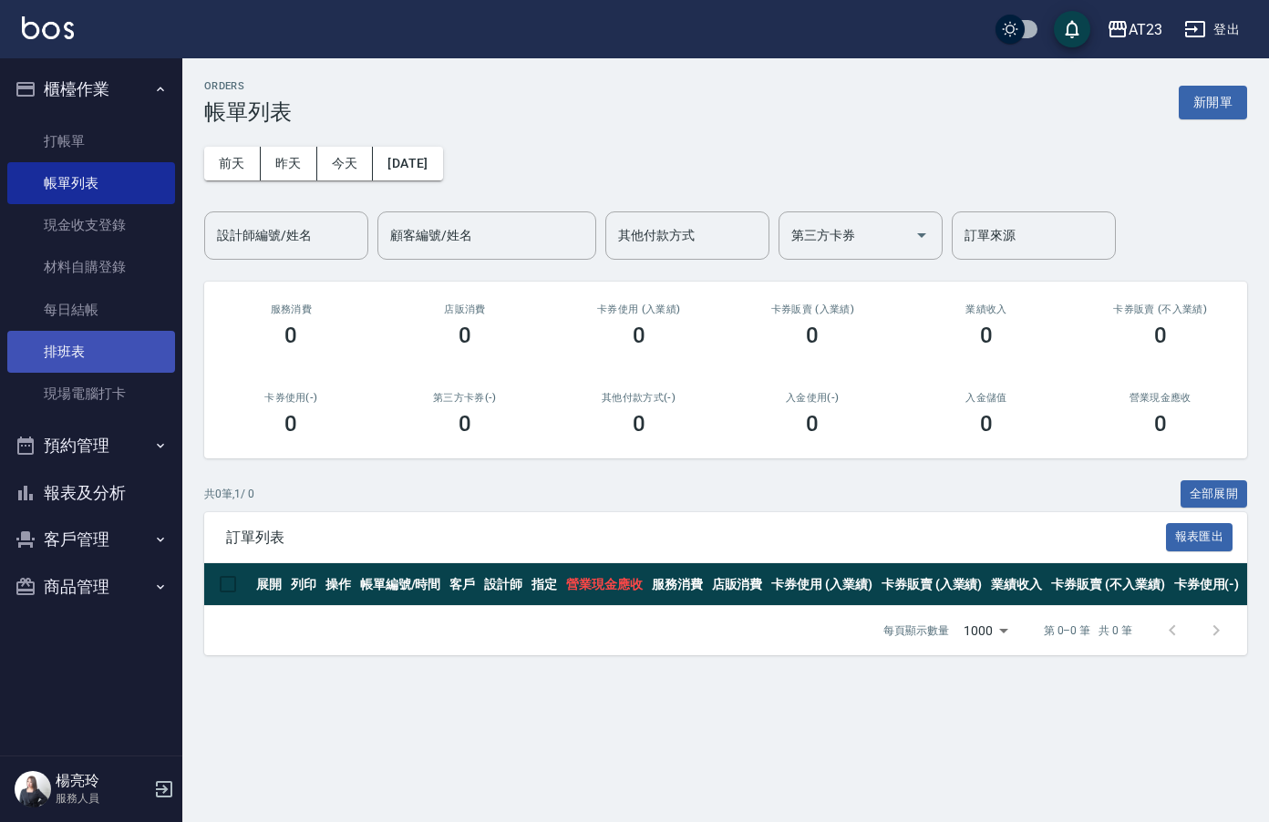
click at [58, 361] on link "排班表" at bounding box center [91, 352] width 168 height 42
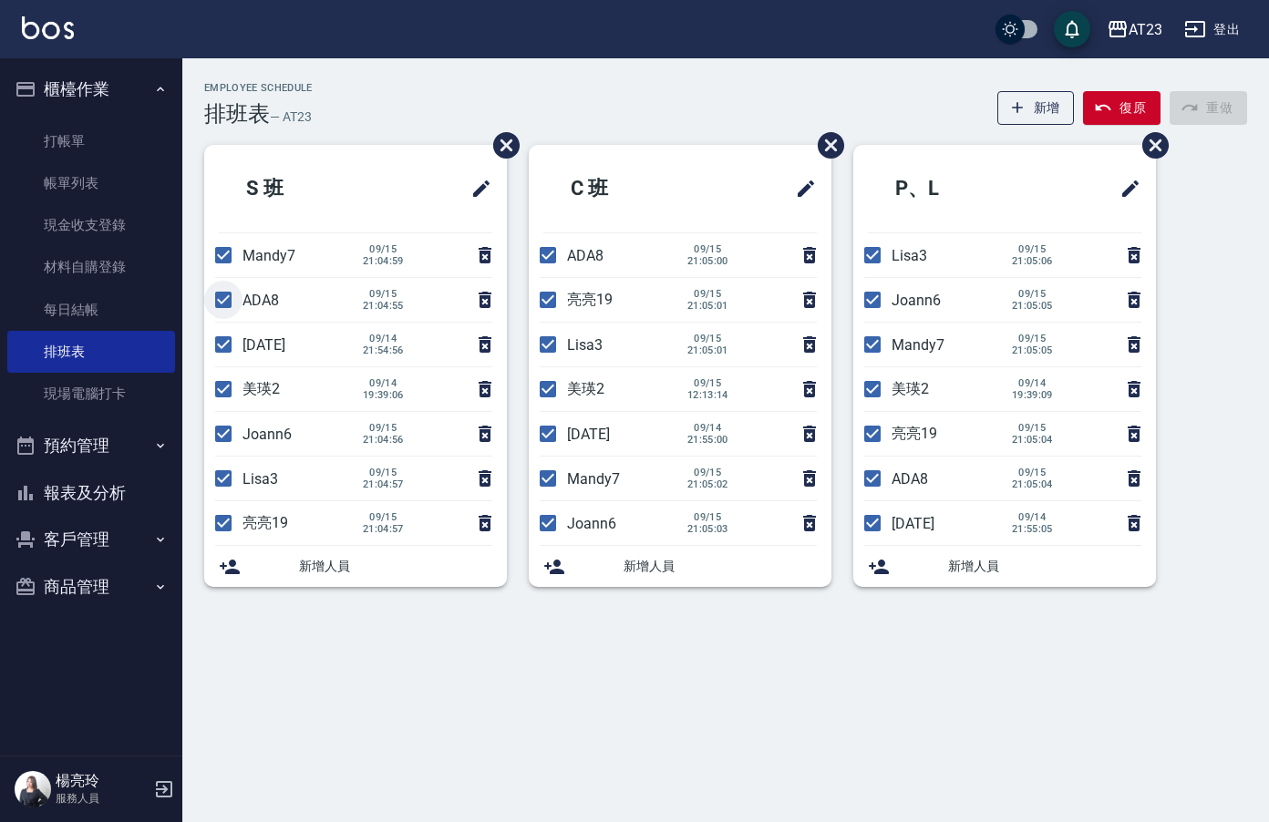
click at [220, 299] on input "checkbox" at bounding box center [223, 300] width 38 height 38
checkbox input "false"
click at [215, 347] on input "checkbox" at bounding box center [223, 344] width 38 height 38
checkbox input "false"
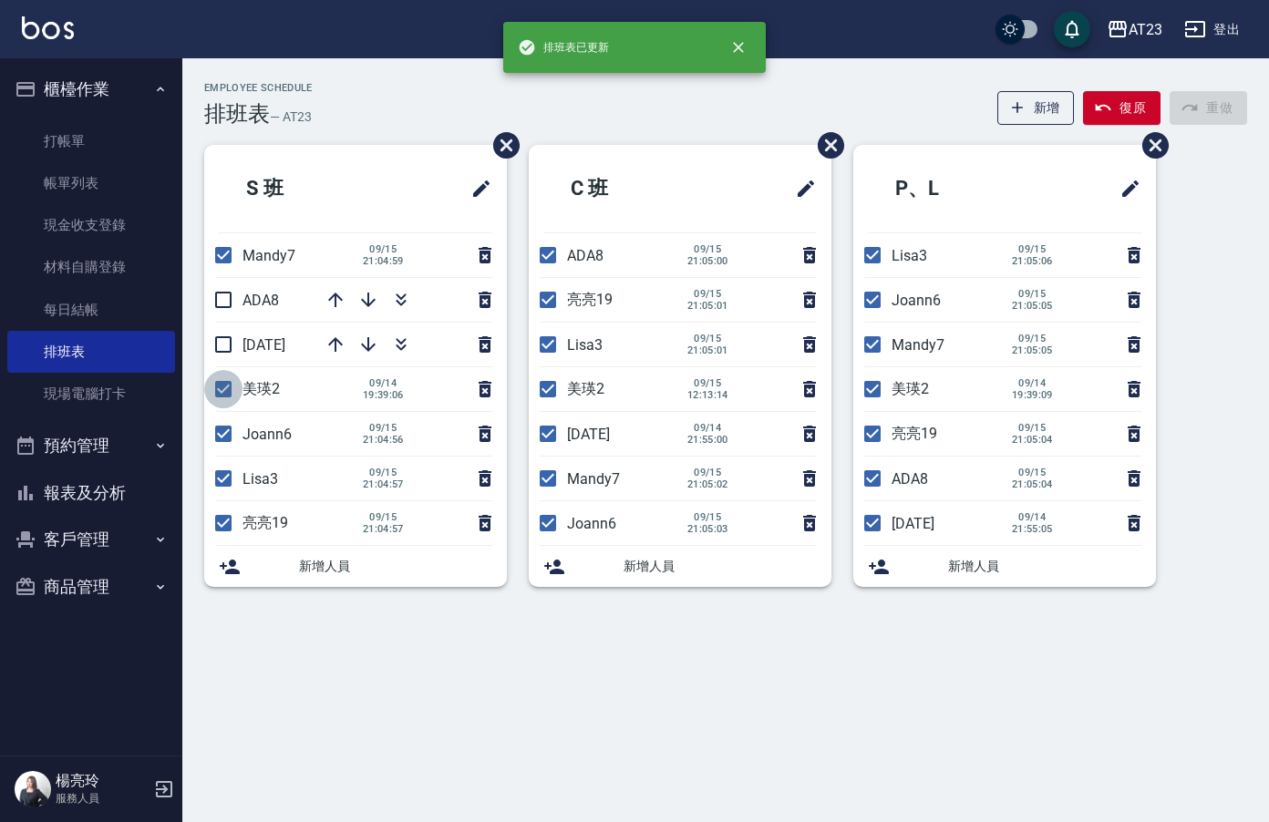
click at [215, 382] on input "checkbox" at bounding box center [223, 389] width 38 height 38
checkbox input "false"
click at [217, 478] on input "checkbox" at bounding box center [223, 478] width 38 height 38
checkbox input "false"
click at [224, 520] on input "checkbox" at bounding box center [223, 523] width 38 height 38
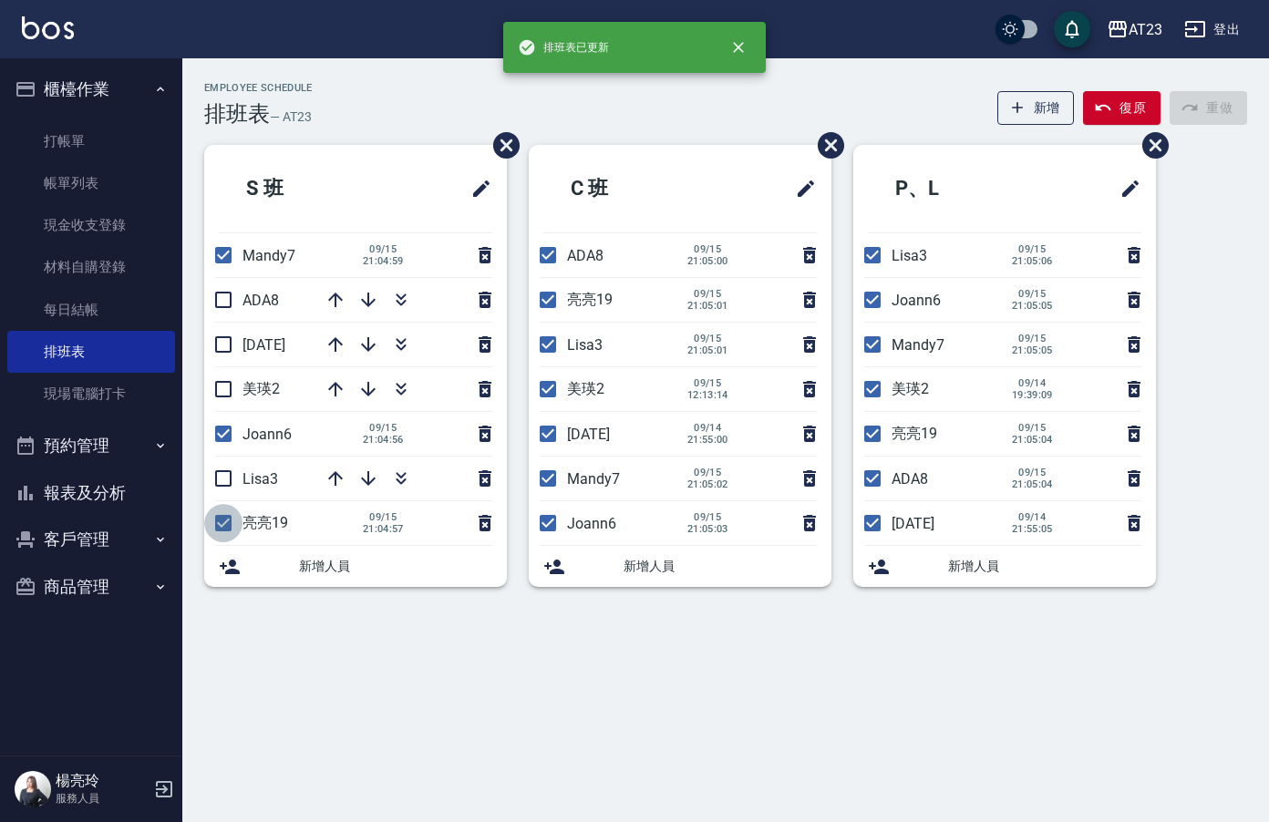
checkbox input "false"
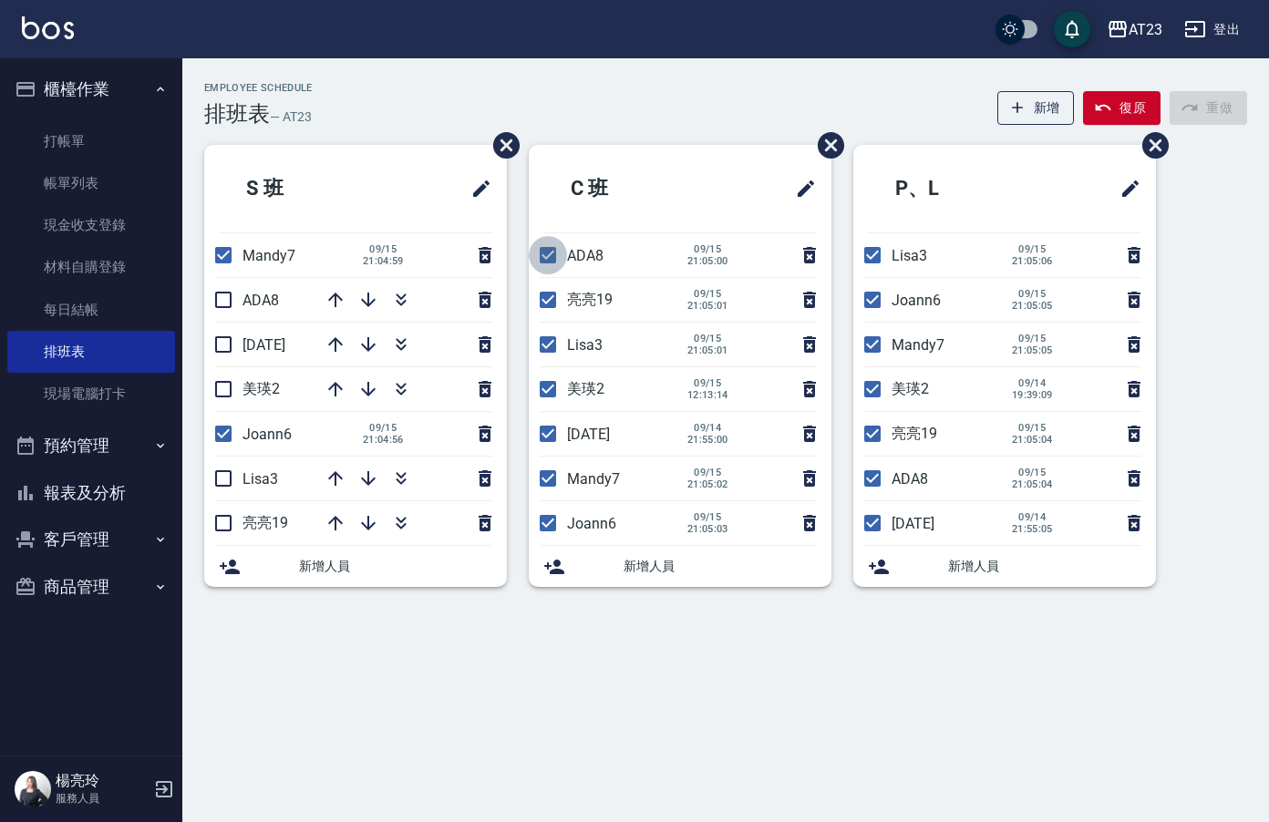
click at [548, 267] on input "checkbox" at bounding box center [548, 255] width 38 height 38
checkbox input "false"
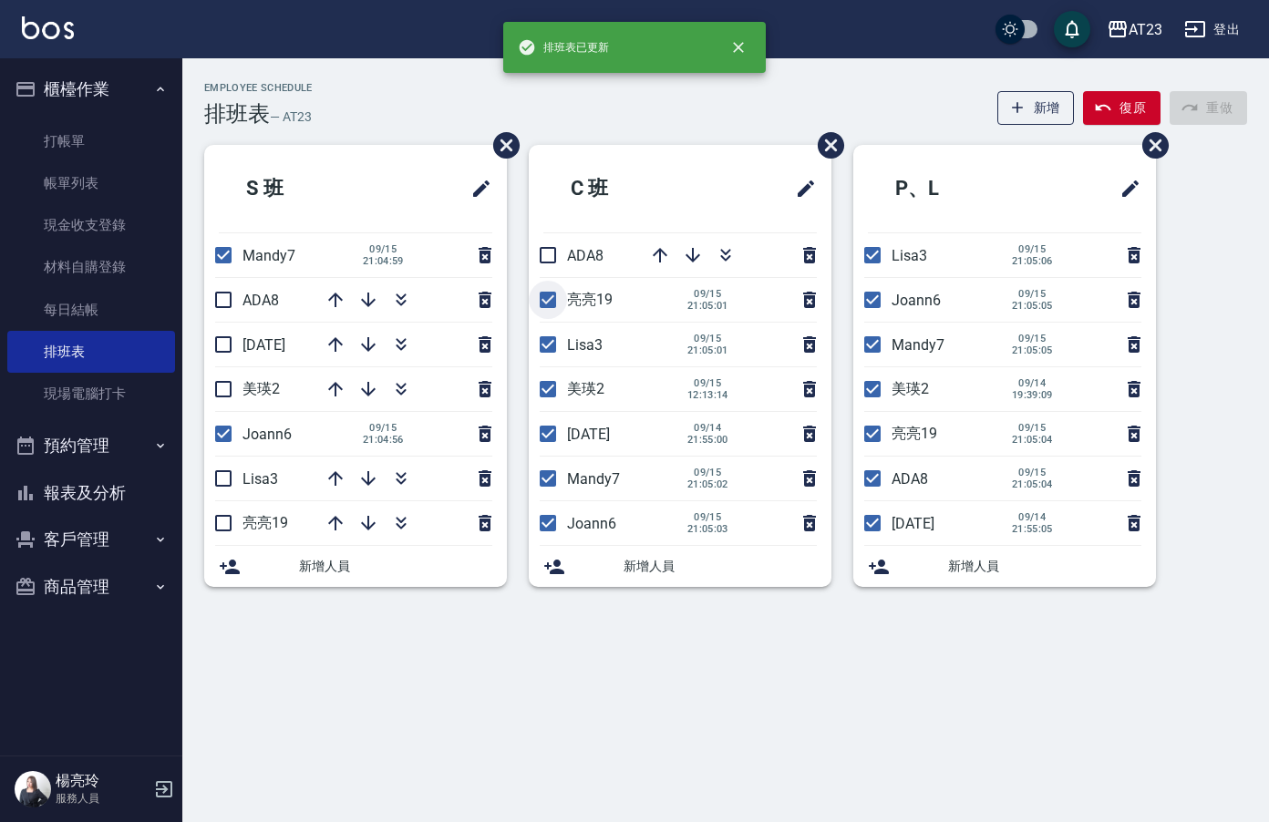
click at [543, 311] on input "checkbox" at bounding box center [548, 300] width 38 height 38
checkbox input "false"
click at [543, 348] on input "checkbox" at bounding box center [548, 344] width 38 height 38
checkbox input "false"
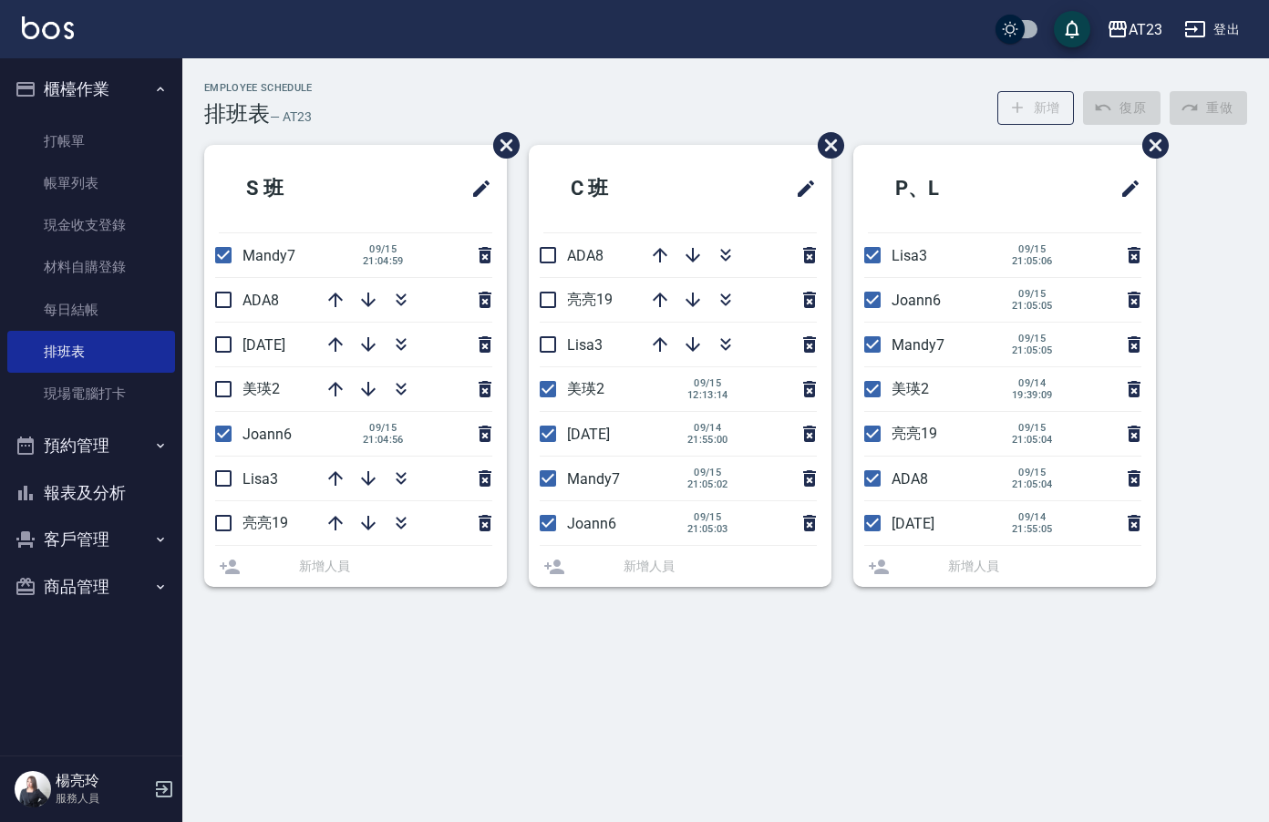
click at [543, 385] on input "checkbox" at bounding box center [548, 389] width 38 height 38
checkbox input "false"
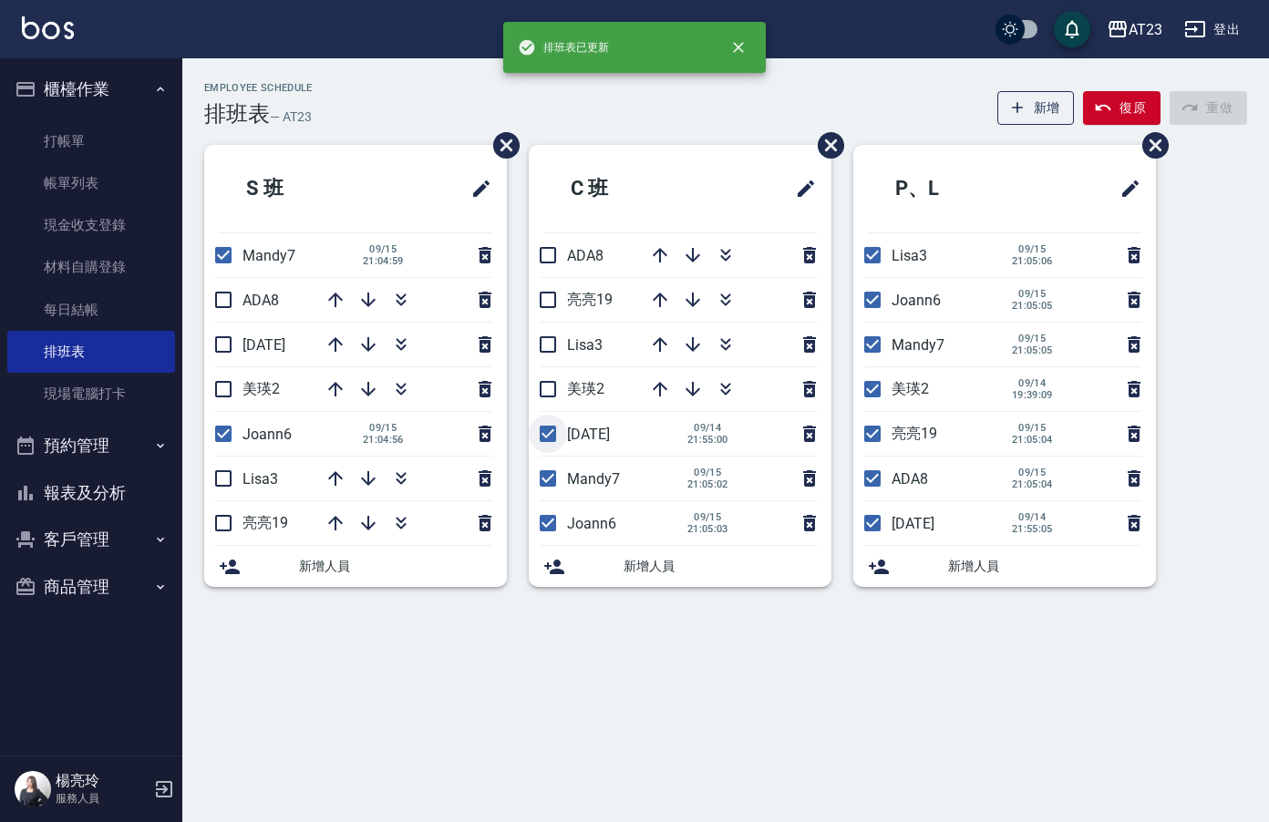
click at [548, 432] on input "checkbox" at bounding box center [548, 434] width 38 height 38
checkbox input "false"
click at [869, 251] on input "checkbox" at bounding box center [872, 255] width 38 height 38
checkbox input "false"
click at [869, 397] on input "checkbox" at bounding box center [872, 389] width 38 height 38
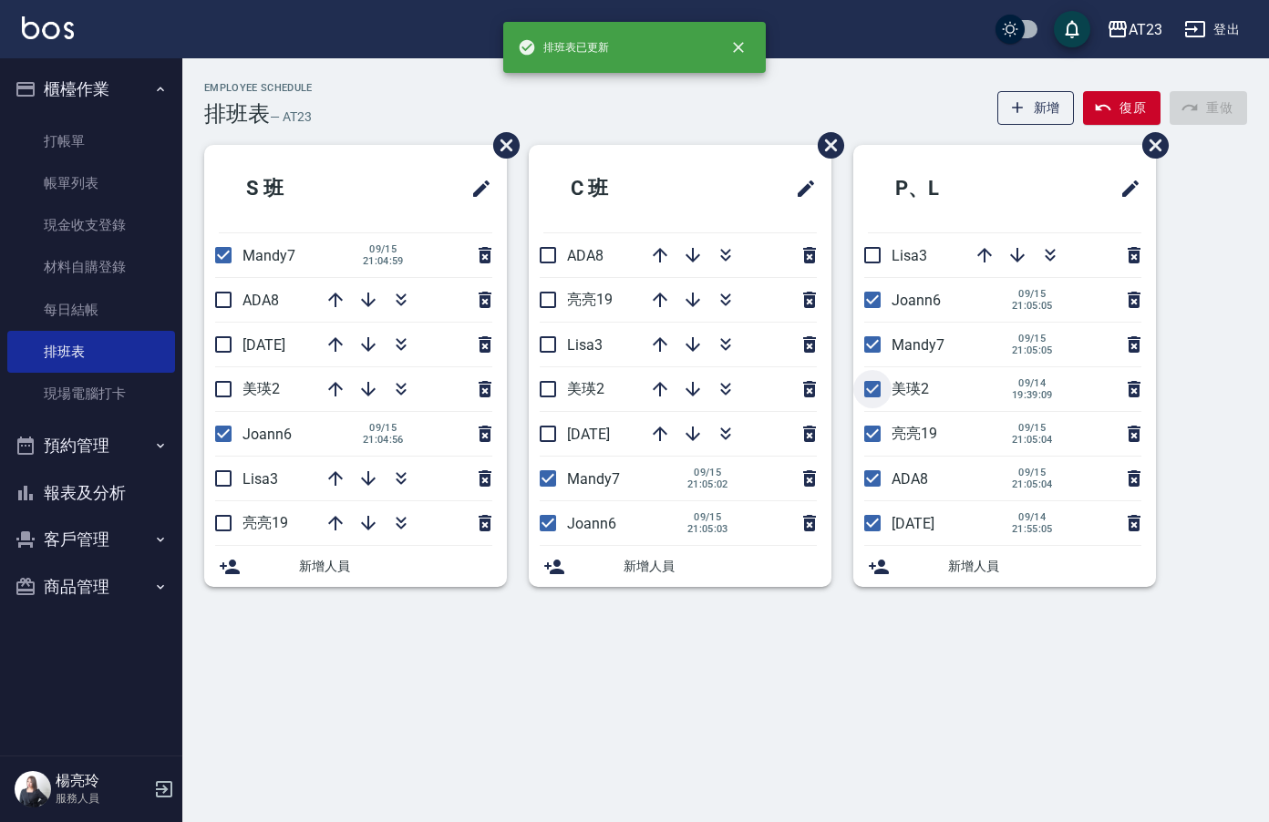
checkbox input "false"
click at [867, 439] on input "checkbox" at bounding box center [872, 434] width 38 height 38
checkbox input "false"
click at [870, 484] on input "checkbox" at bounding box center [872, 478] width 38 height 38
checkbox input "false"
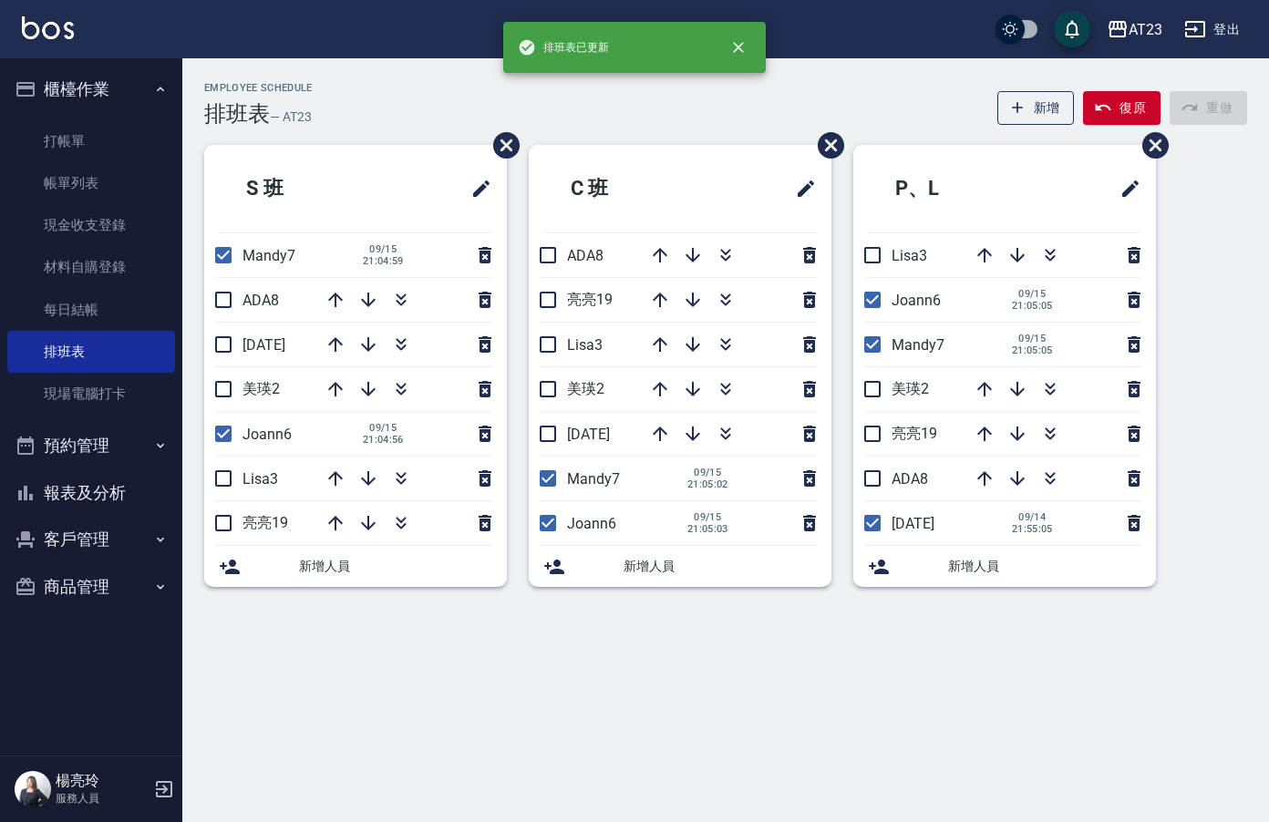
click at [872, 529] on input "checkbox" at bounding box center [872, 523] width 38 height 38
checkbox input "false"
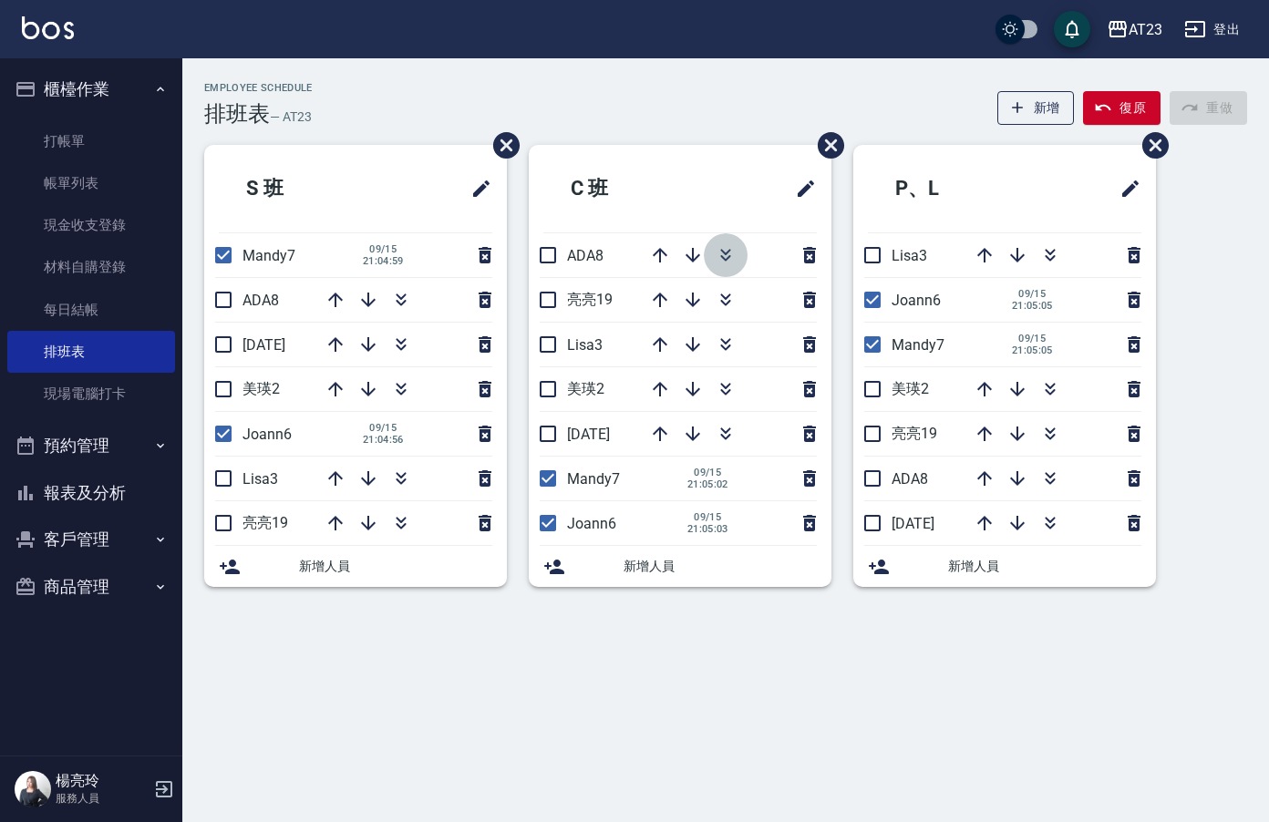
click at [716, 254] on icon "button" at bounding box center [726, 255] width 22 height 22
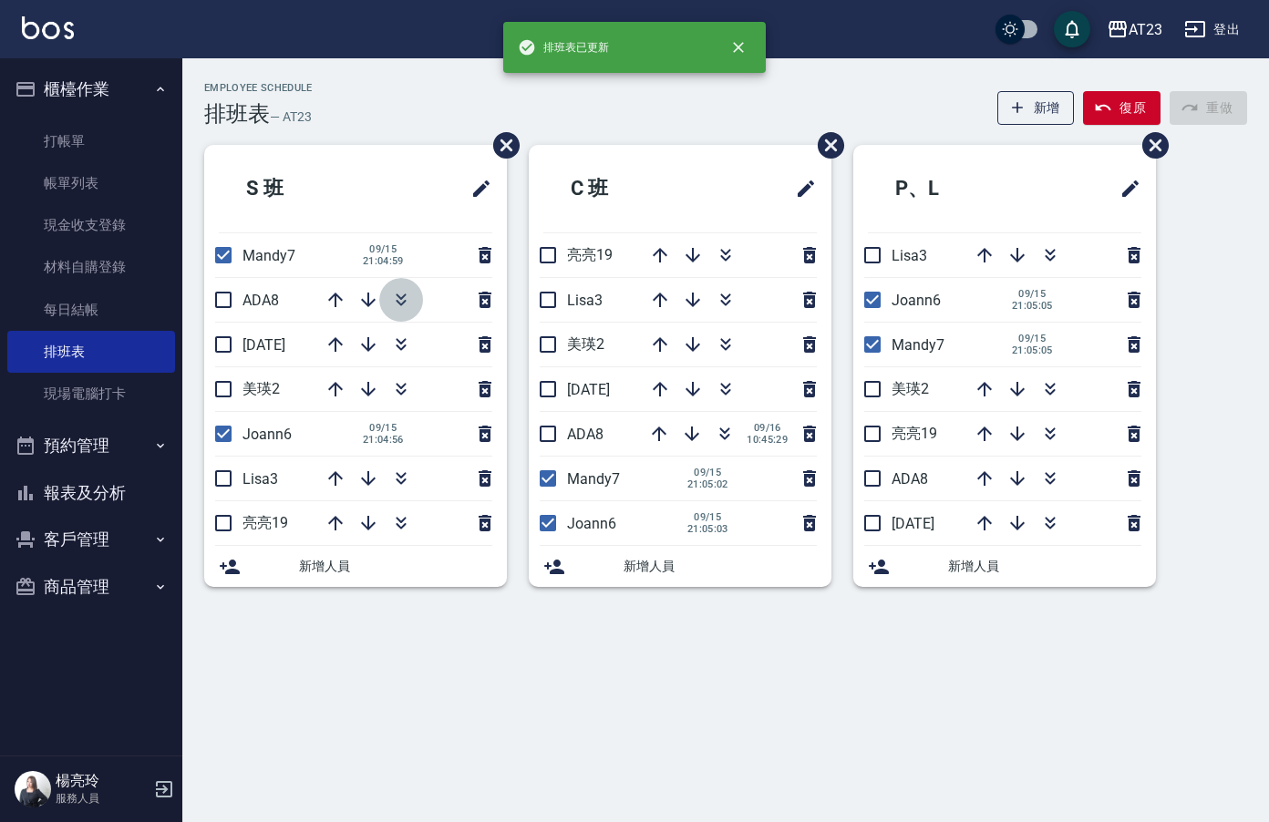
click at [398, 305] on icon "button" at bounding box center [401, 300] width 22 height 22
